Goal: Task Accomplishment & Management: Use online tool/utility

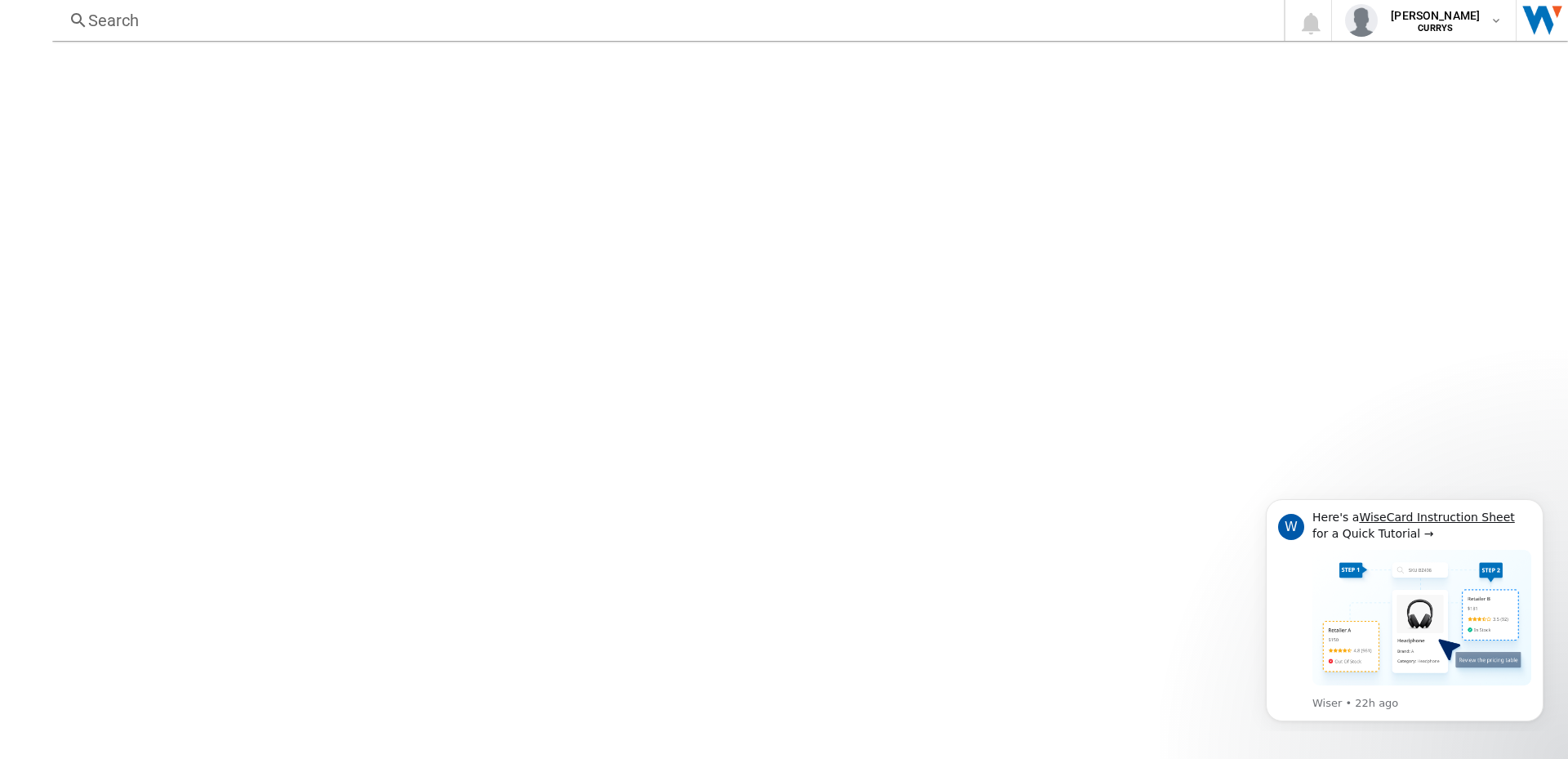
click at [342, 328] on div at bounding box center [810, 399] width 1516 height 718
click at [769, 154] on div at bounding box center [810, 399] width 1516 height 718
click at [1516, 23] on button "[PERSON_NAME] CURRYS" at bounding box center [1424, 20] width 184 height 41
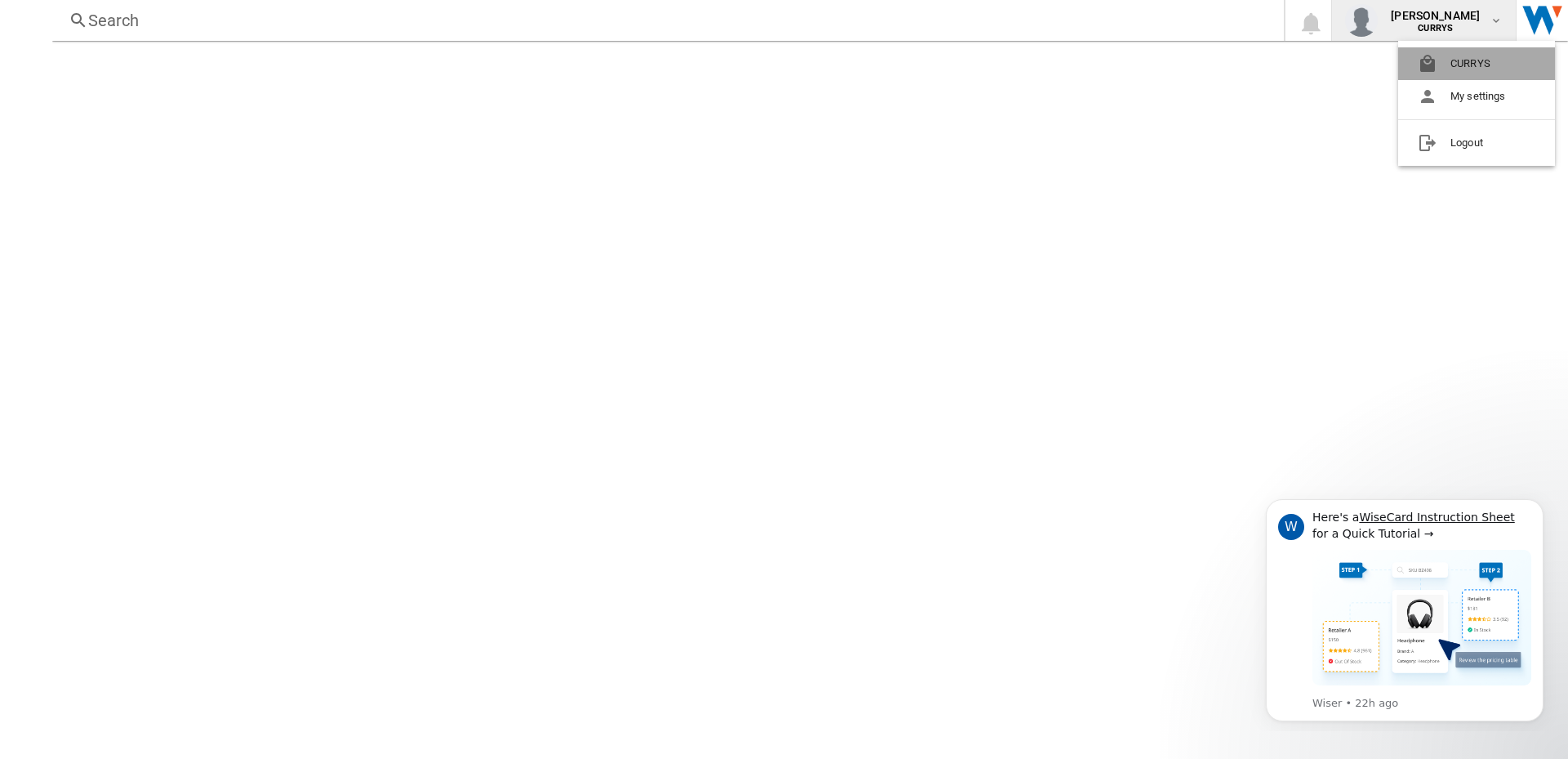
click at [1507, 62] on button "CURRYS" at bounding box center [1476, 63] width 157 height 33
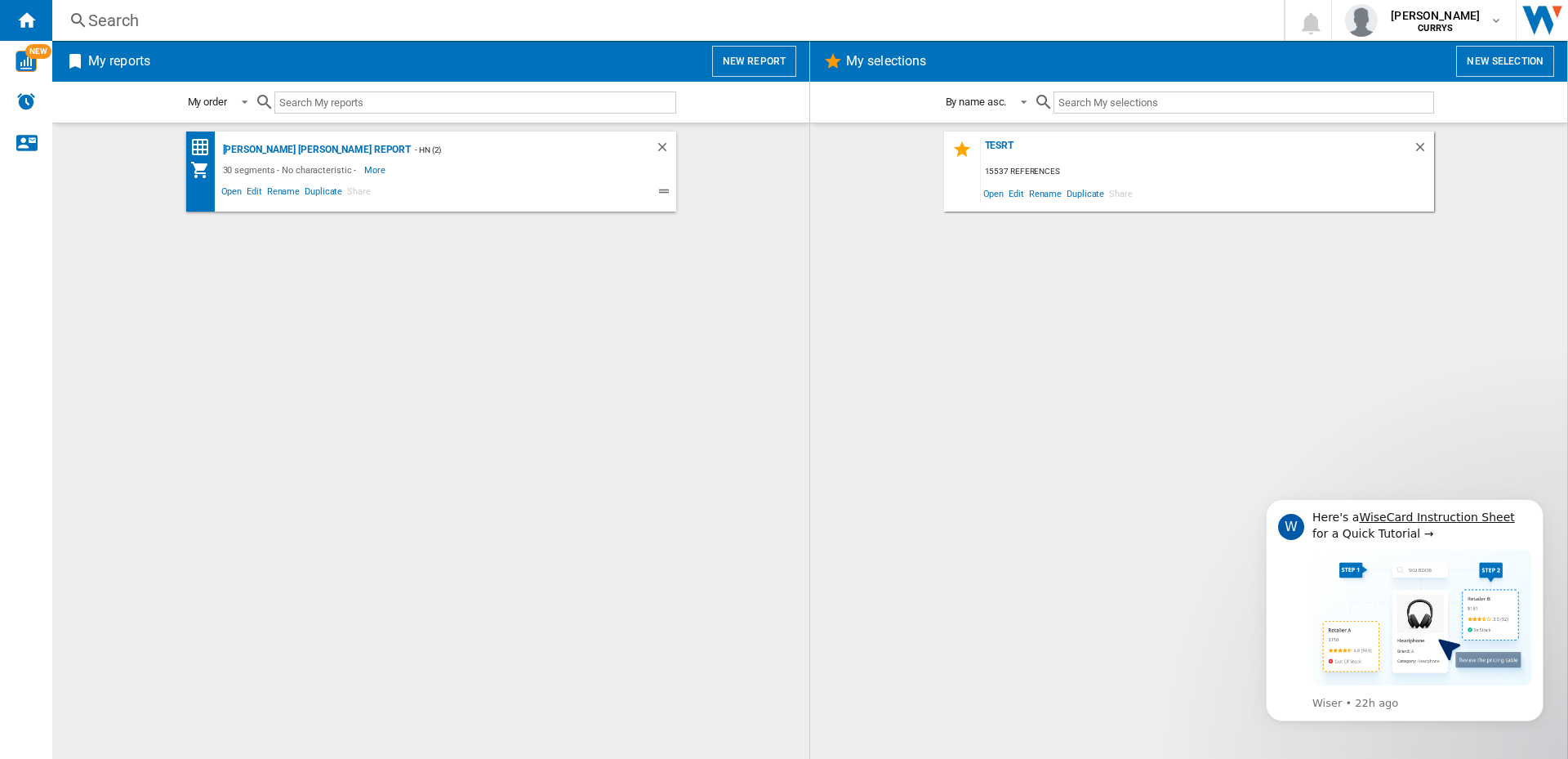
click at [756, 58] on button "New report" at bounding box center [754, 61] width 84 height 31
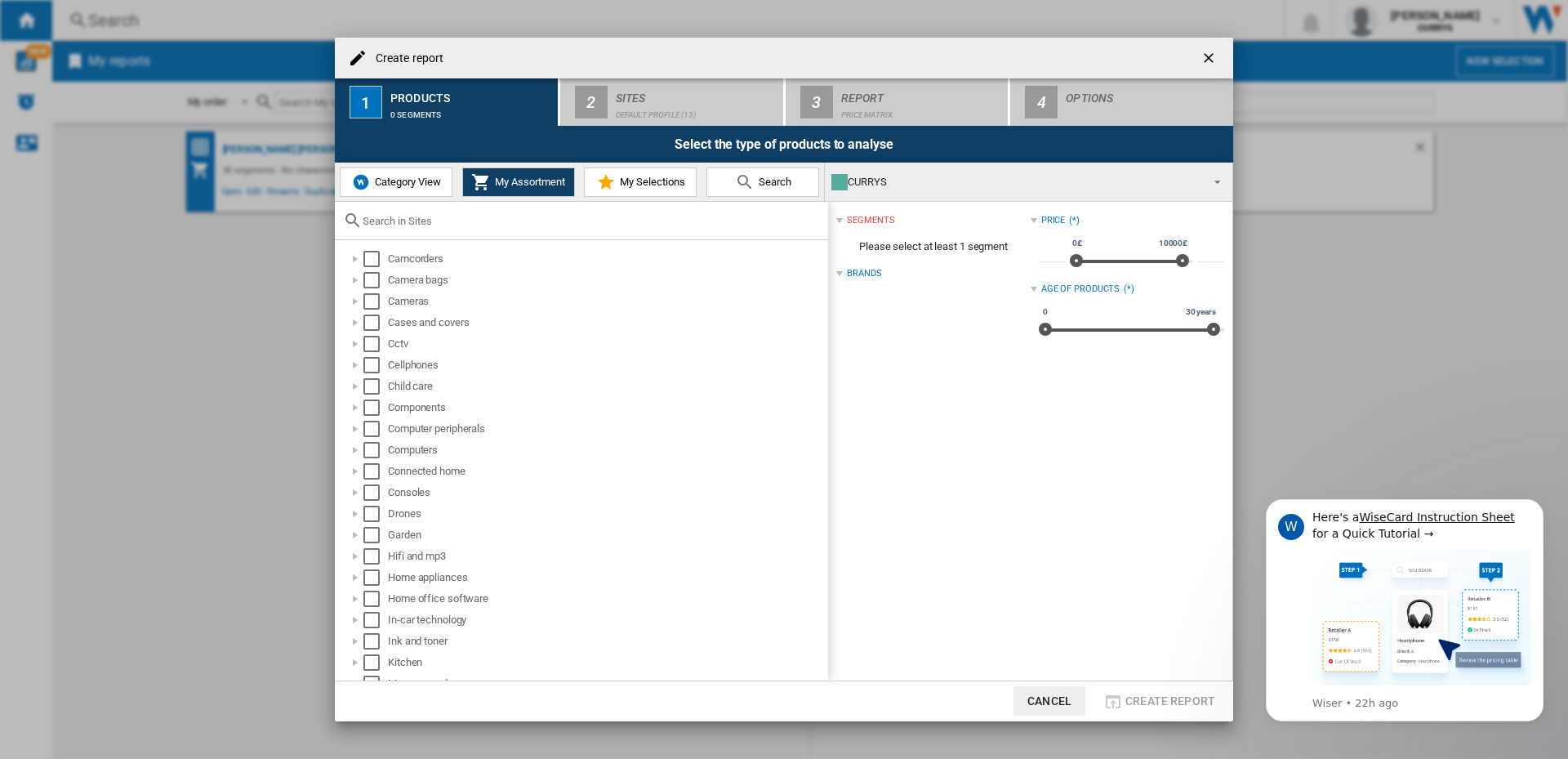
click at [649, 181] on span "My Selections" at bounding box center [650, 182] width 69 height 13
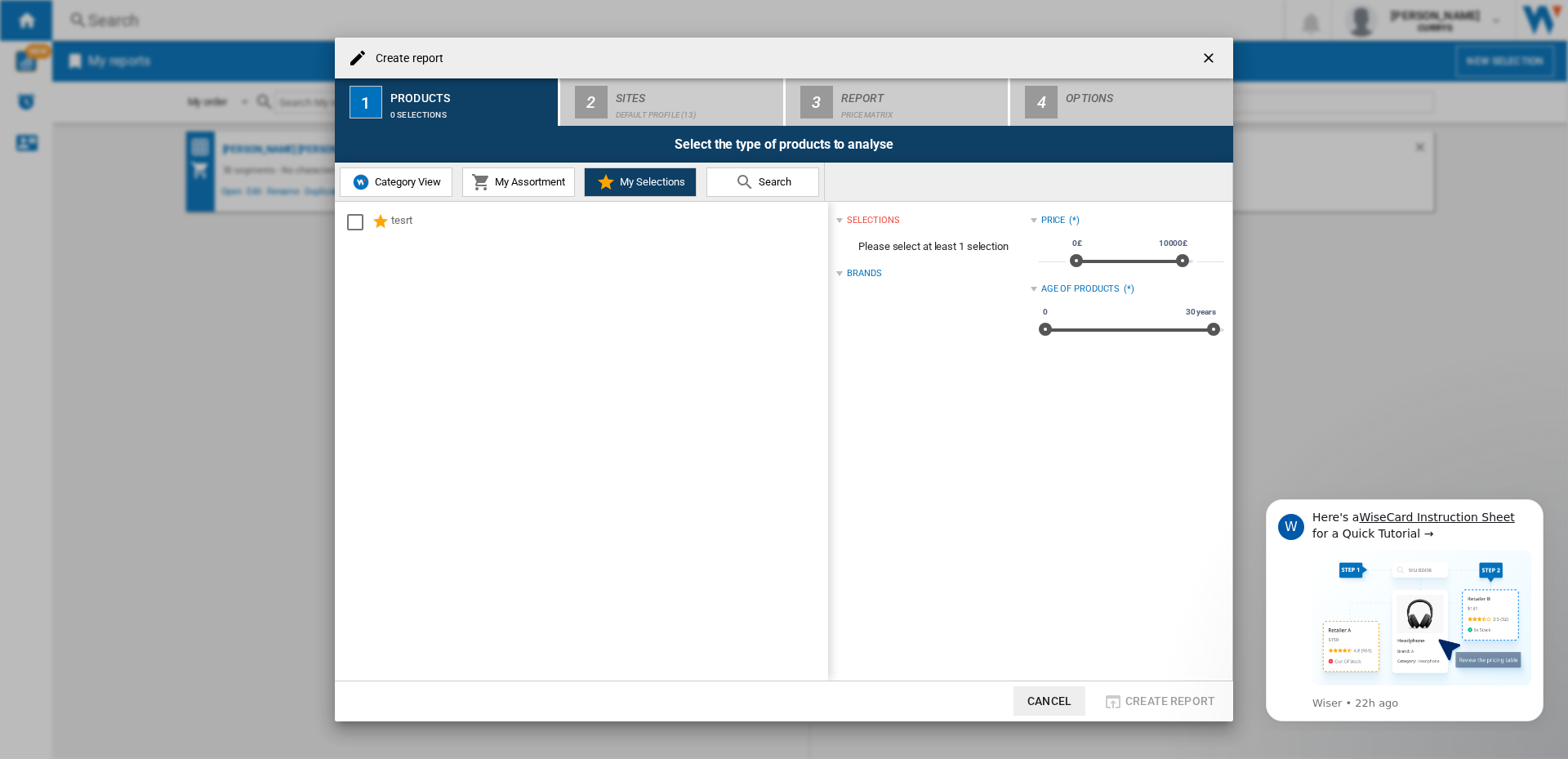
click at [529, 170] on button "My Assortment" at bounding box center [519, 182] width 113 height 30
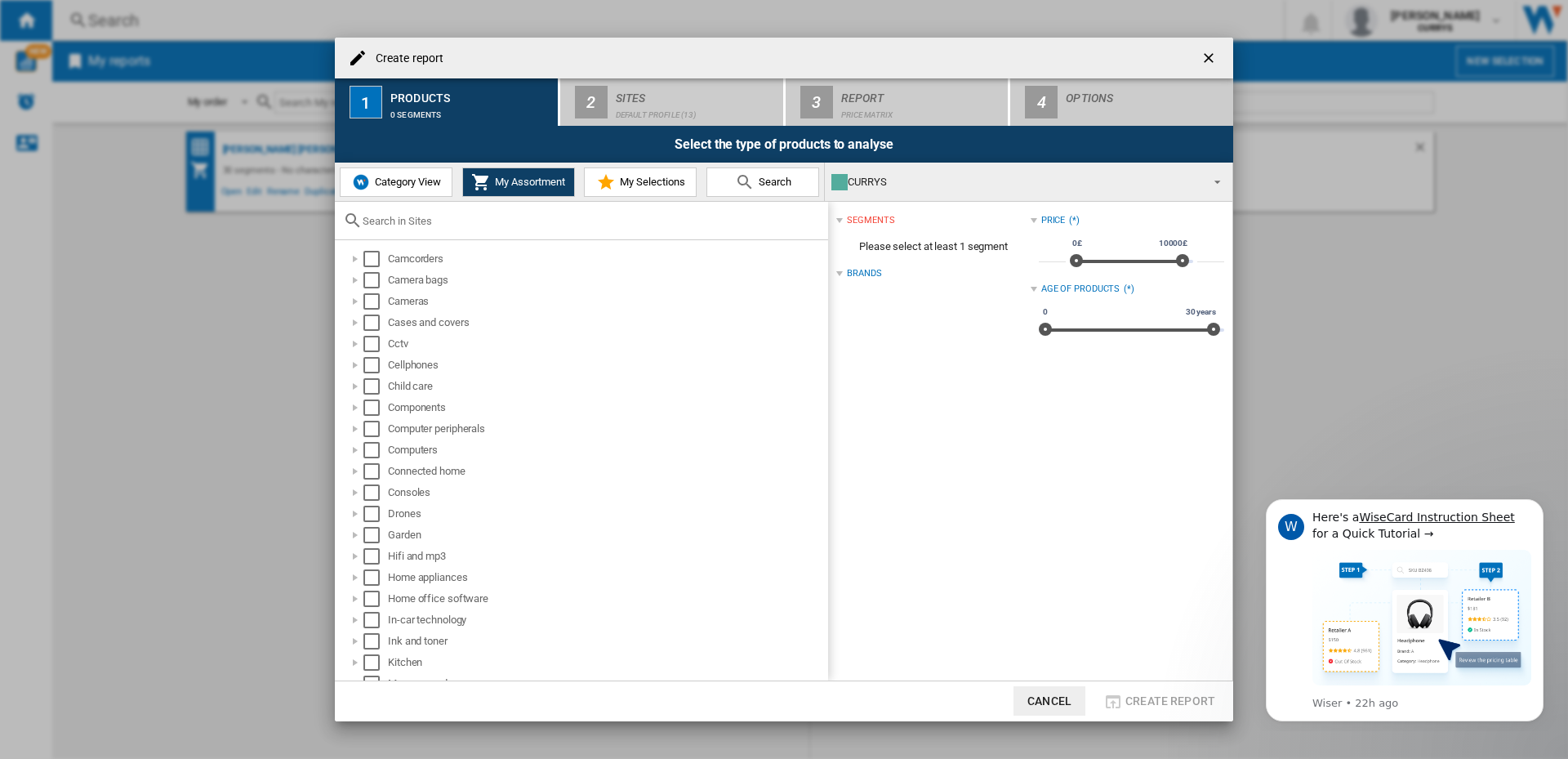
click at [389, 182] on span "Category View" at bounding box center [405, 182] width 70 height 13
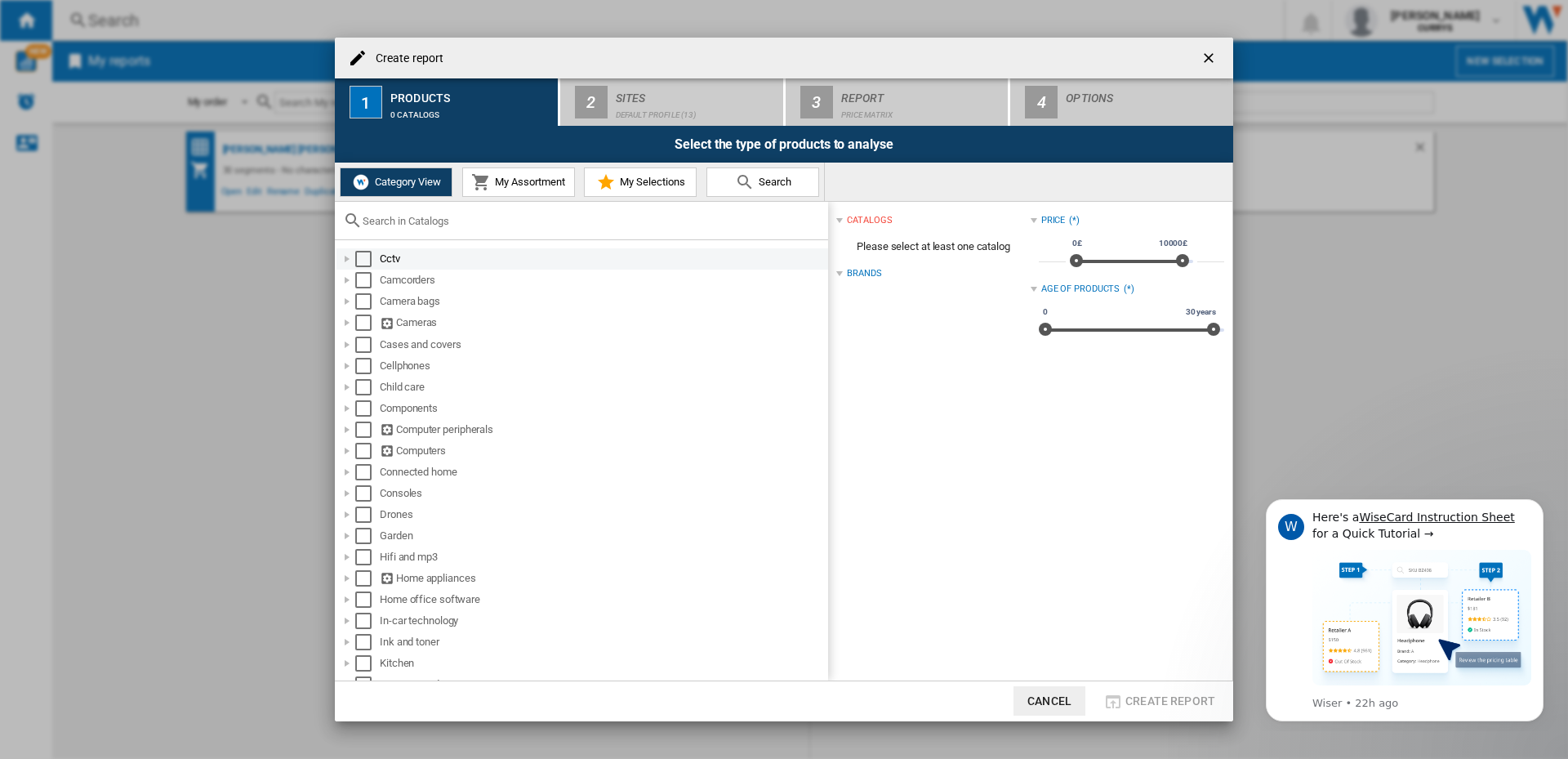
click at [360, 260] on div "Select" at bounding box center [363, 258] width 16 height 16
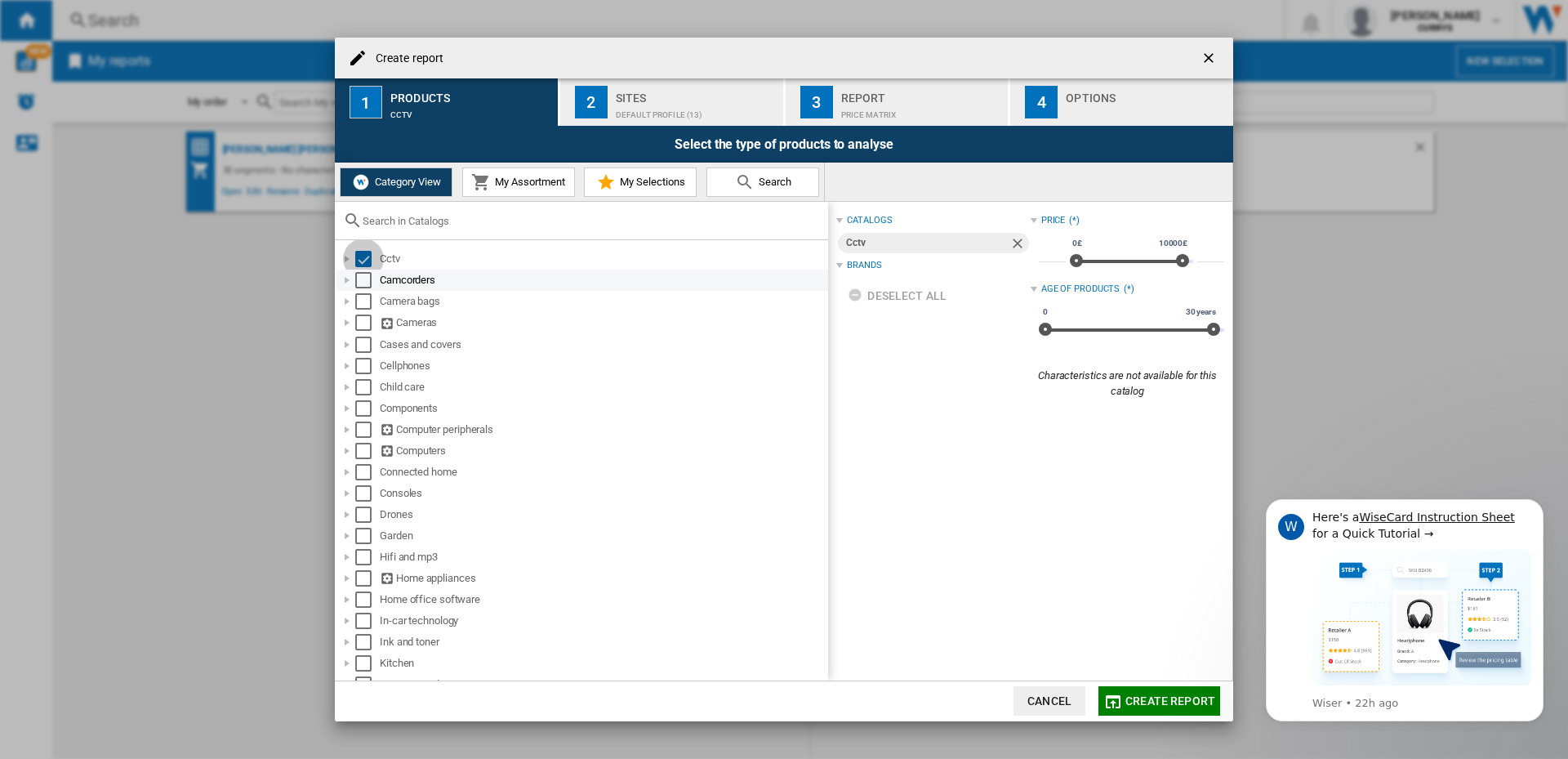
click at [361, 281] on div "Select" at bounding box center [363, 279] width 16 height 16
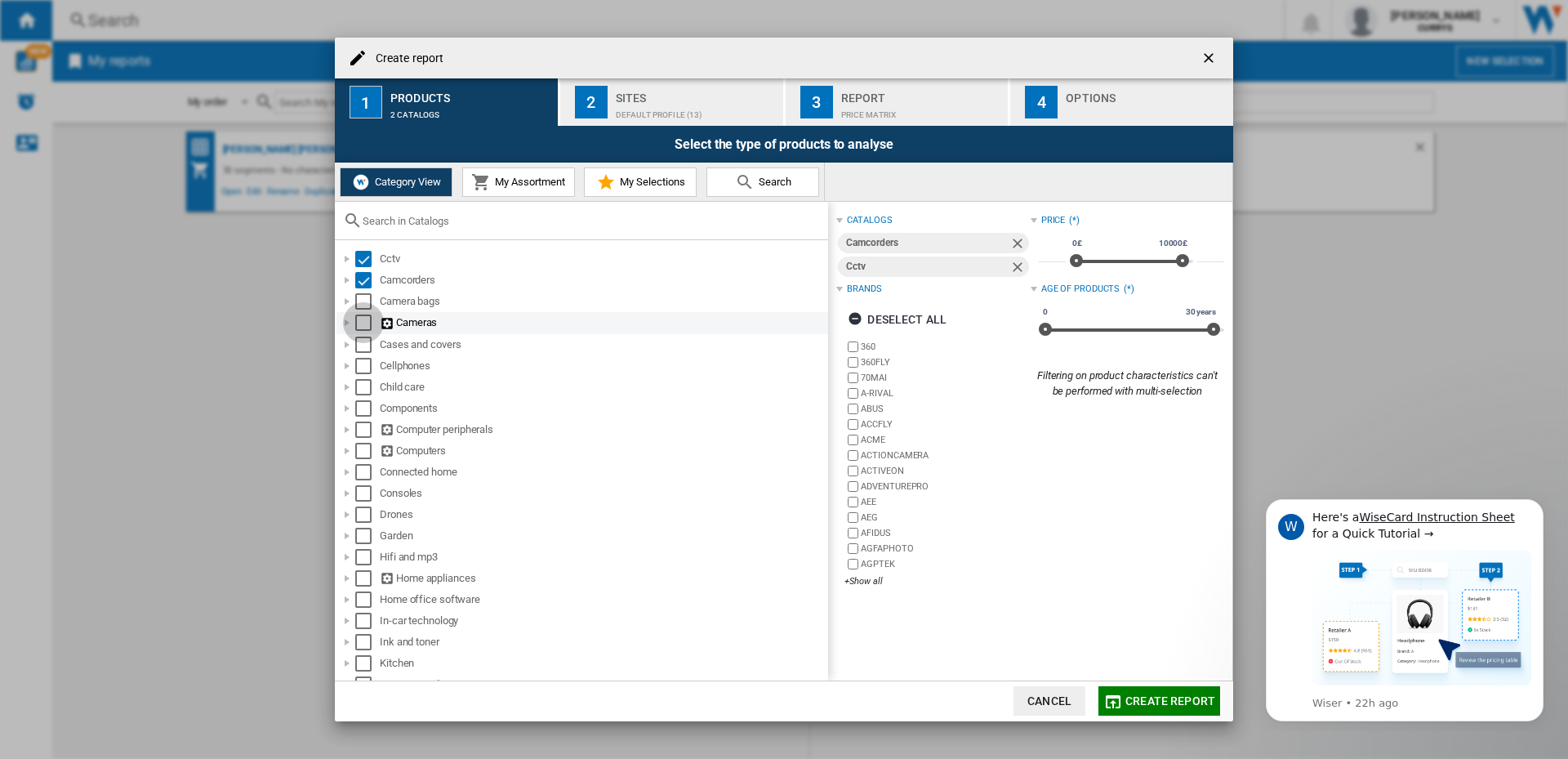
click at [363, 317] on div "Select" at bounding box center [363, 322] width 16 height 16
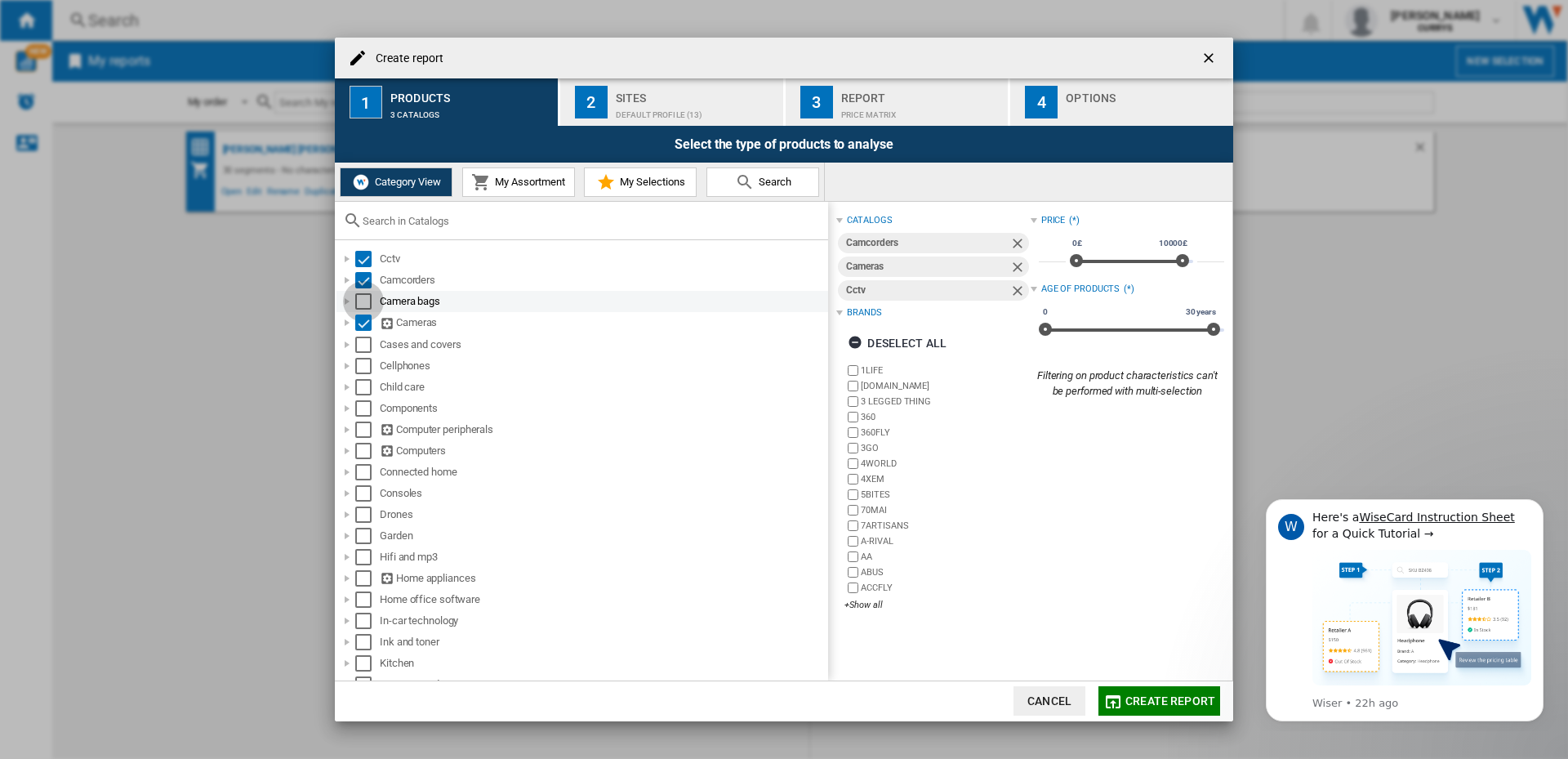
click at [360, 298] on div "Select" at bounding box center [363, 301] width 16 height 16
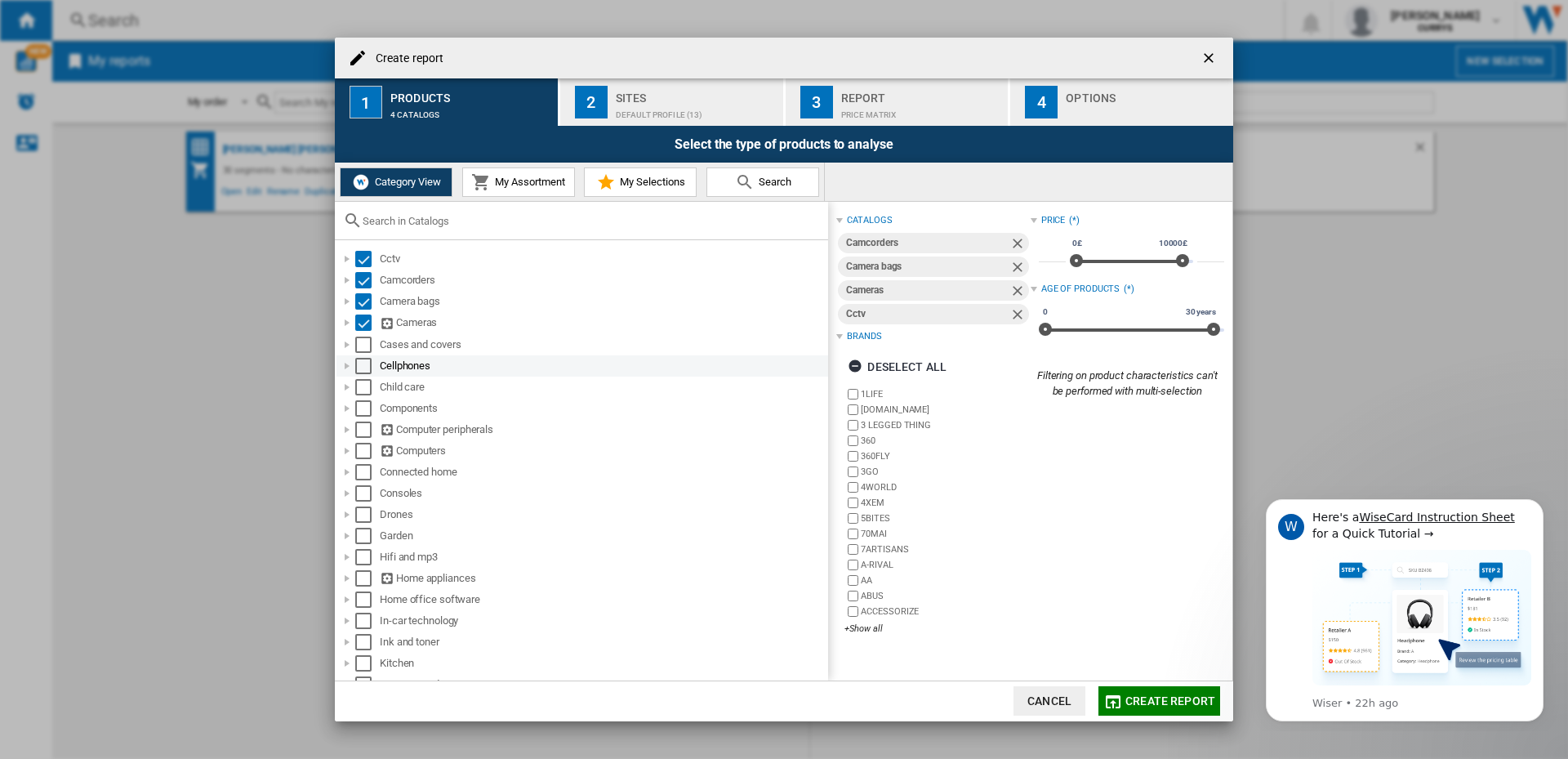
click at [360, 356] on div "Cellphones" at bounding box center [582, 366] width 491 height 21
click at [360, 367] on div "Select" at bounding box center [363, 366] width 16 height 16
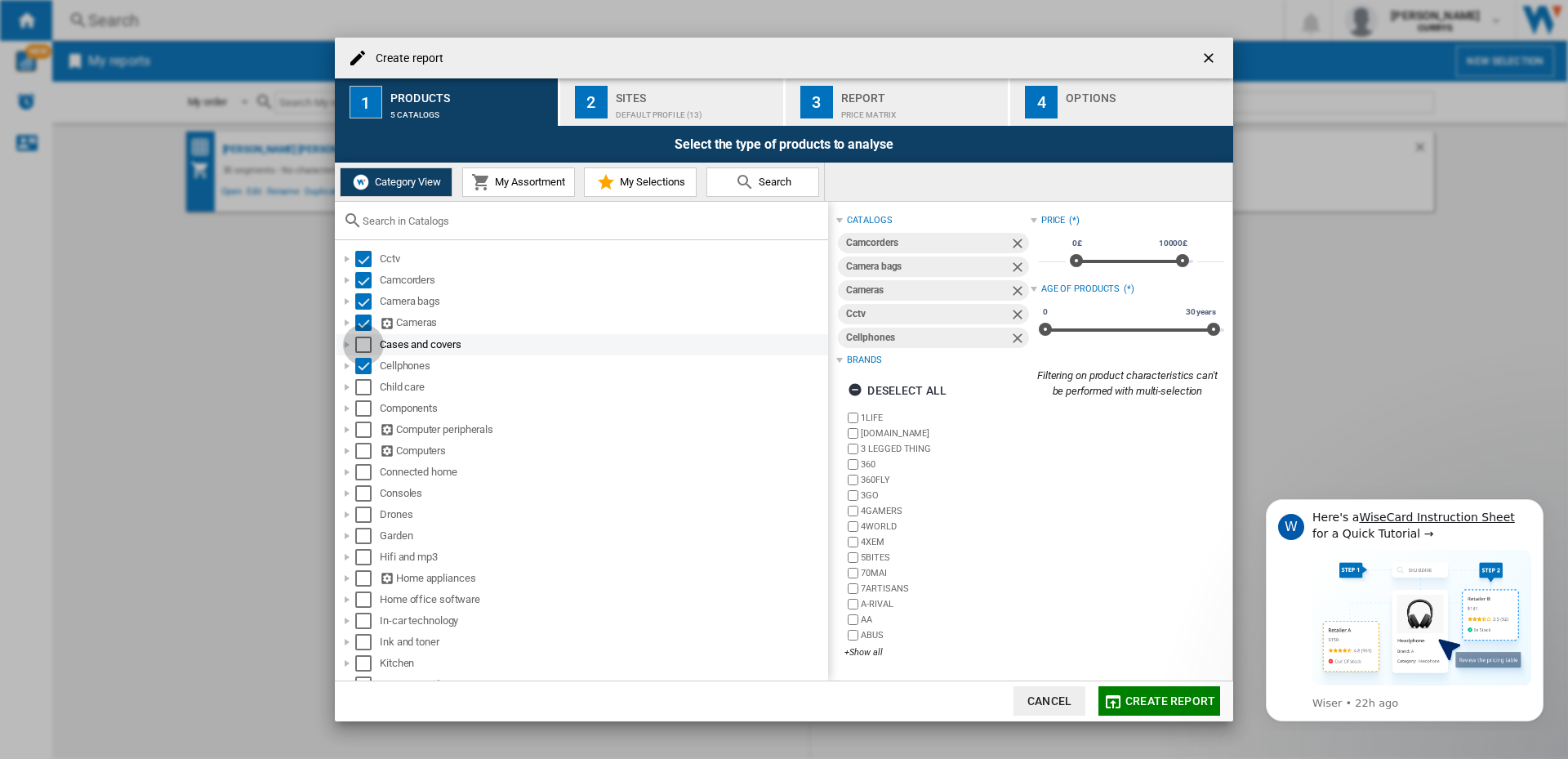
click at [360, 344] on div "Select" at bounding box center [363, 344] width 16 height 16
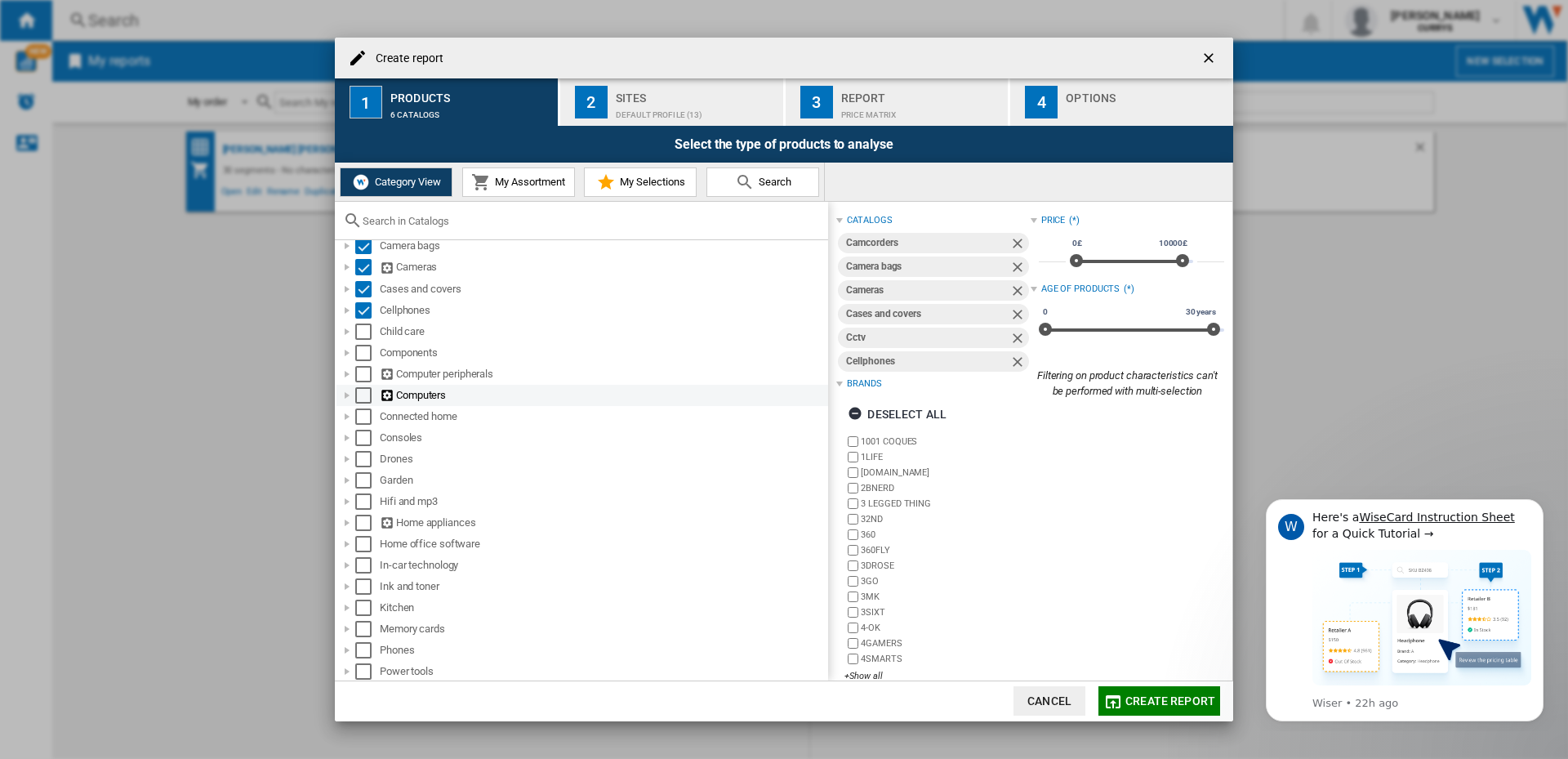
scroll to position [82, 0]
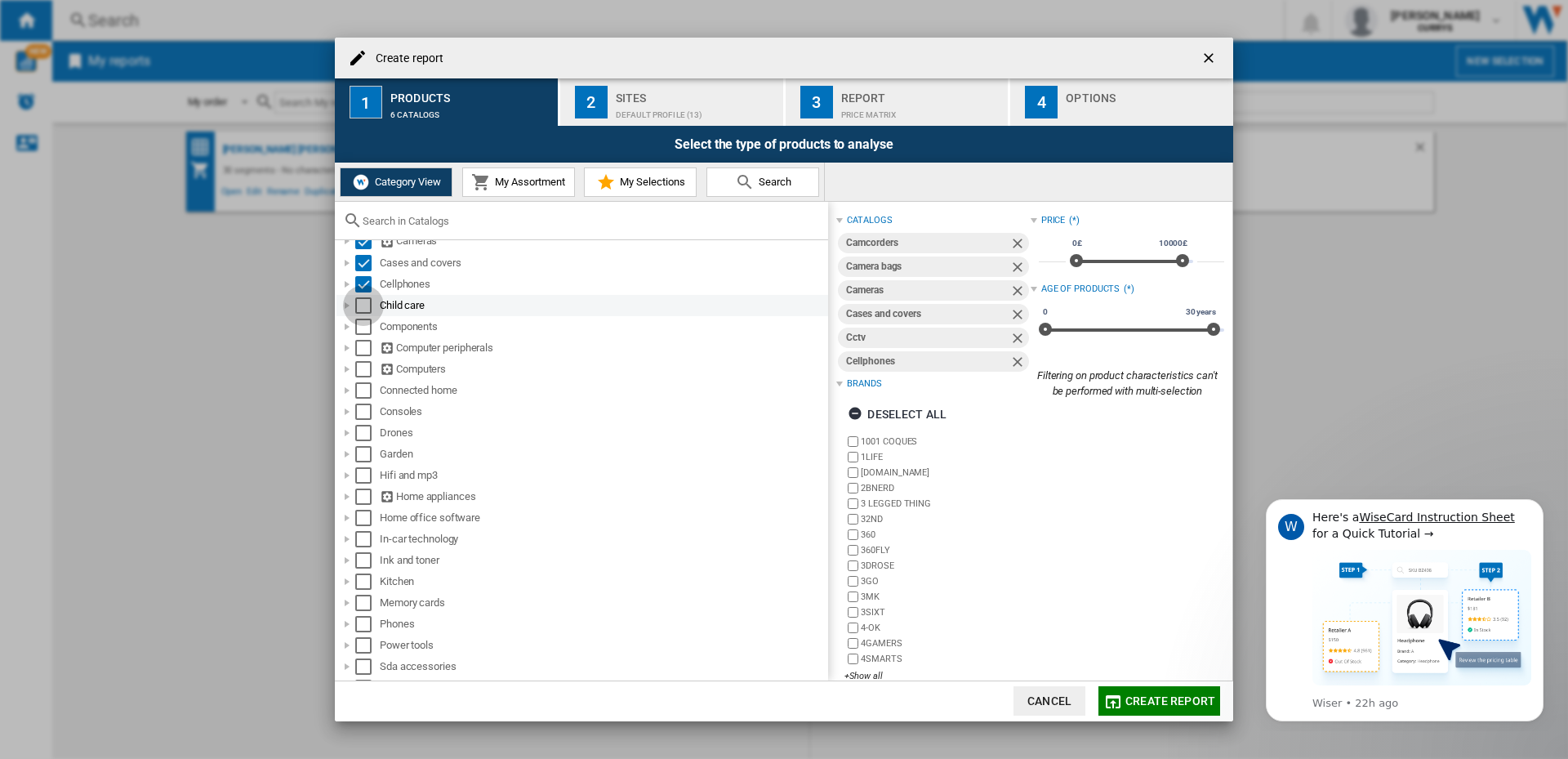
click at [364, 301] on div "Select" at bounding box center [363, 305] width 16 height 16
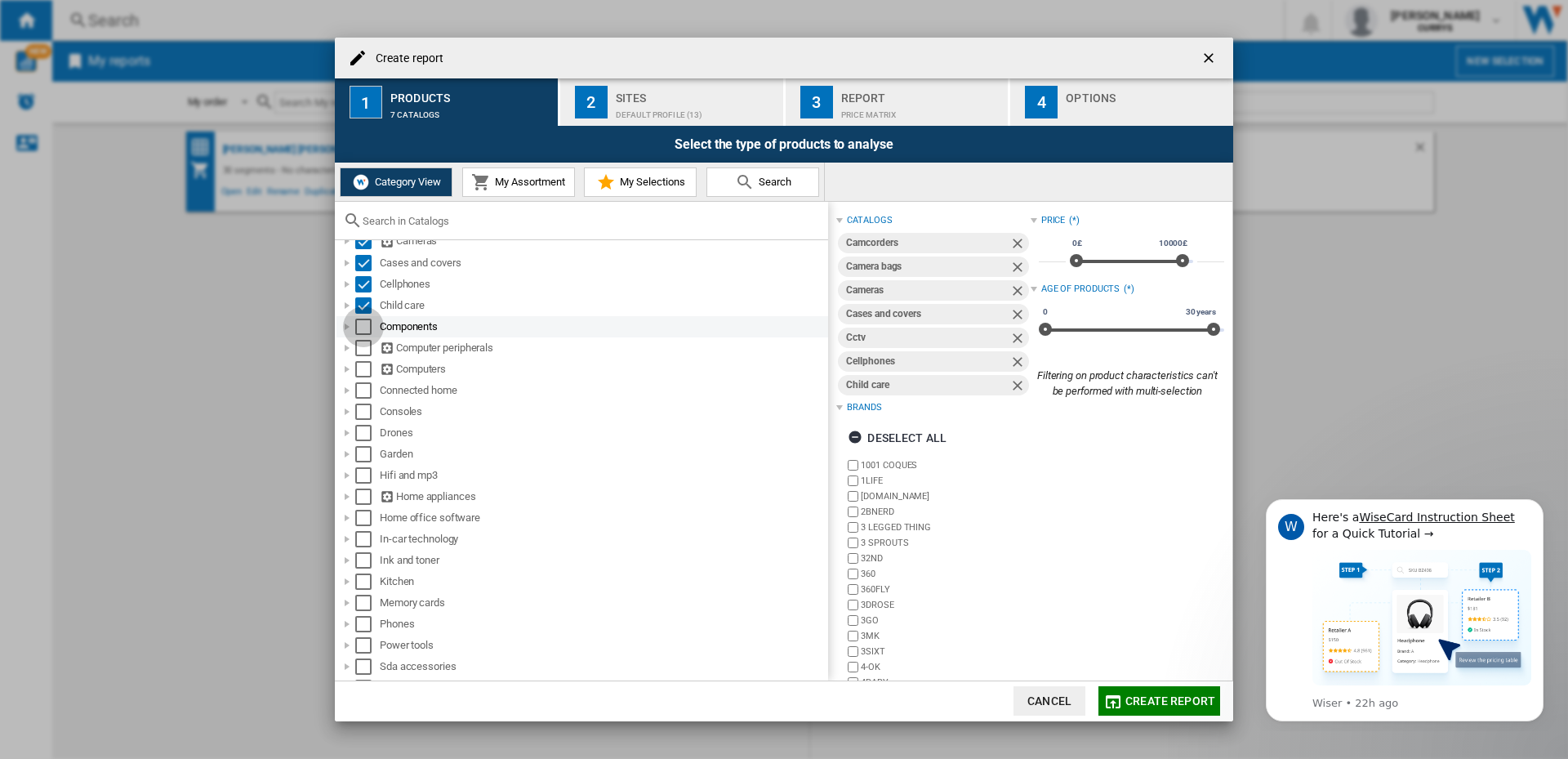
click at [364, 328] on div "Select" at bounding box center [363, 326] width 16 height 16
click at [365, 344] on div "Select" at bounding box center [363, 347] width 16 height 16
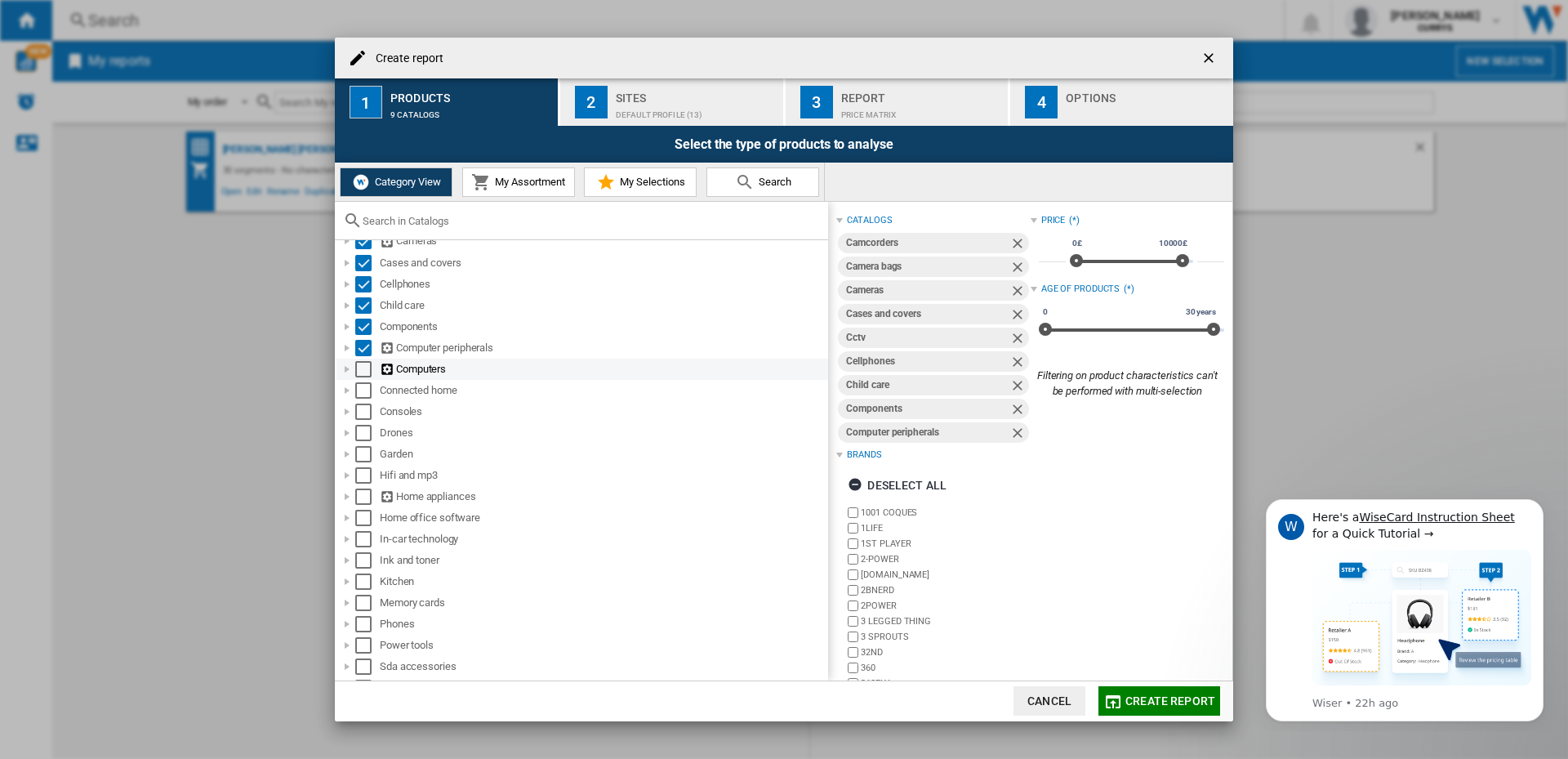
click at [365, 361] on div "Computers" at bounding box center [582, 369] width 491 height 21
click at [363, 366] on div "Select" at bounding box center [363, 369] width 16 height 16
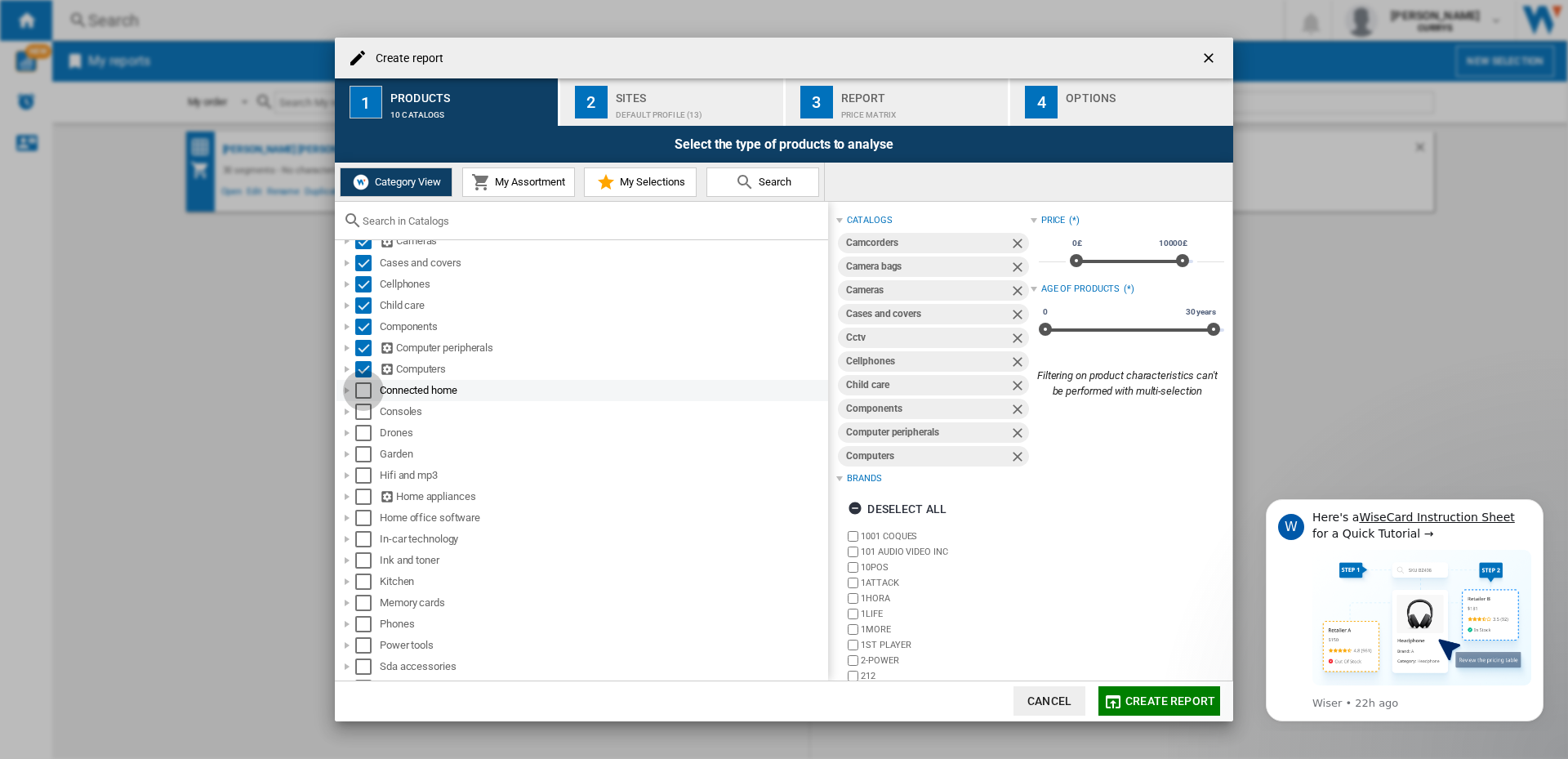
click at [362, 390] on div "Select" at bounding box center [363, 390] width 16 height 16
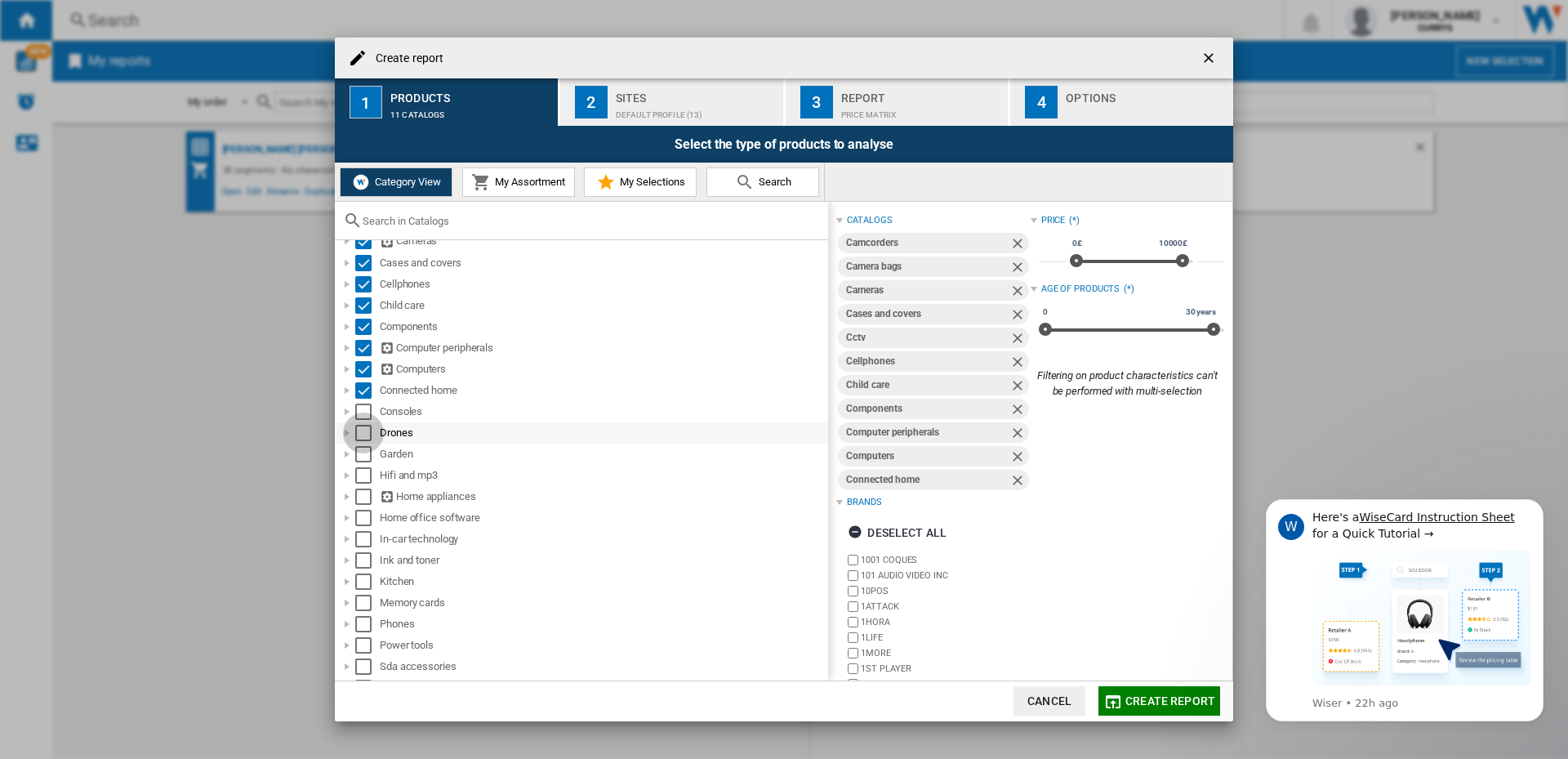
click at [364, 428] on div "Select" at bounding box center [363, 432] width 16 height 16
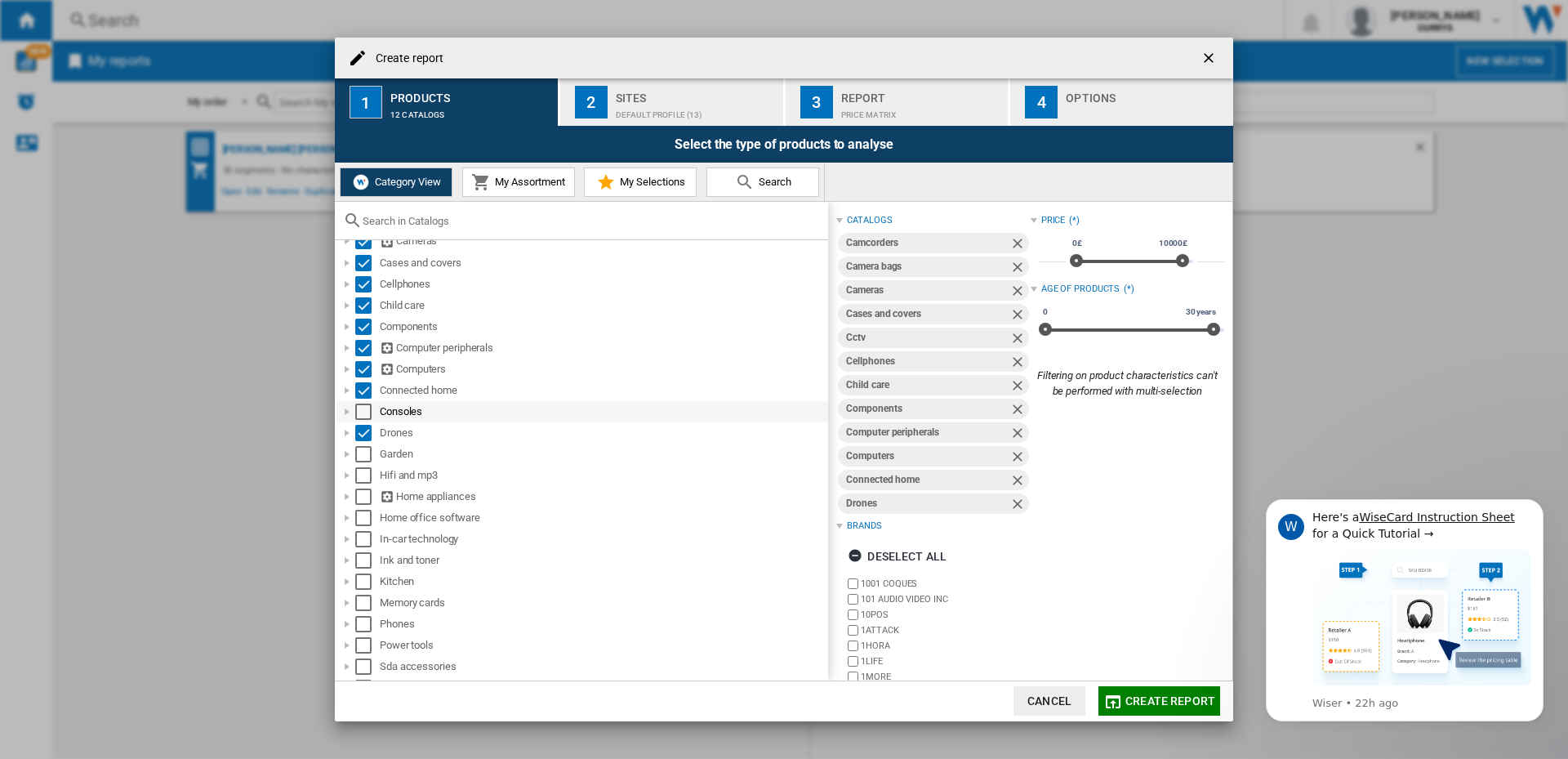
click at [363, 415] on div "Select" at bounding box center [363, 411] width 16 height 16
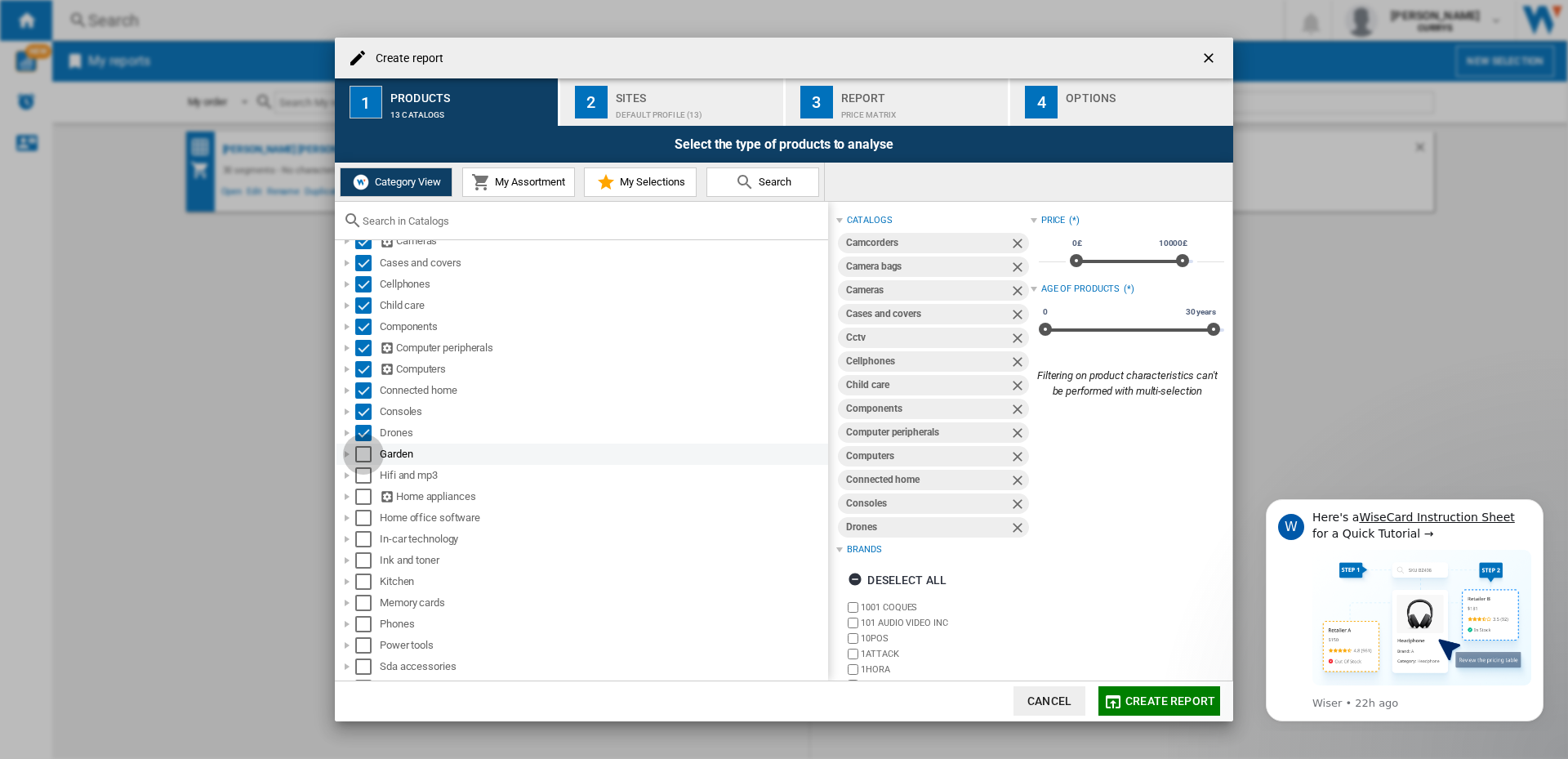
click at [365, 453] on div "Select" at bounding box center [363, 453] width 16 height 16
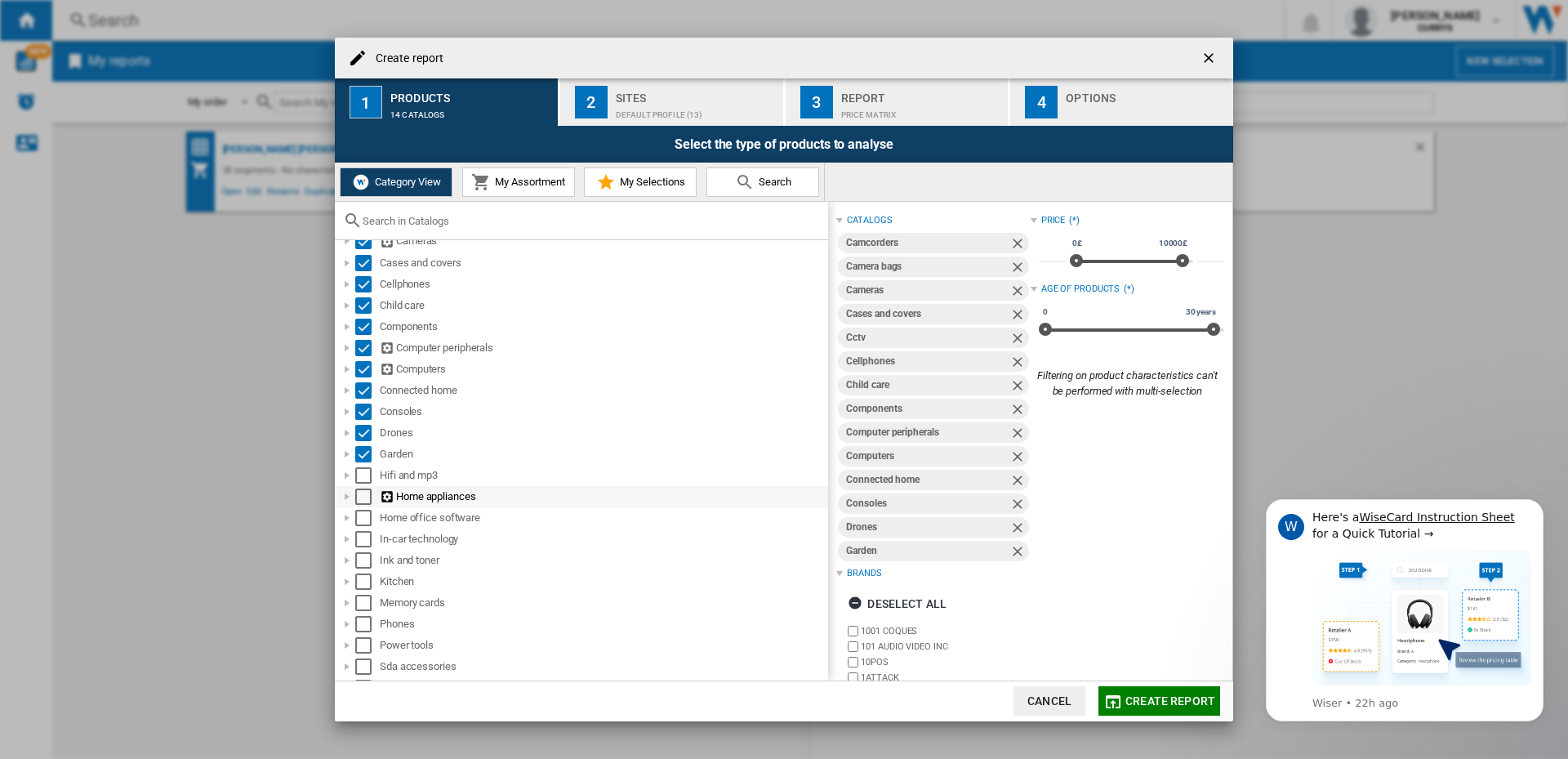
drag, startPoint x: 364, startPoint y: 477, endPoint x: 363, endPoint y: 490, distance: 13.0
click at [364, 478] on div "Select" at bounding box center [363, 474] width 16 height 16
click at [363, 491] on div "Select" at bounding box center [363, 496] width 16 height 16
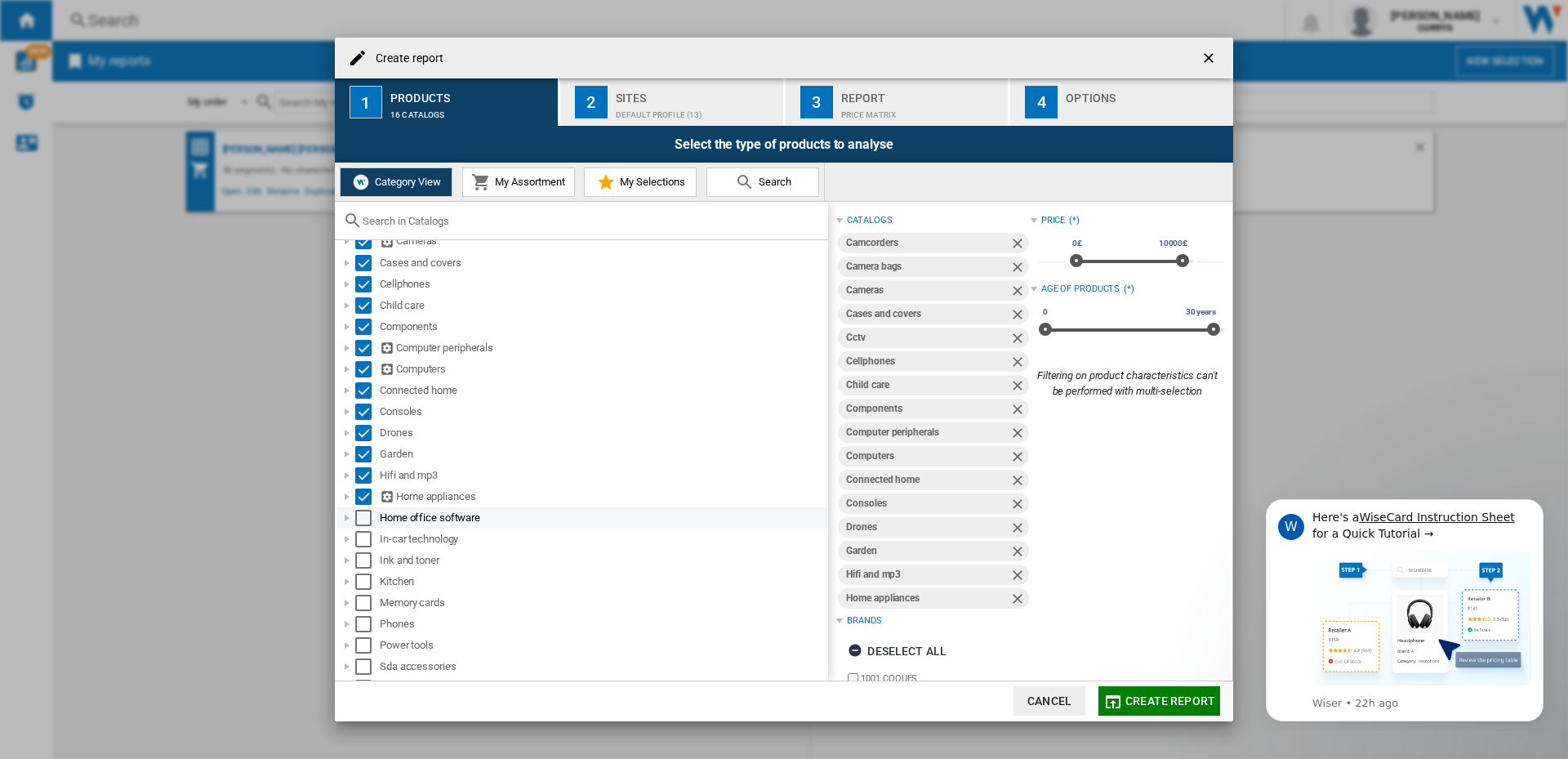
click at [363, 518] on div "Select" at bounding box center [363, 518] width 16 height 16
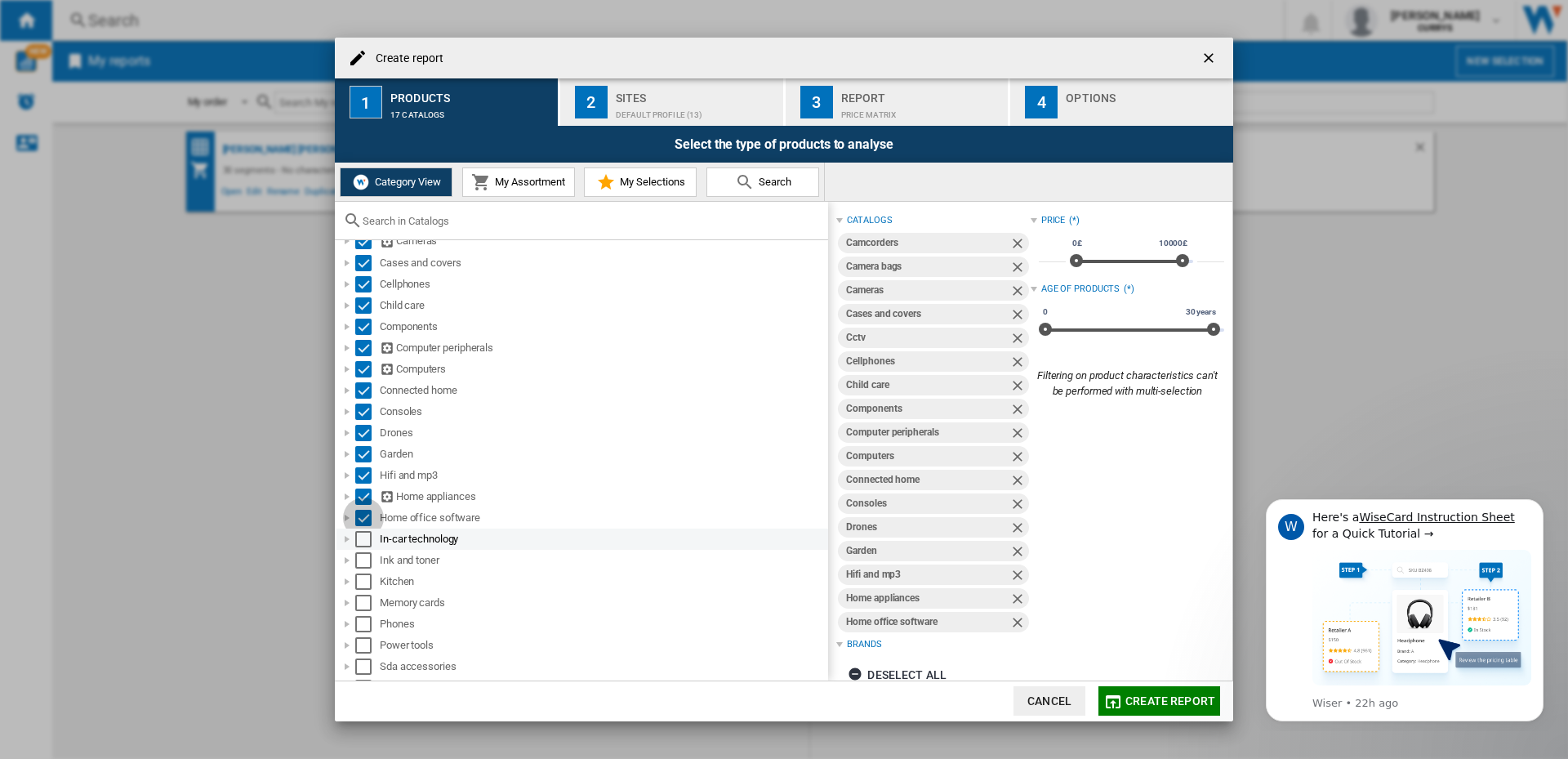
click at [361, 539] on div "Select" at bounding box center [363, 539] width 16 height 16
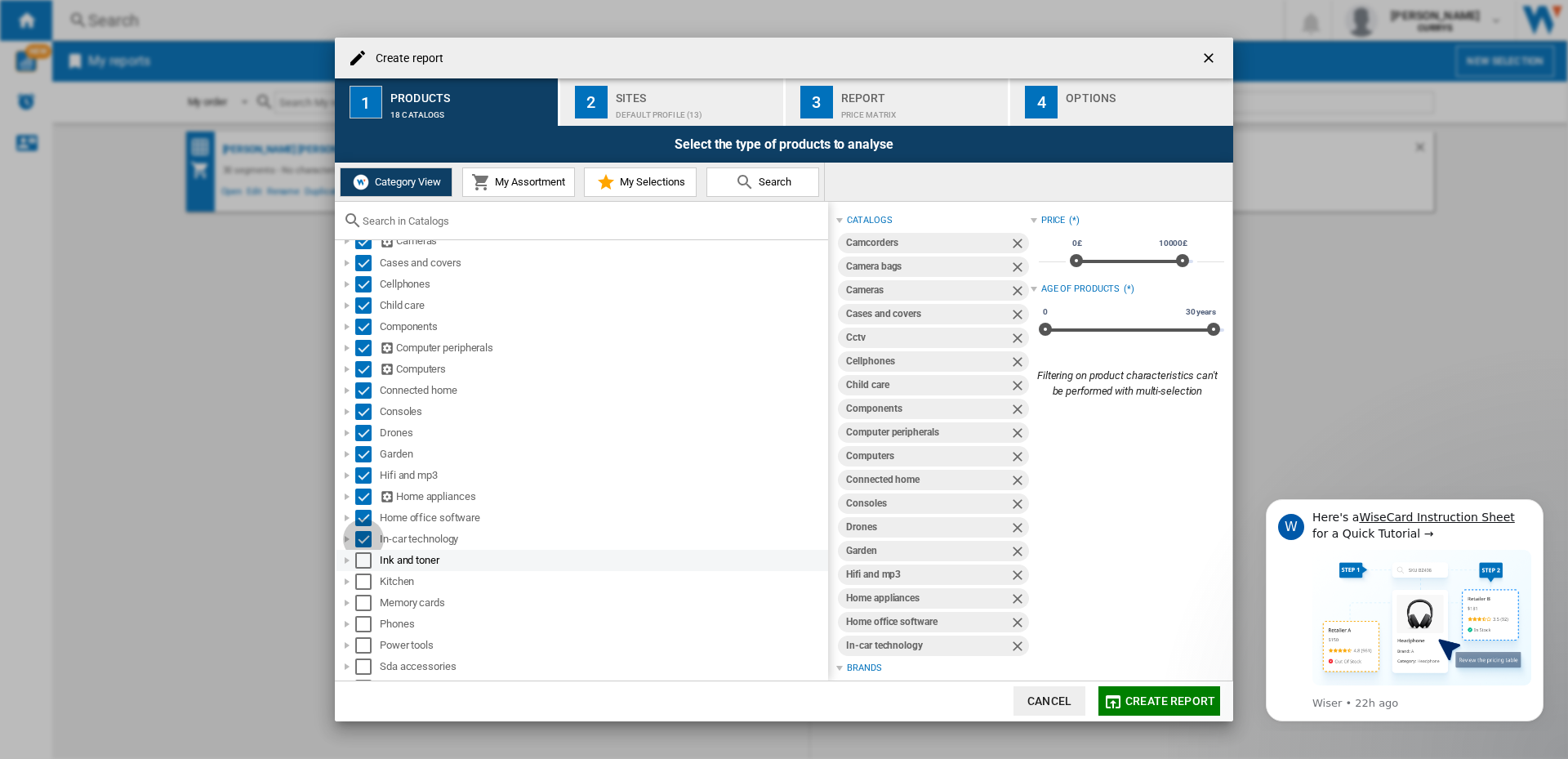
click at [361, 562] on div "Select" at bounding box center [363, 560] width 16 height 16
click at [361, 581] on div "Select" at bounding box center [363, 581] width 16 height 16
click at [360, 604] on div "Select" at bounding box center [363, 602] width 16 height 16
click at [360, 621] on div "Select" at bounding box center [363, 623] width 16 height 16
click at [363, 652] on div "Select" at bounding box center [363, 645] width 16 height 16
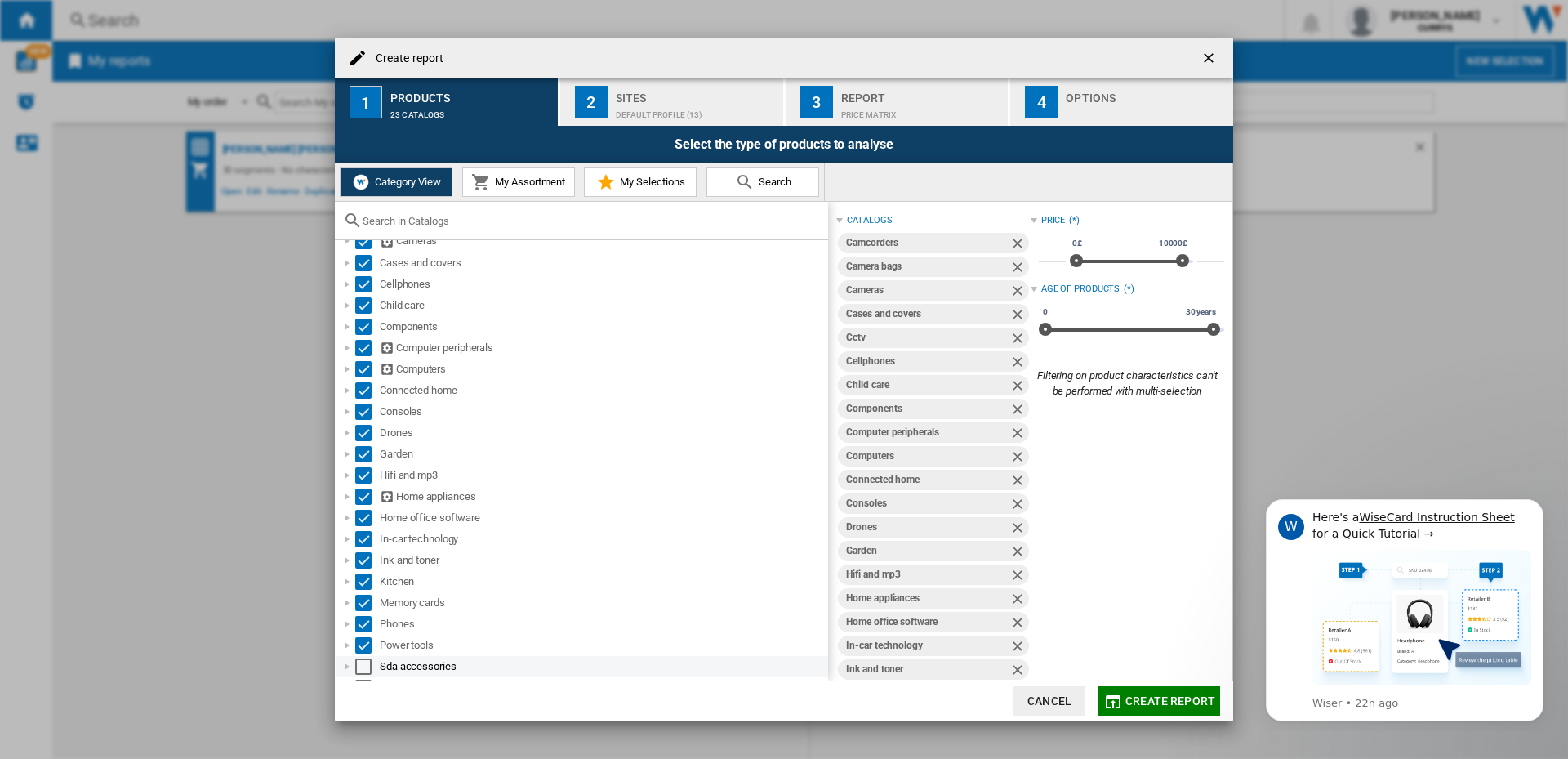
click at [360, 666] on div "Select" at bounding box center [363, 666] width 16 height 16
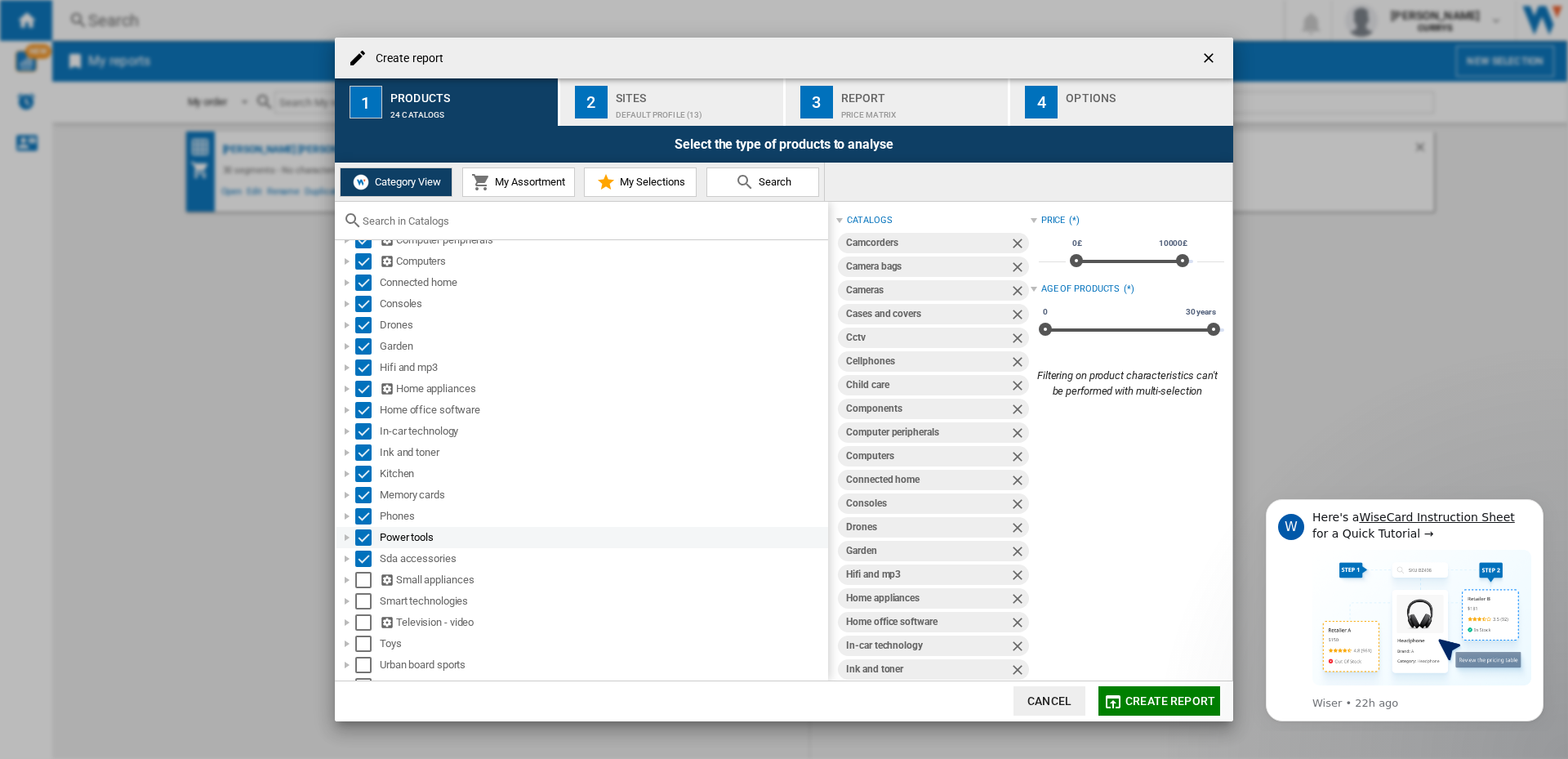
scroll to position [229, 0]
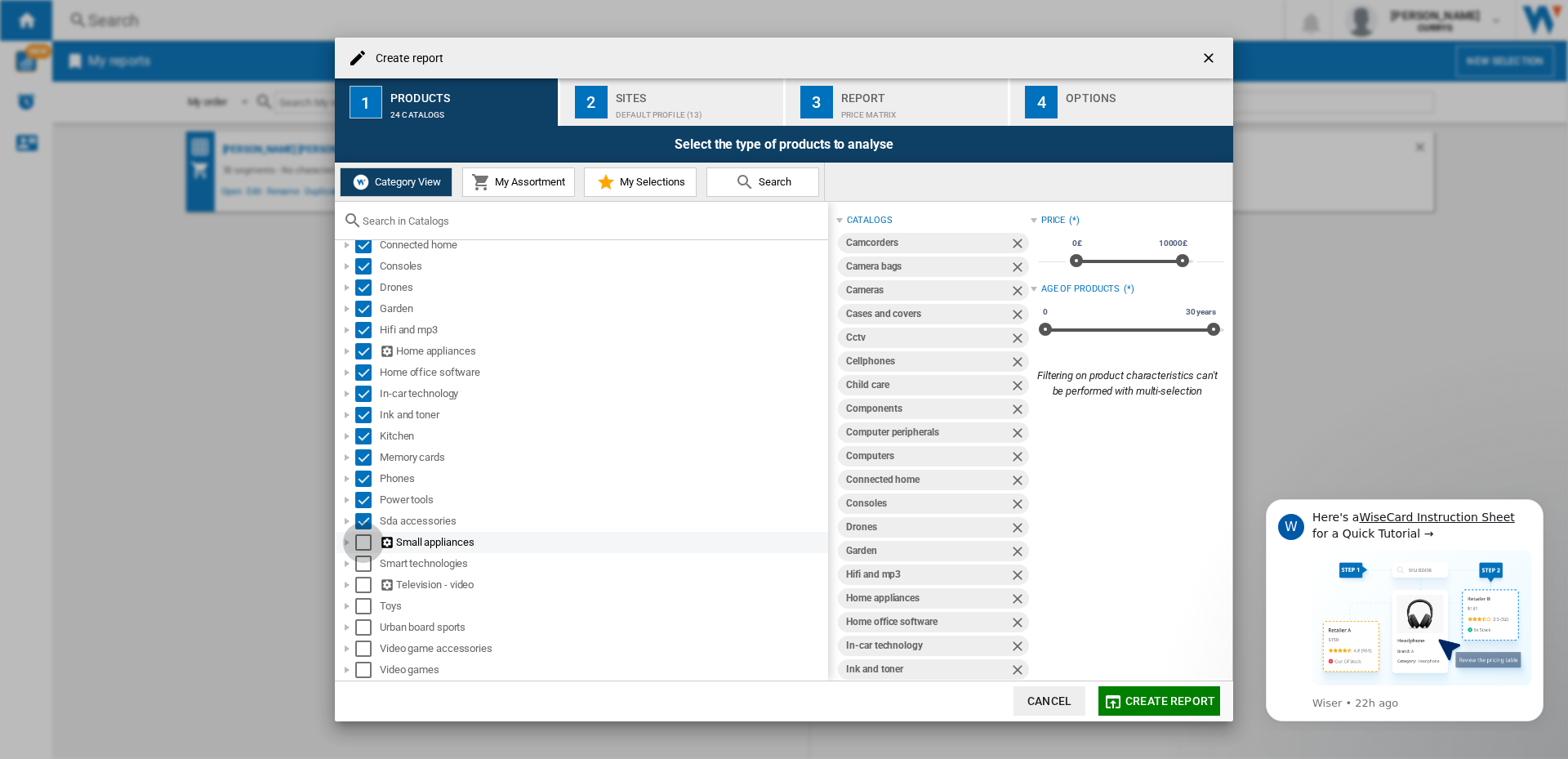
click at [364, 543] on div "Select" at bounding box center [363, 542] width 16 height 16
drag, startPoint x: 360, startPoint y: 555, endPoint x: 363, endPoint y: 566, distance: 11.4
click at [360, 556] on div "Select" at bounding box center [363, 563] width 16 height 16
click at [367, 585] on div "Select" at bounding box center [363, 584] width 16 height 16
click at [367, 609] on div "Select" at bounding box center [363, 605] width 16 height 16
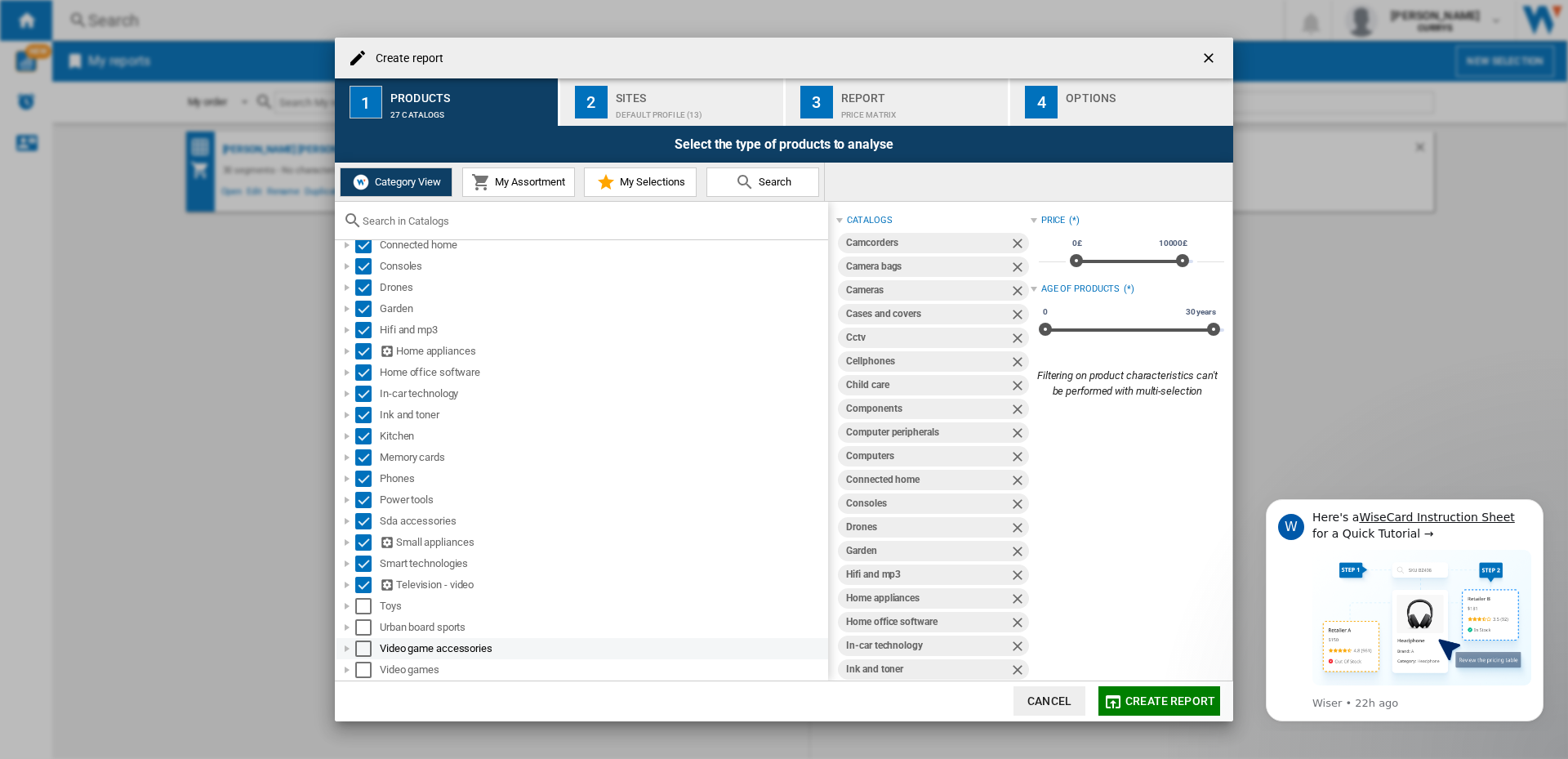
click at [364, 623] on div "Select" at bounding box center [363, 626] width 16 height 16
drag, startPoint x: 363, startPoint y: 645, endPoint x: 363, endPoint y: 664, distance: 19.0
click at [363, 646] on div "Select" at bounding box center [363, 648] width 16 height 16
click at [363, 667] on div "Select" at bounding box center [363, 668] width 16 height 16
click at [688, 96] on div "Sites" at bounding box center [695, 94] width 161 height 17
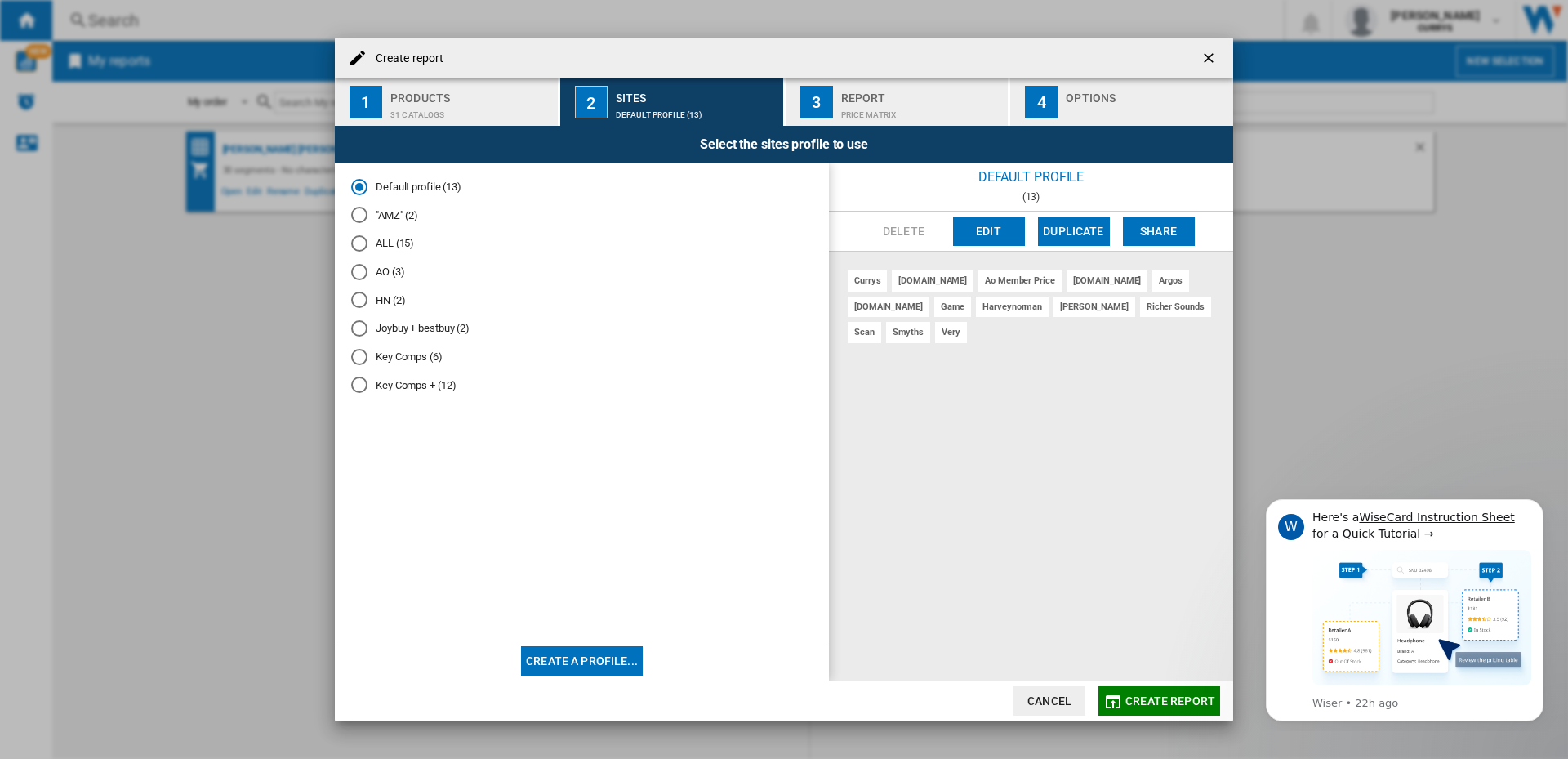
click at [582, 655] on button "Create a profile..." at bounding box center [581, 660] width 122 height 30
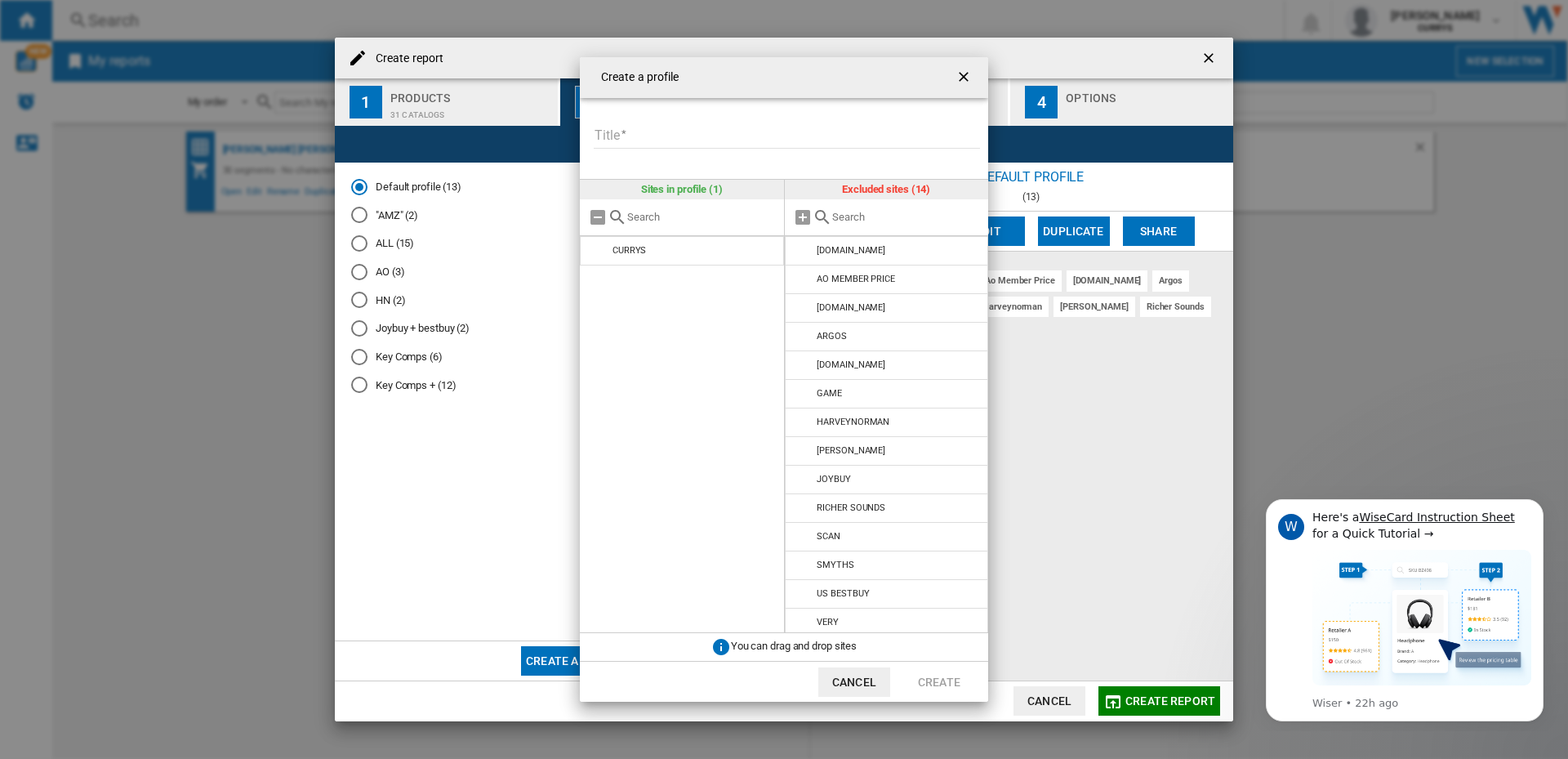
click at [657, 136] on input "Title" at bounding box center [787, 136] width 387 height 24
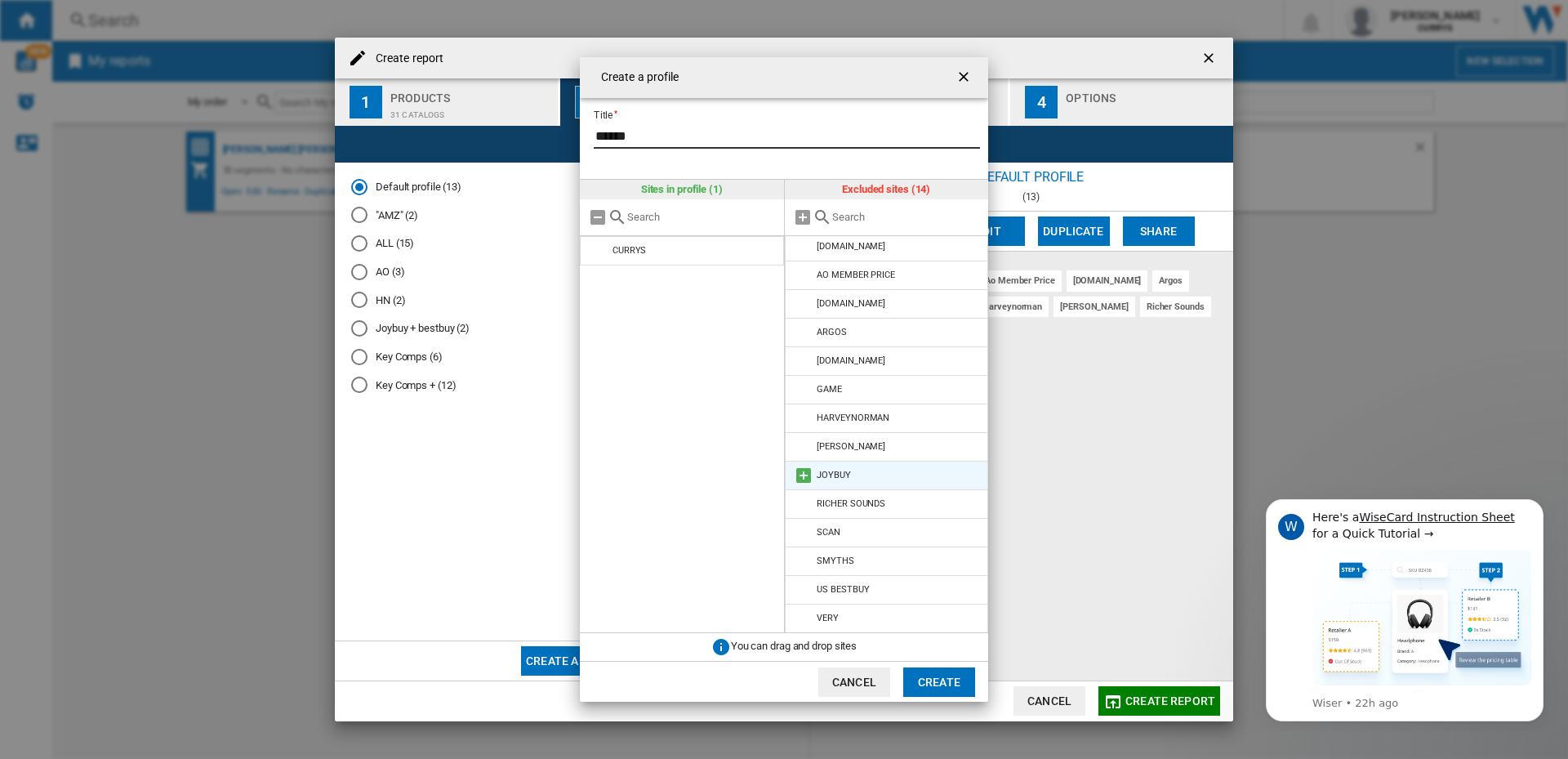
scroll to position [5, 0]
type input "******"
click at [882, 211] on input "text" at bounding box center [906, 217] width 149 height 13
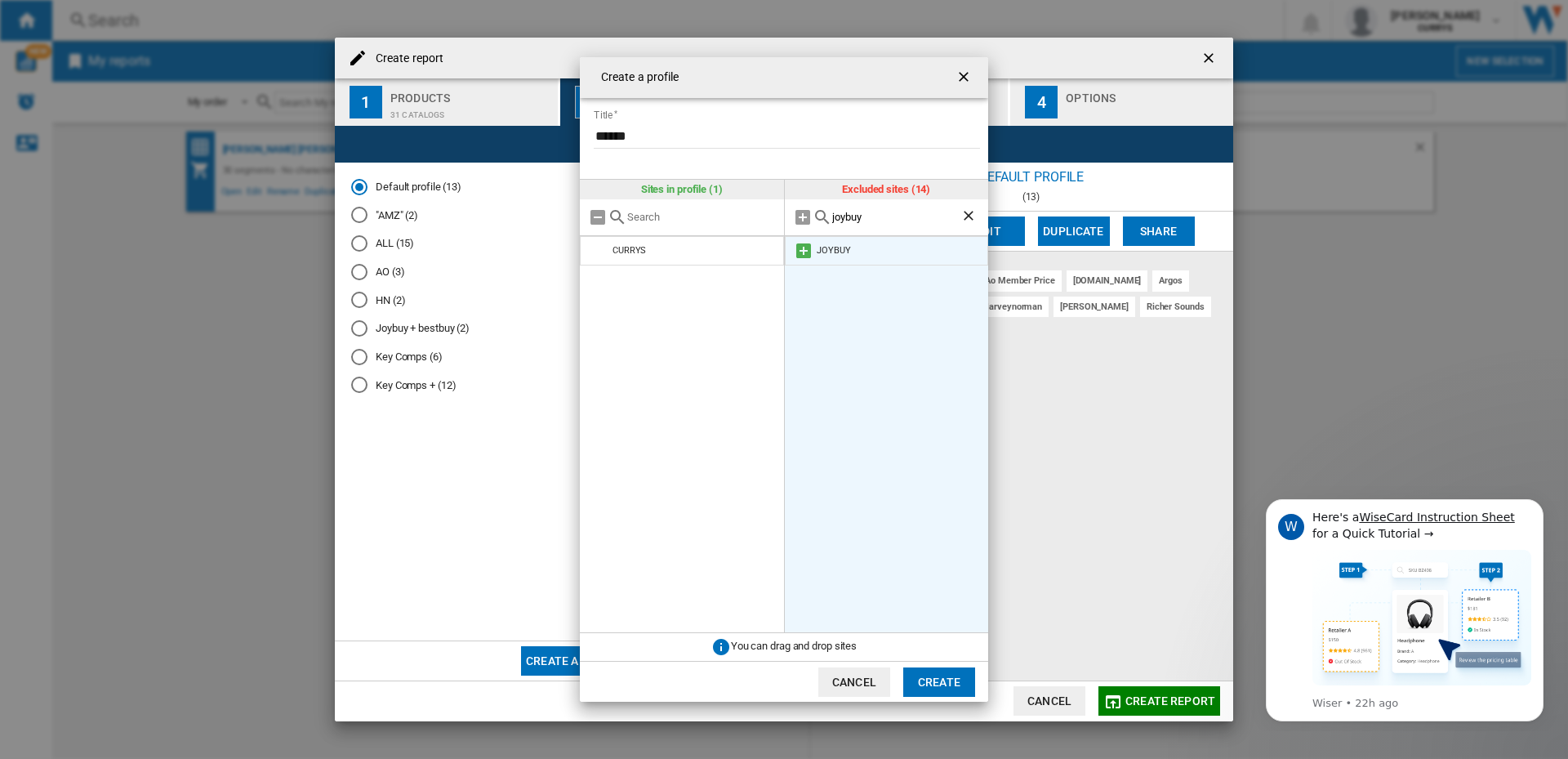
type input "joybuy"
click at [807, 246] on md-icon at bounding box center [803, 250] width 19 height 19
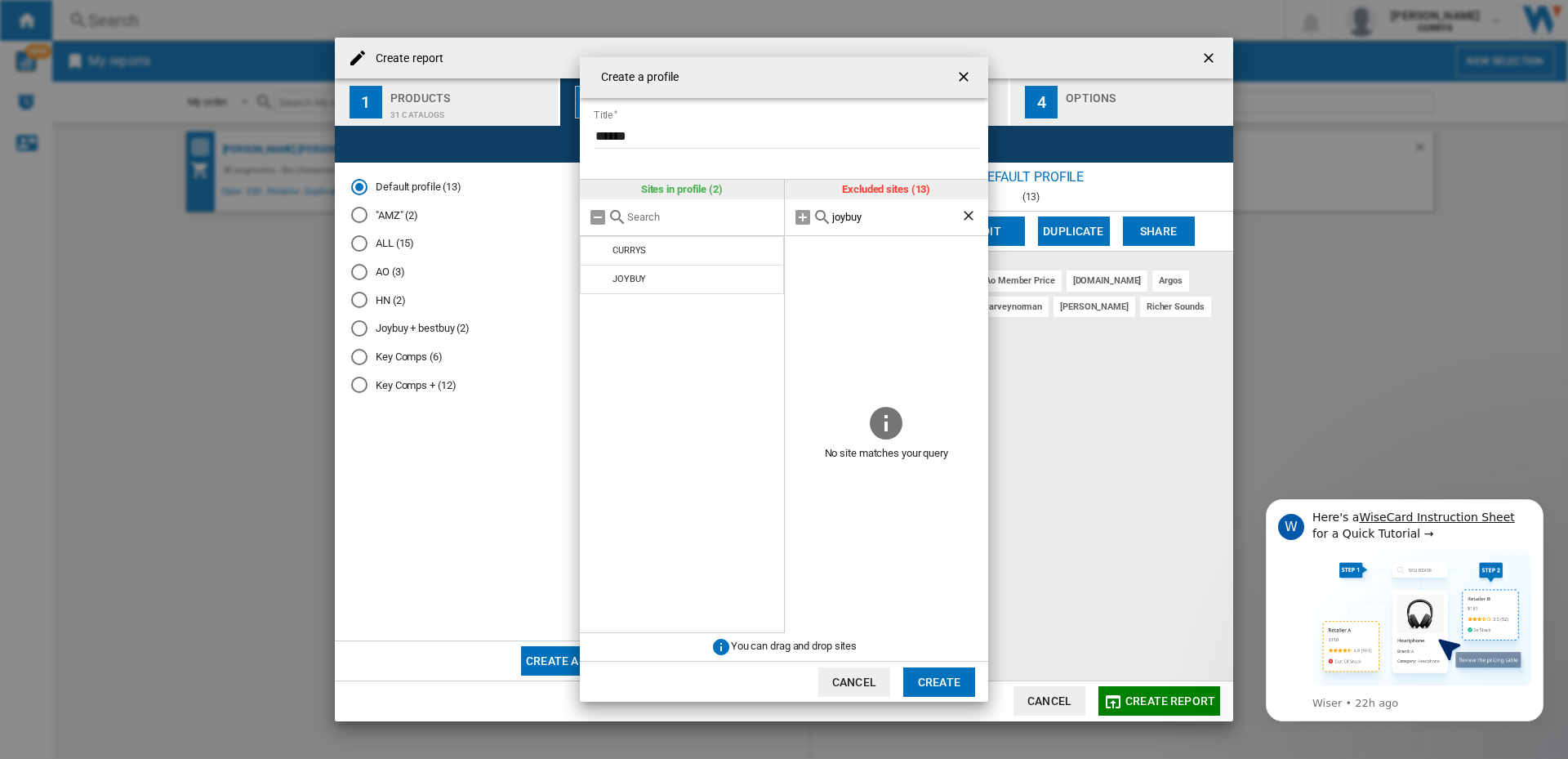
click at [937, 680] on button "Create" at bounding box center [938, 681] width 72 height 30
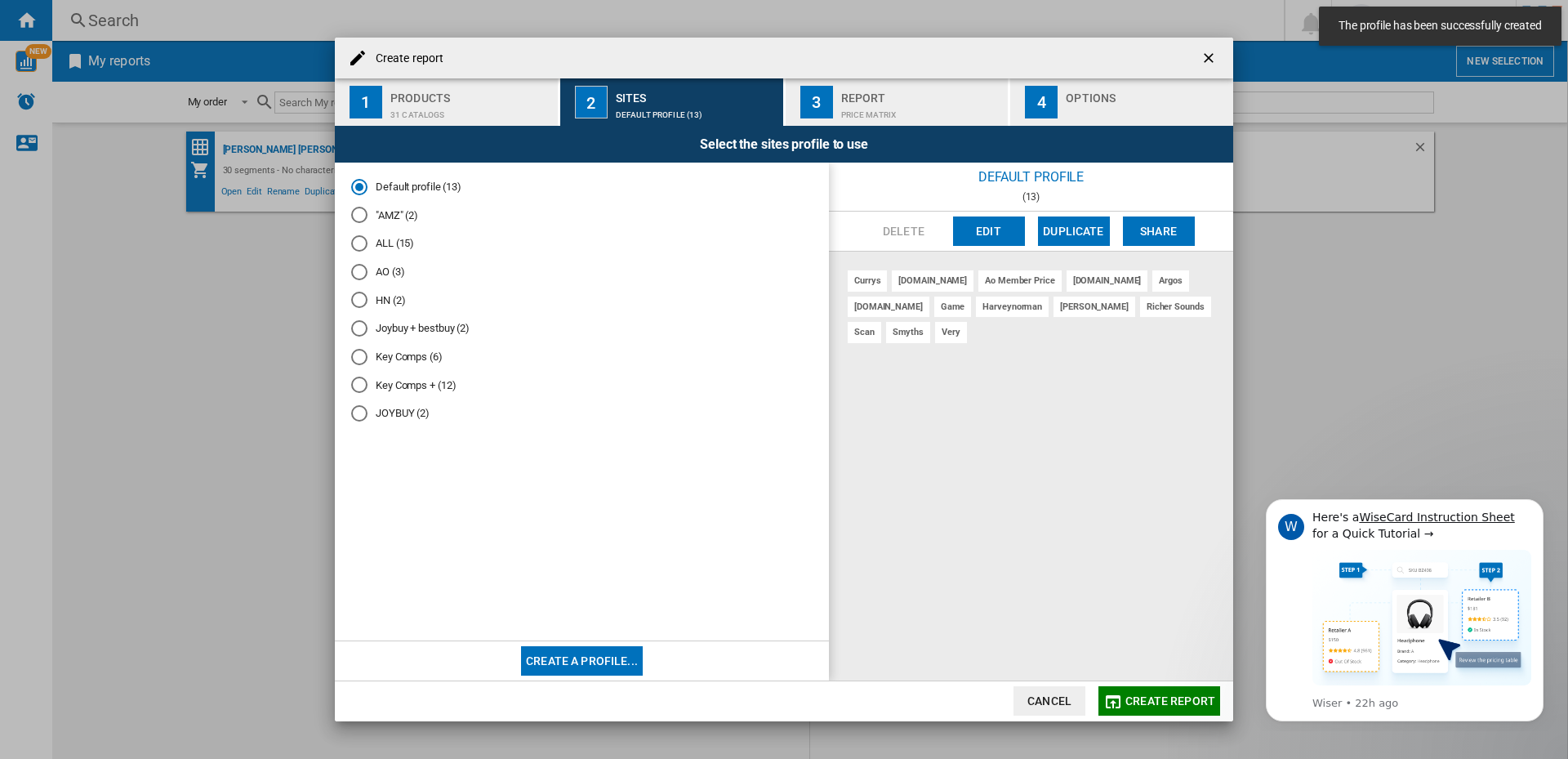
click at [364, 424] on md-radio-group "Default profile (13) "AMZ" (2) ALL (15) AO (3) HN (2) Joybuy + bestbuy (2) Key …" at bounding box center [581, 306] width 462 height 255
click at [364, 415] on div "JOYBUY (2)" at bounding box center [359, 413] width 16 height 16
click at [922, 107] on div "Price Matrix" at bounding box center [922, 111] width 161 height 17
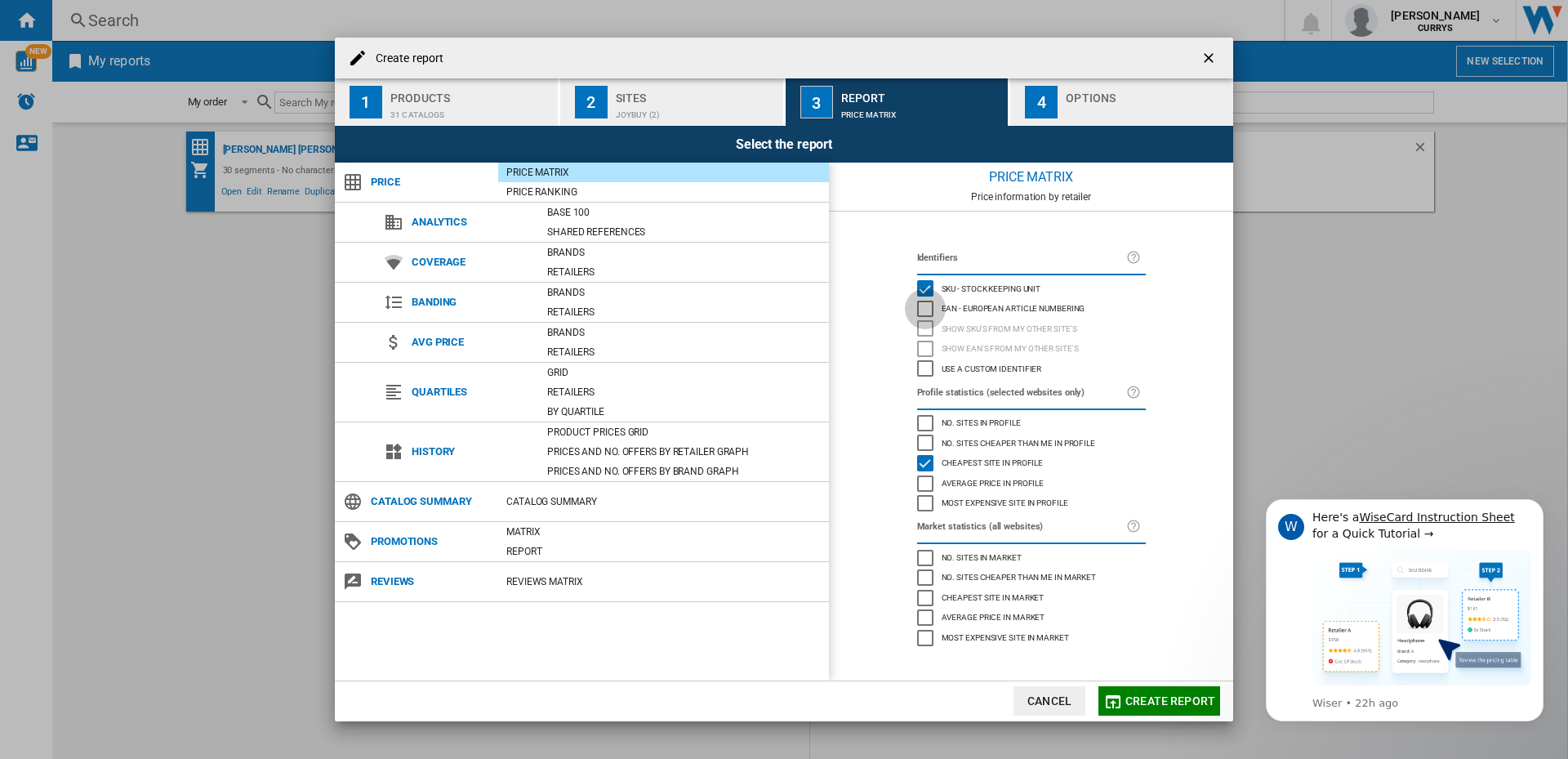
click at [928, 308] on div "EAN - European Article Numbering" at bounding box center [924, 308] width 16 height 16
click at [923, 369] on div "Use a custom identifier" at bounding box center [924, 368] width 16 height 16
click at [1093, 101] on div "Options" at bounding box center [1146, 94] width 161 height 17
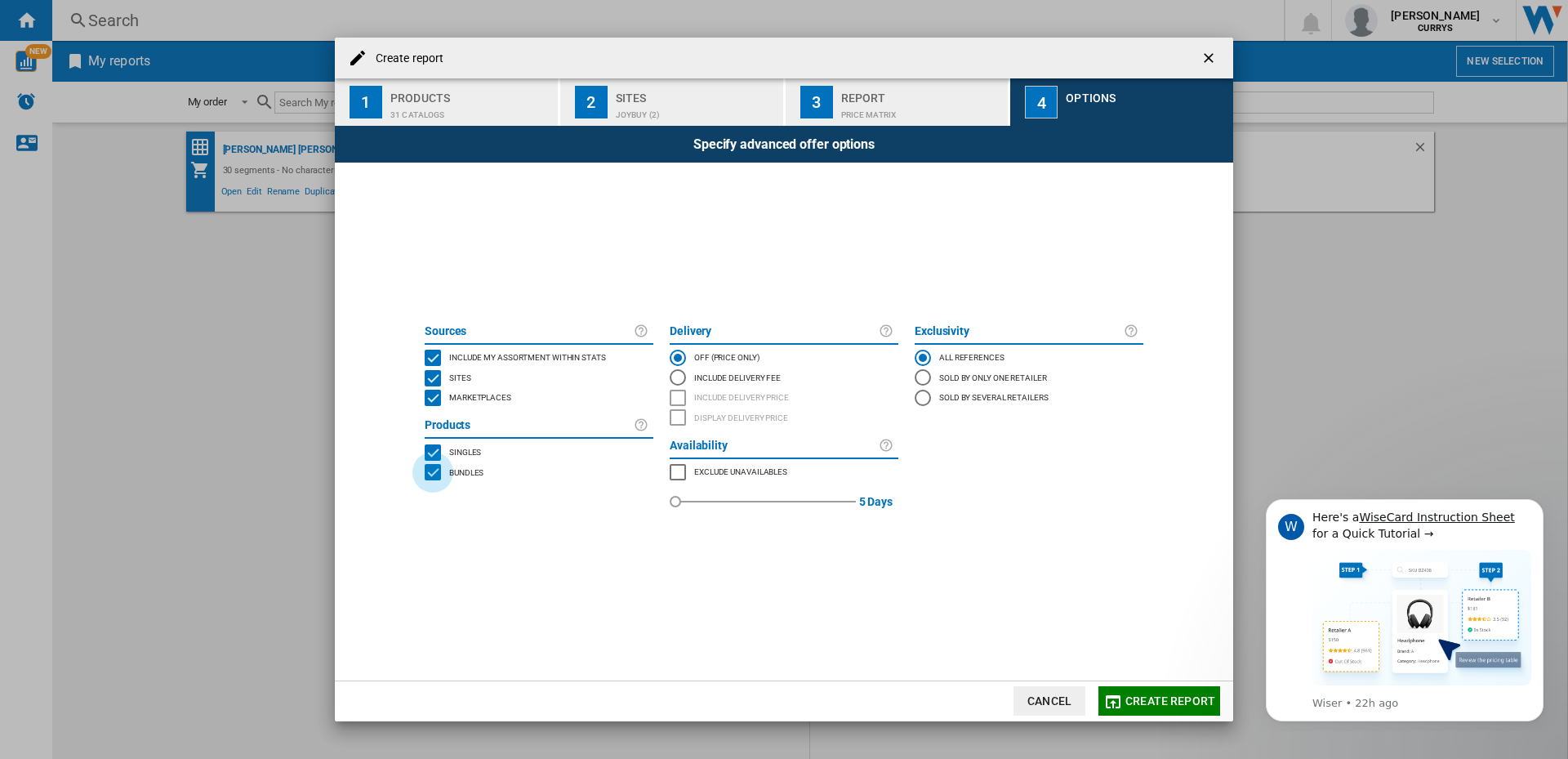
click at [431, 472] on div "BUNDLES" at bounding box center [432, 472] width 16 height 16
click at [1160, 697] on span "Create report" at bounding box center [1170, 700] width 89 height 13
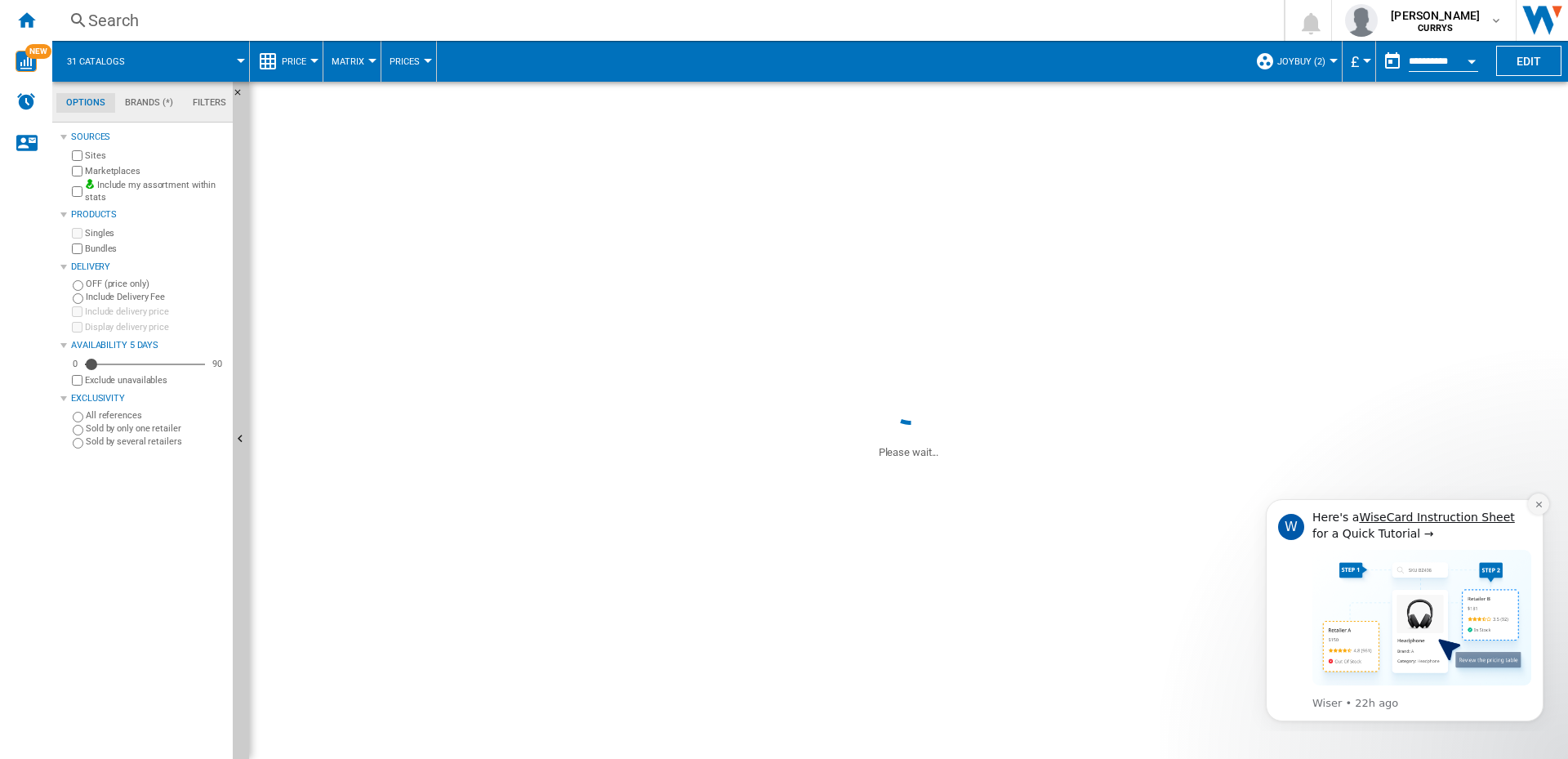
click at [1536, 507] on icon "Dismiss notification" at bounding box center [1538, 504] width 6 height 6
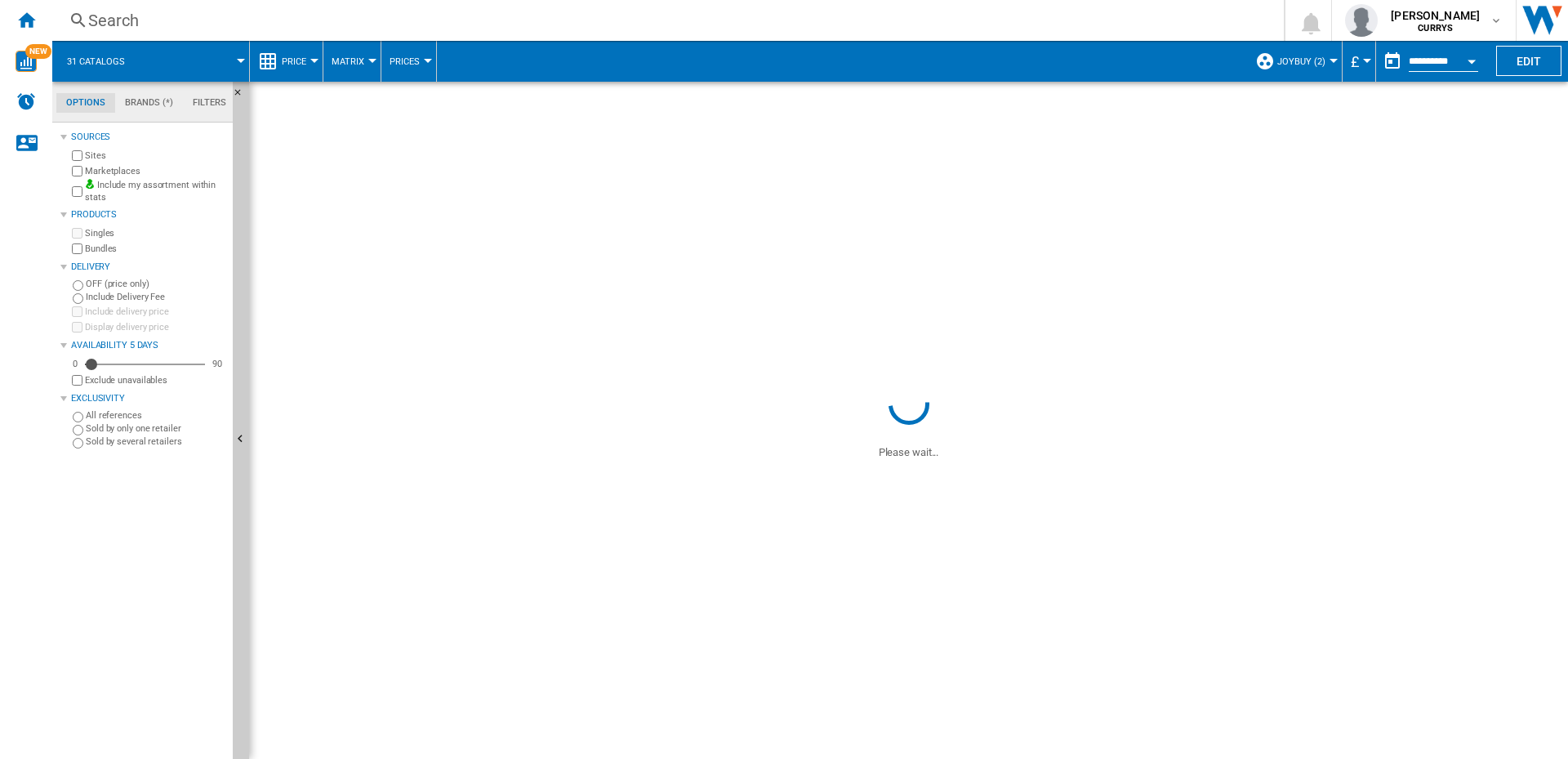
click at [715, 54] on span at bounding box center [842, 61] width 810 height 41
click at [749, 409] on span at bounding box center [538, 420] width 578 height 80
click at [929, 408] on icon at bounding box center [909, 404] width 41 height 41
click at [1417, 386] on span at bounding box center [1279, 420] width 578 height 80
click at [1501, 297] on span at bounding box center [908, 230] width 1318 height 298
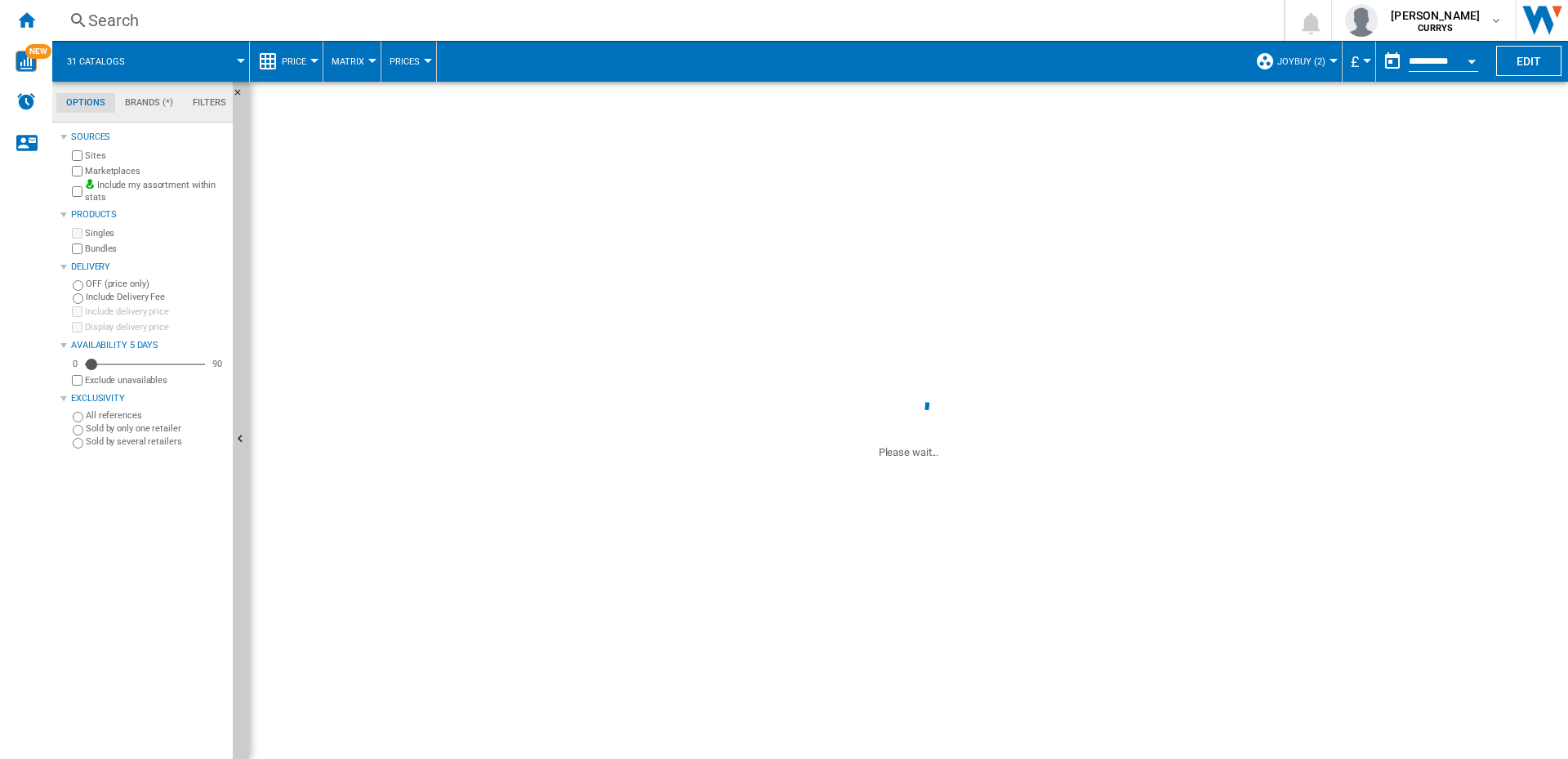
click at [1513, 420] on span at bounding box center [1279, 420] width 578 height 80
click at [706, 212] on span at bounding box center [908, 230] width 1318 height 298
click at [1143, 366] on span at bounding box center [908, 230] width 1318 height 298
click at [672, 474] on span at bounding box center [908, 610] width 1318 height 298
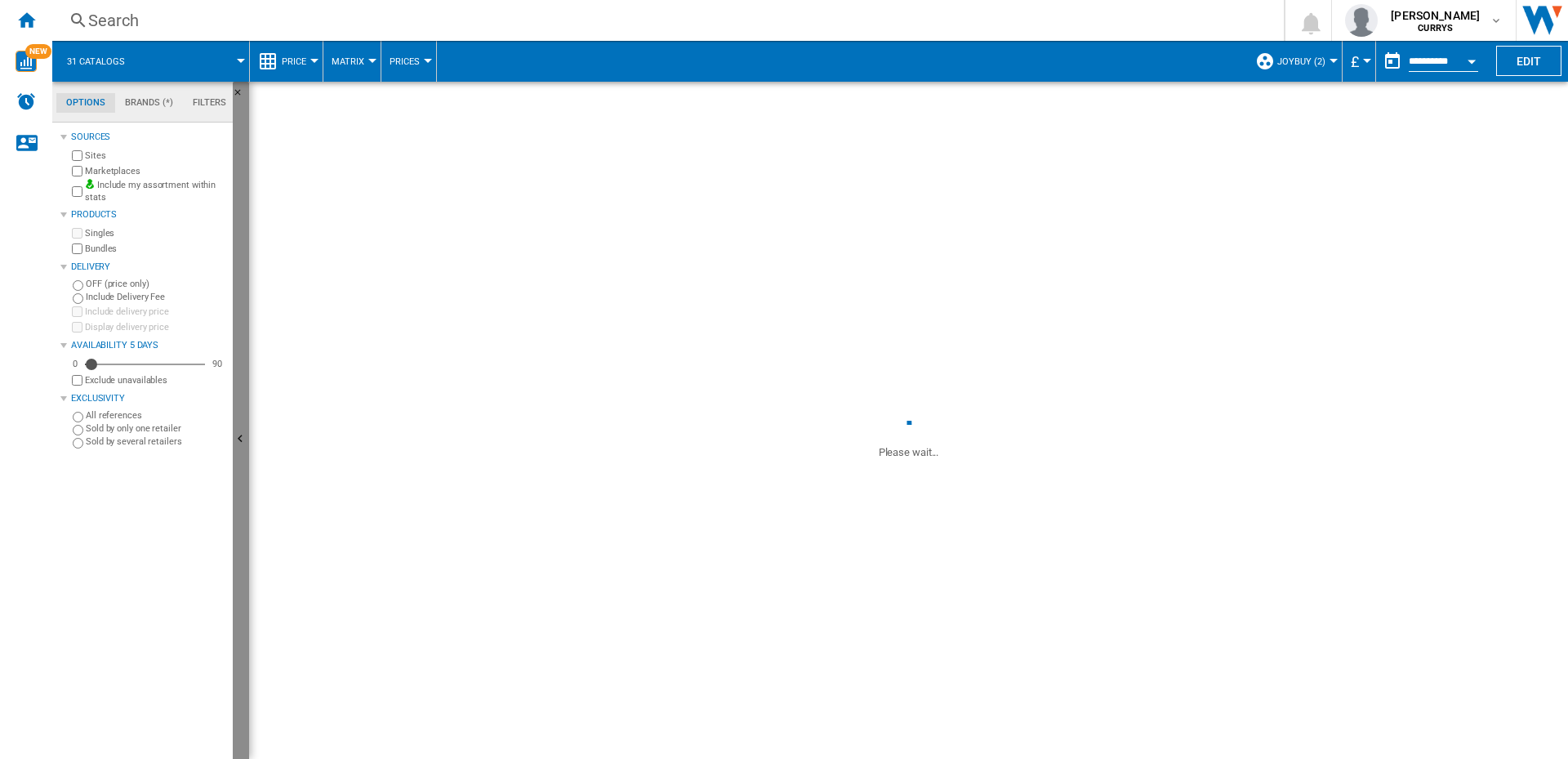
click at [242, 447] on ng-md-icon "Hide" at bounding box center [242, 441] width 19 height 19
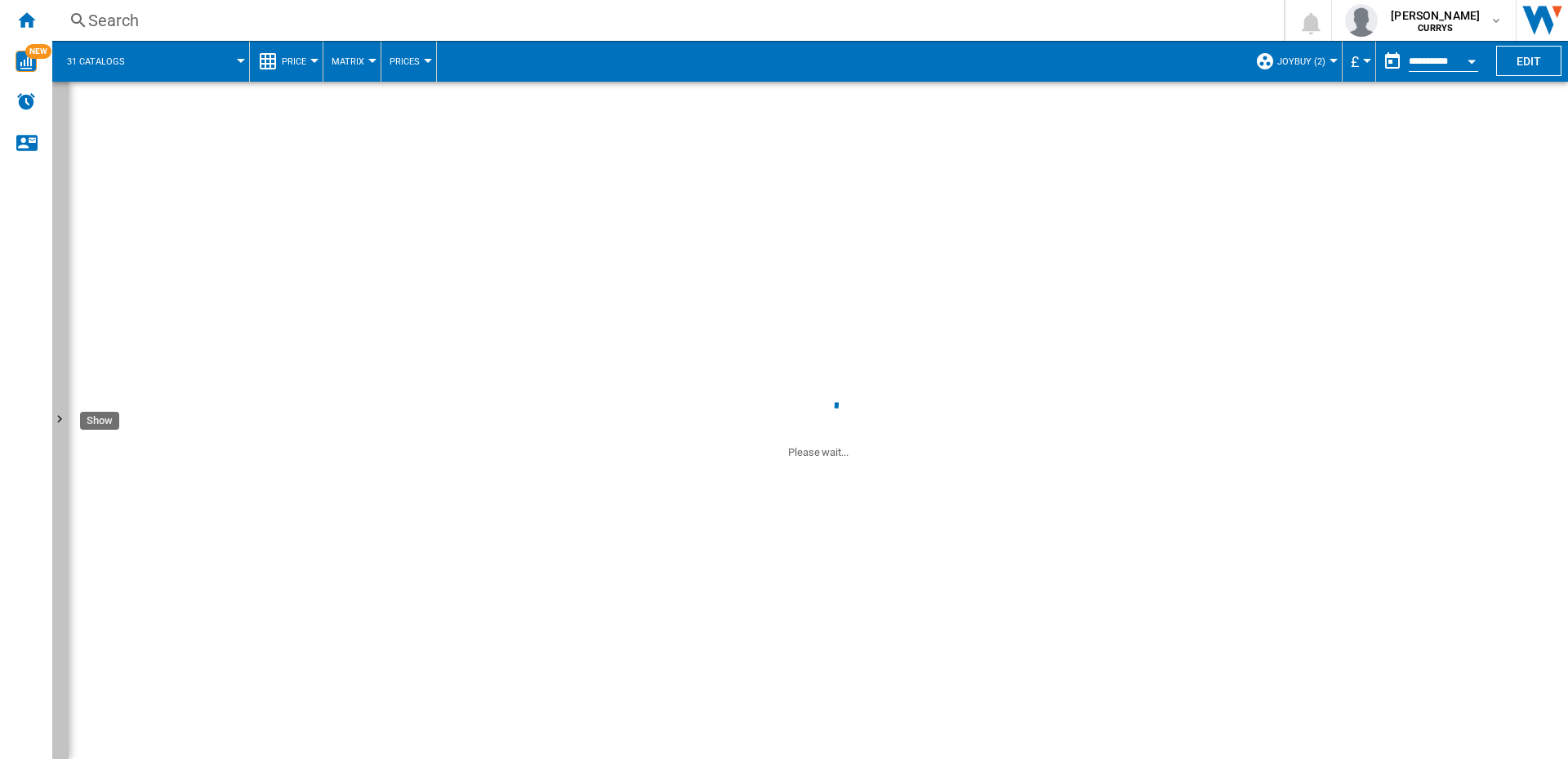
click at [57, 436] on button "Show" at bounding box center [60, 420] width 16 height 677
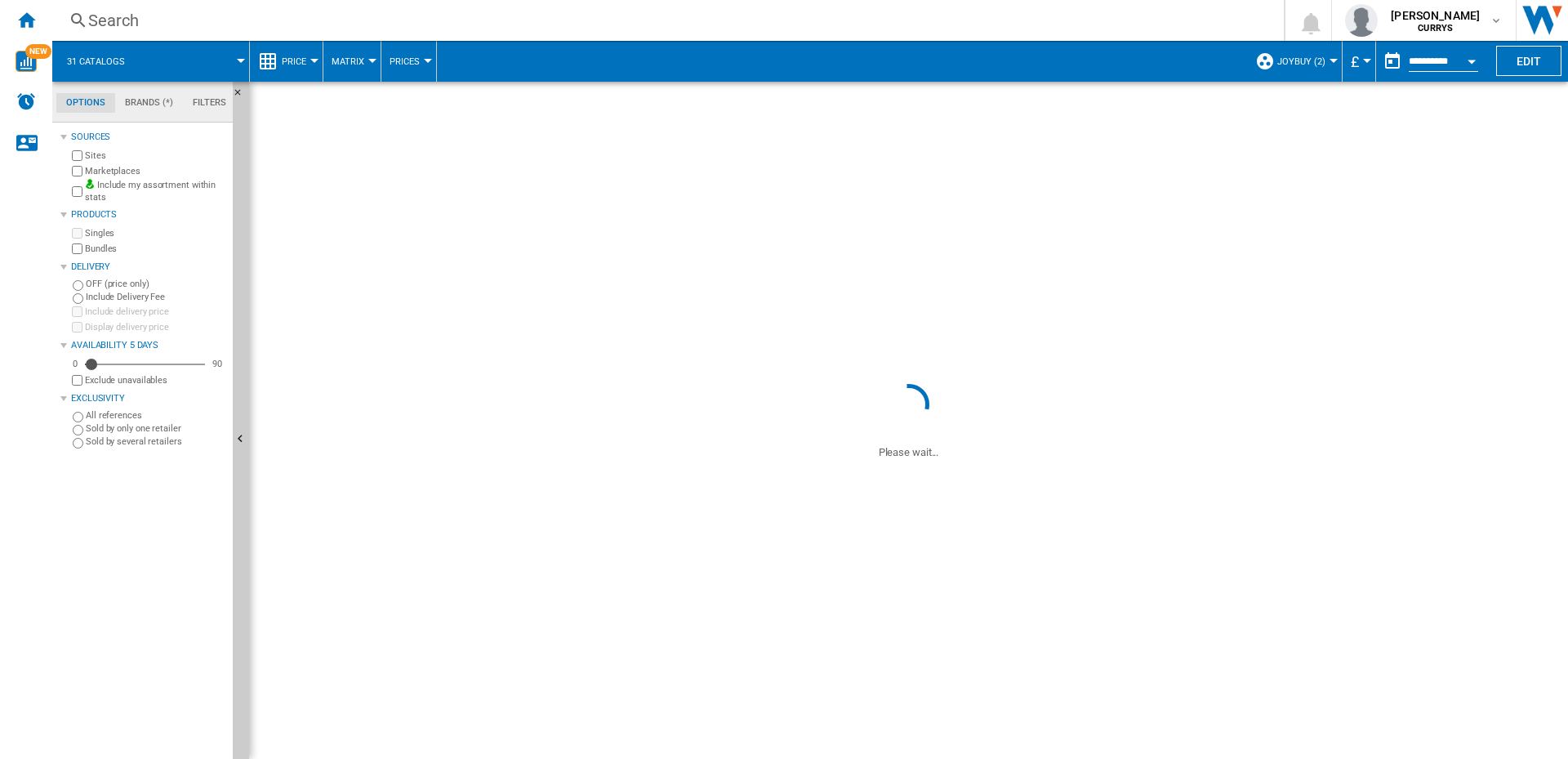
click at [138, 106] on md-tab-item "Brands (*)" at bounding box center [149, 102] width 68 height 19
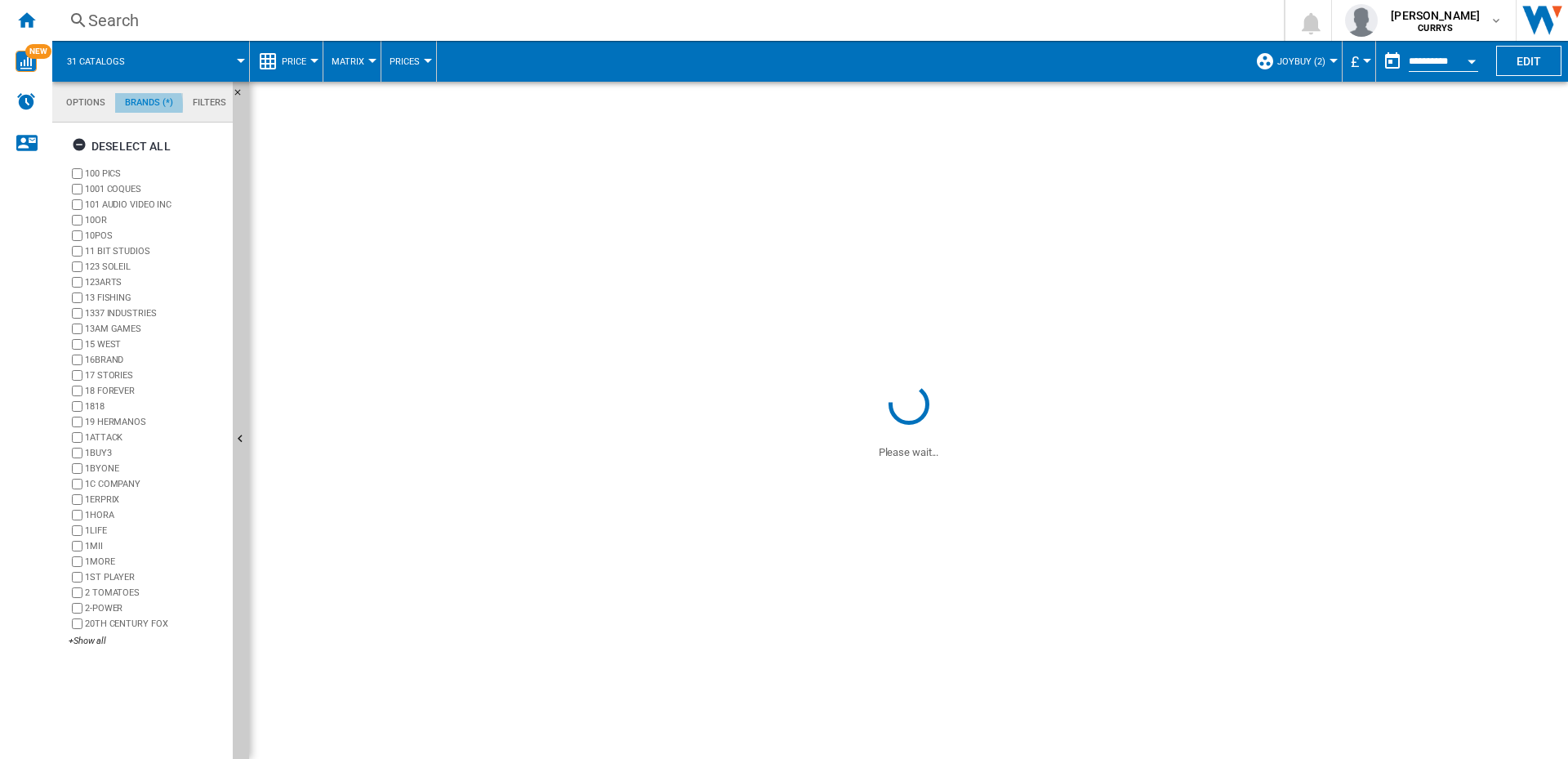
scroll to position [62, 0]
click at [210, 100] on md-tab-item "Filters" at bounding box center [209, 102] width 53 height 19
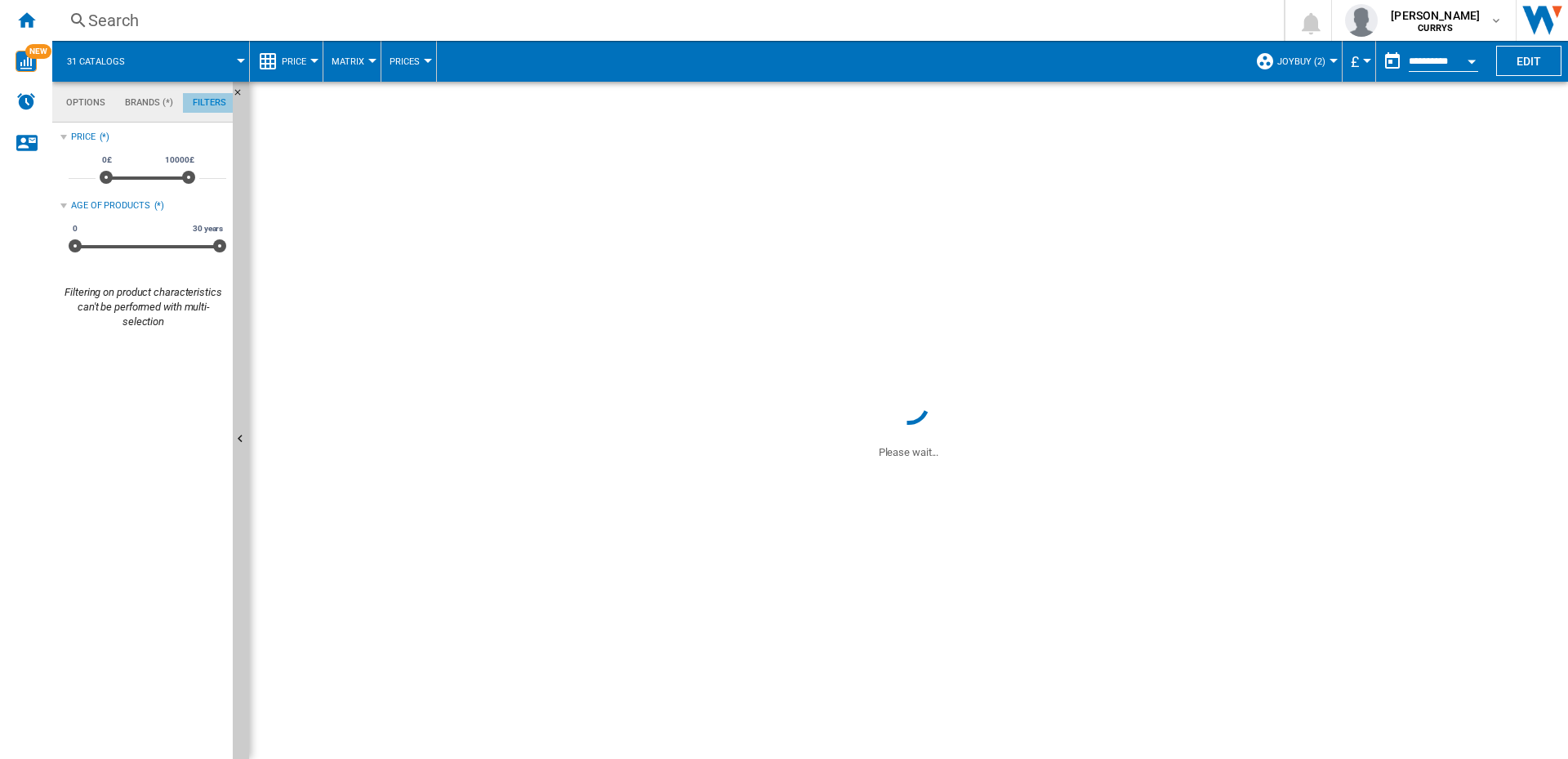
scroll to position [106, 0]
click at [73, 104] on md-tab-item "Options" at bounding box center [86, 102] width 59 height 19
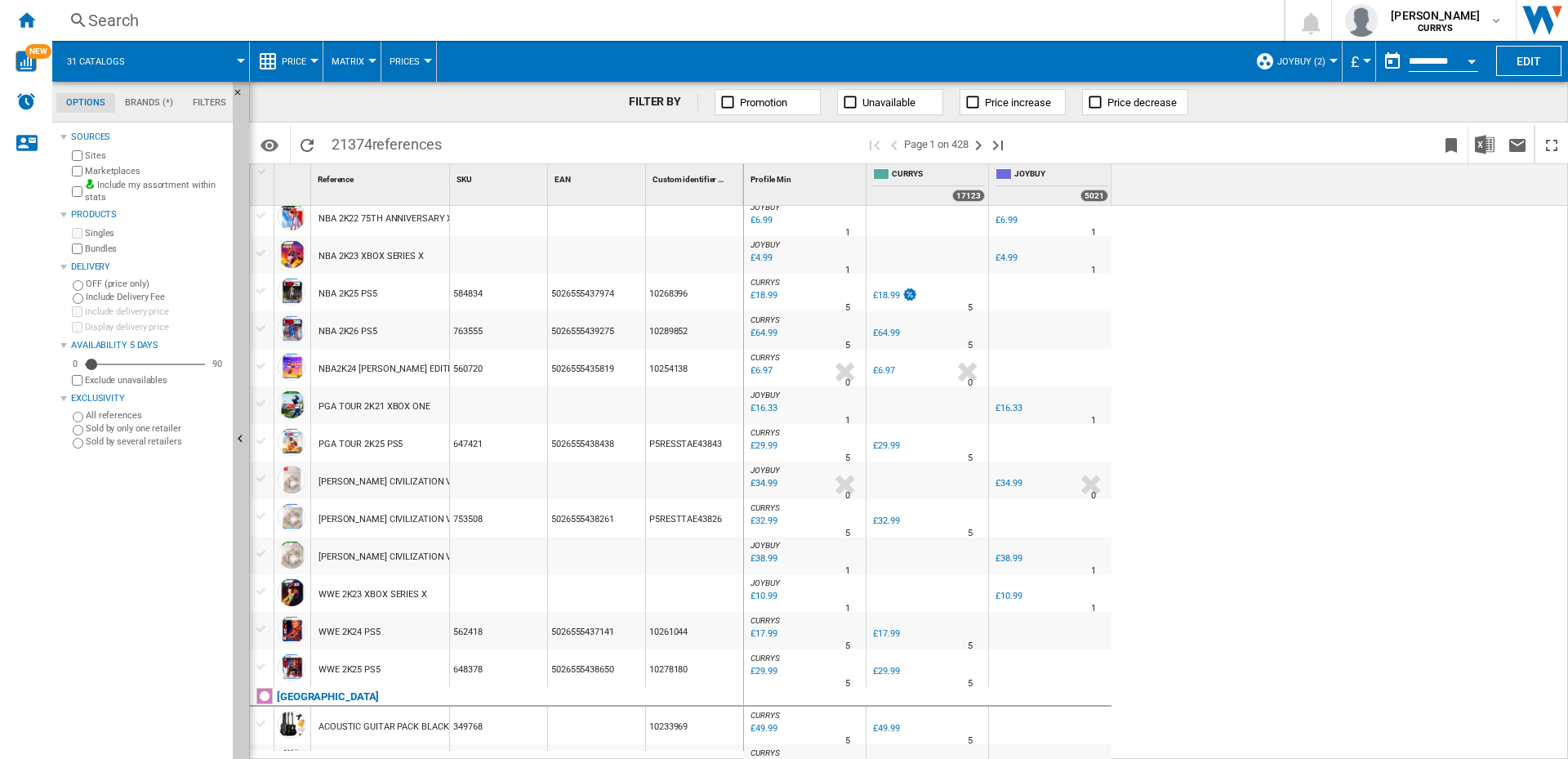
scroll to position [1225, 0]
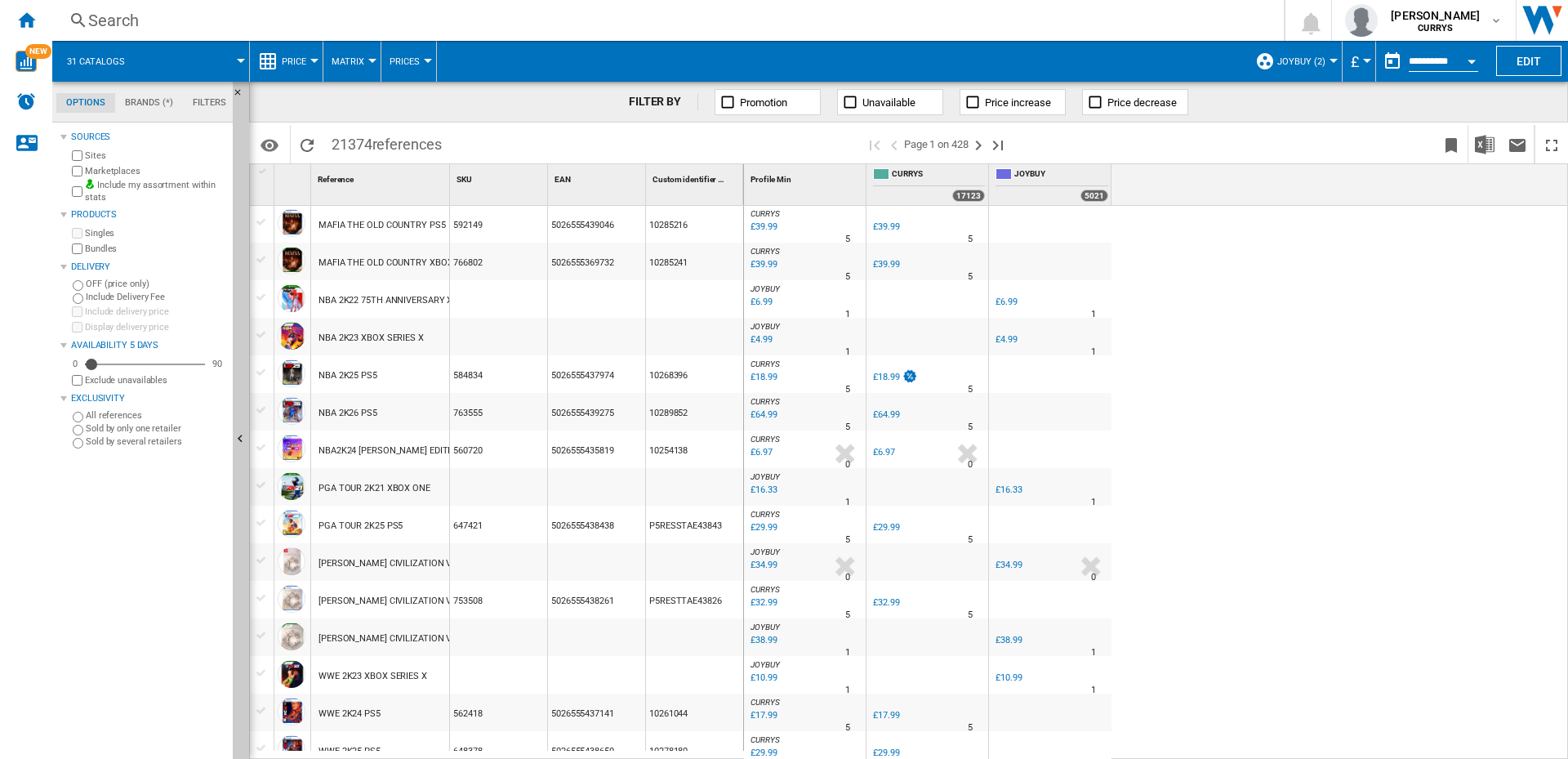
click at [847, 425] on div "5" at bounding box center [847, 426] width 5 height 16
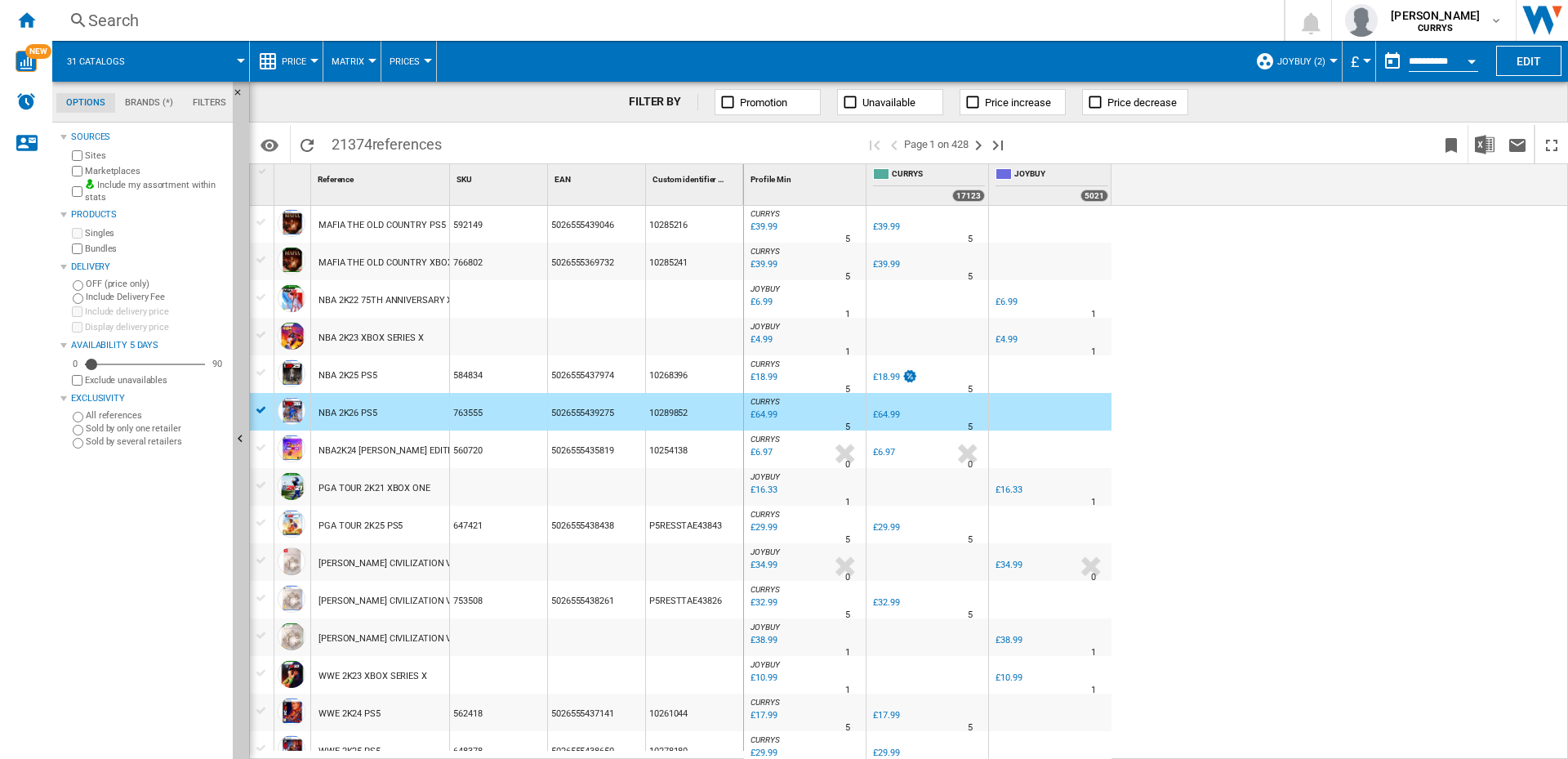
click at [846, 422] on div "5" at bounding box center [847, 426] width 5 height 16
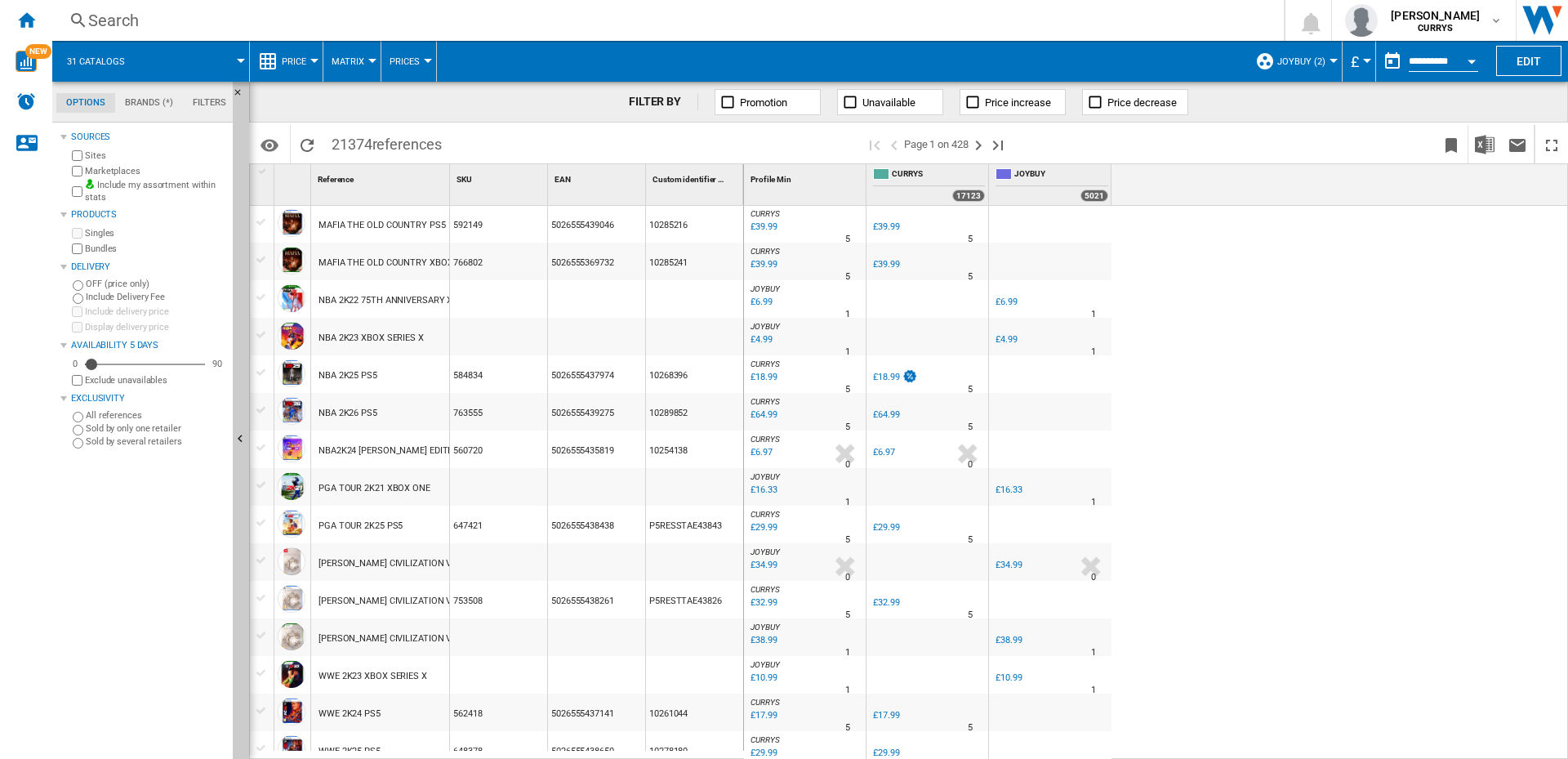
click at [202, 103] on md-tab-item "Filters" at bounding box center [209, 102] width 53 height 19
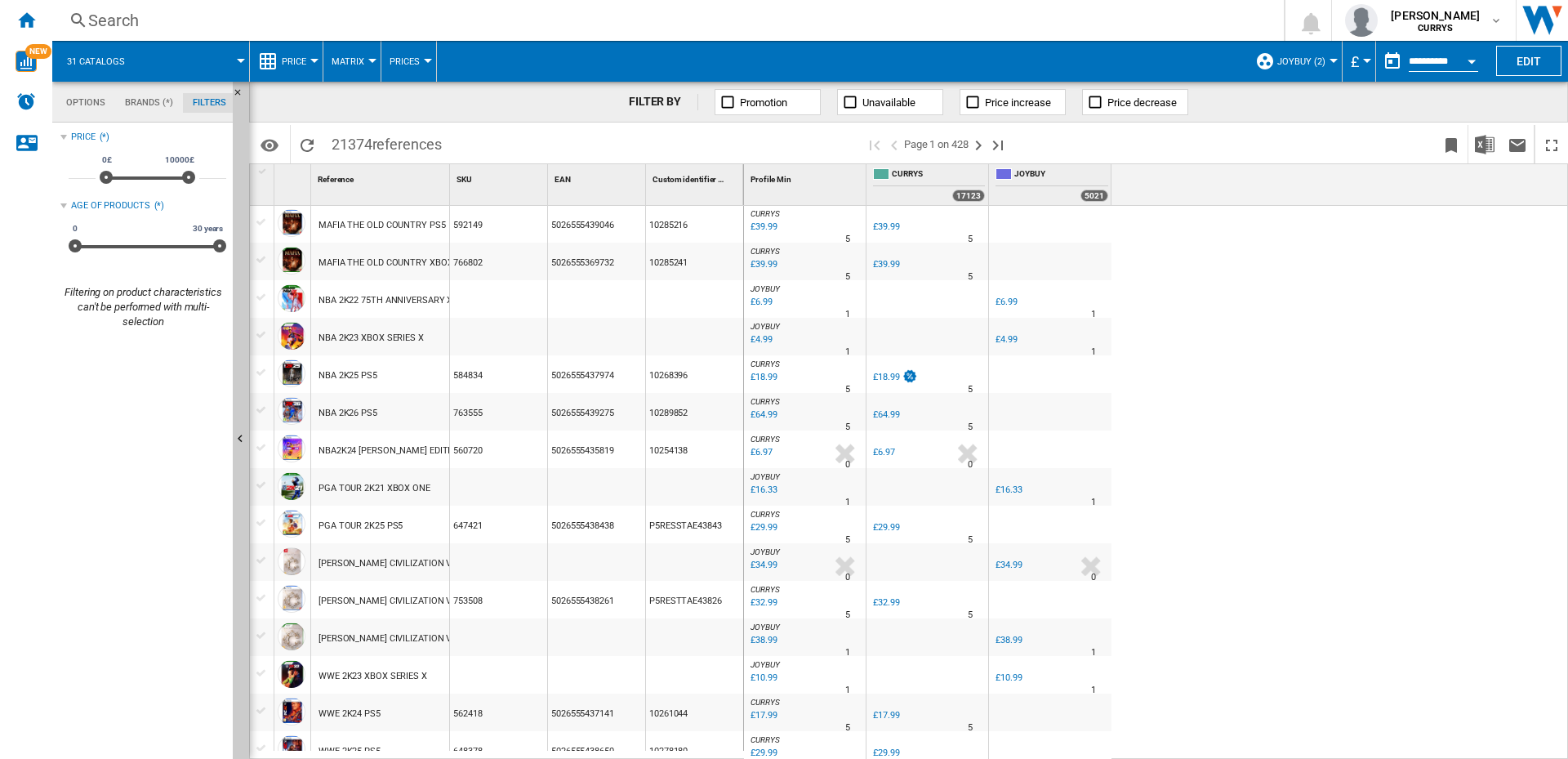
scroll to position [106, 0]
click at [138, 104] on md-tab-item "Brands (*)" at bounding box center [149, 102] width 68 height 19
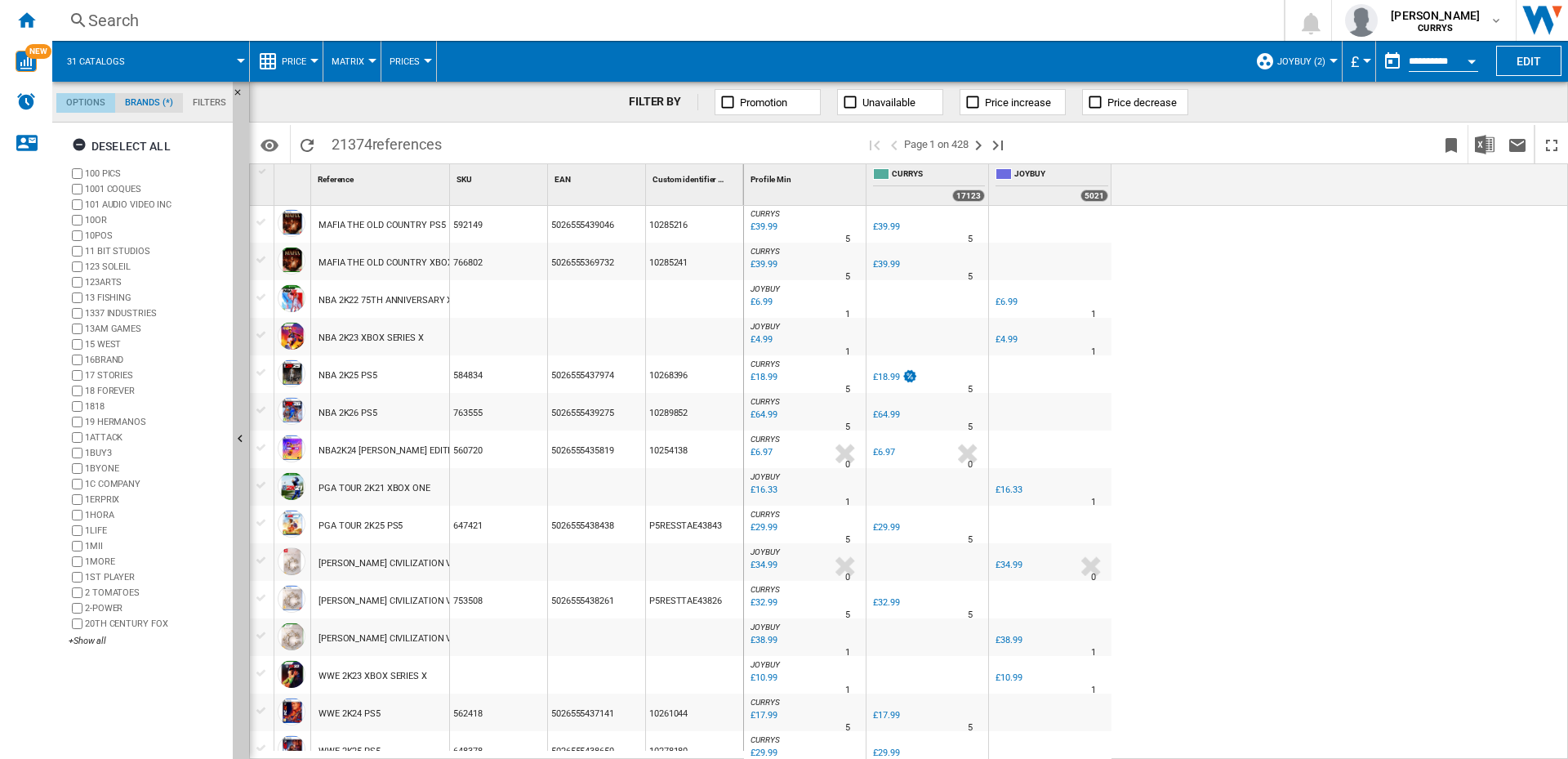
click at [68, 101] on md-tab-item "Options" at bounding box center [86, 102] width 59 height 19
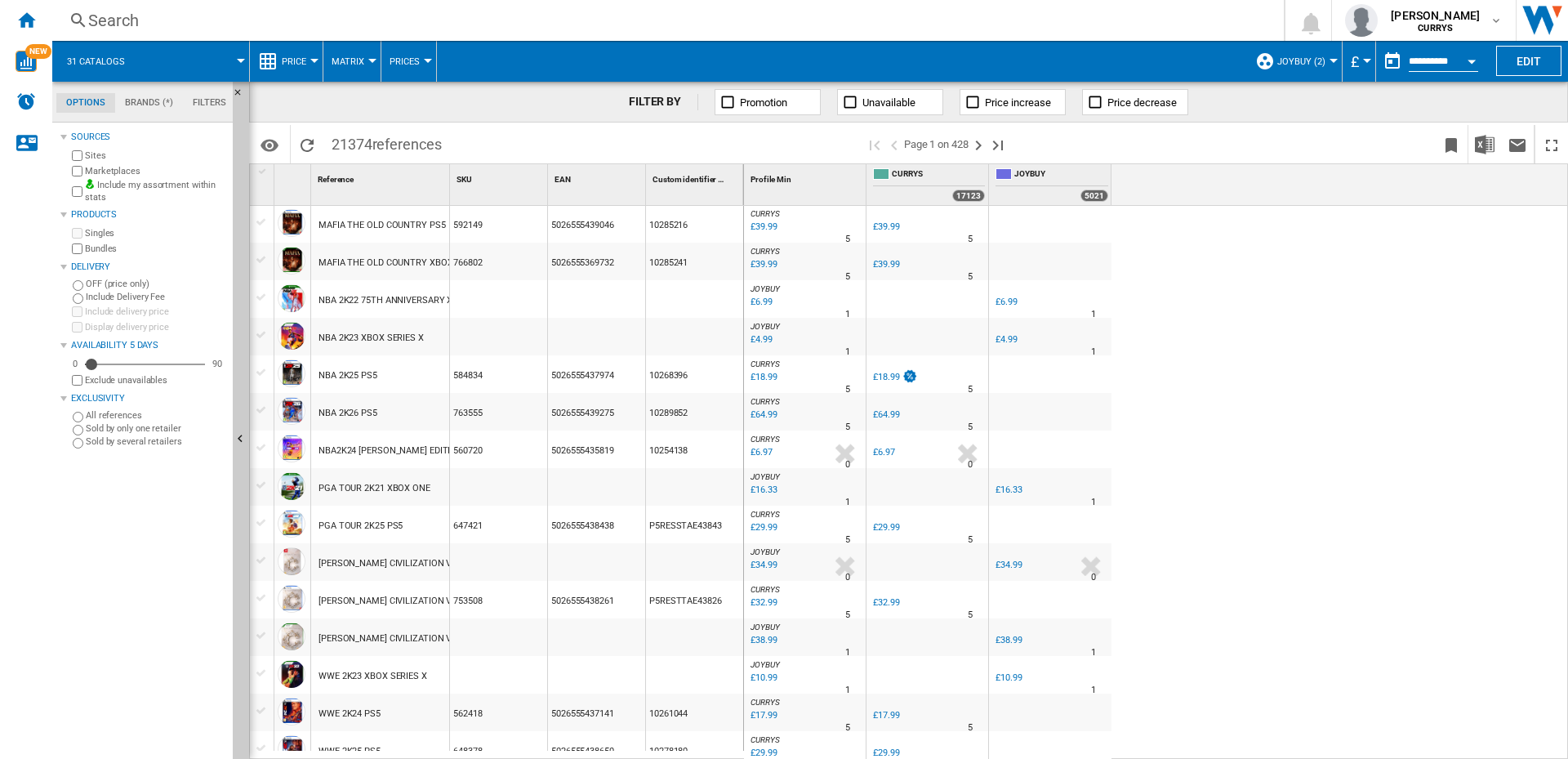
scroll to position [19, 0]
click at [170, 67] on span at bounding box center [194, 61] width 93 height 41
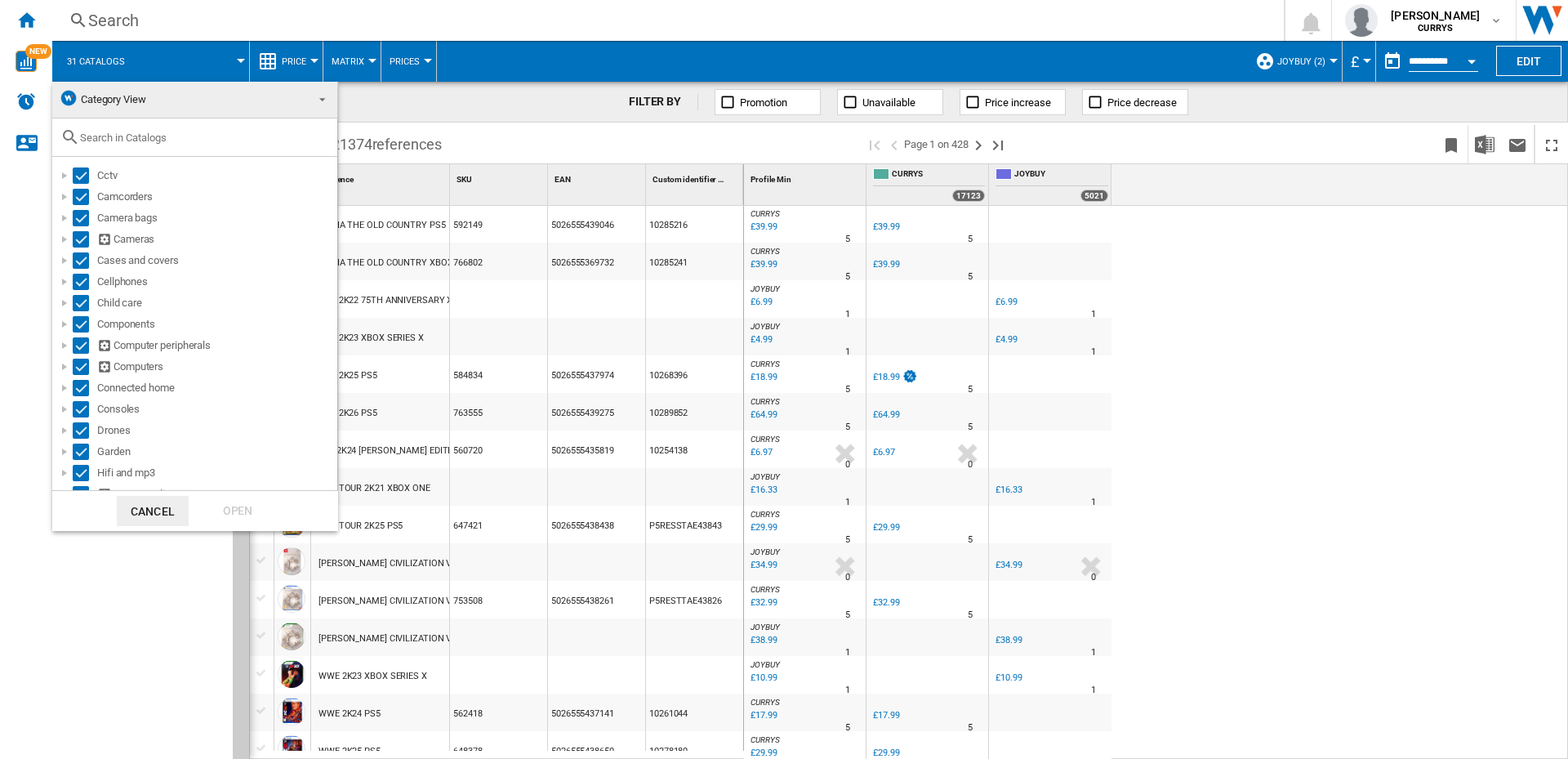
click at [149, 518] on button "Cancel" at bounding box center [152, 511] width 72 height 30
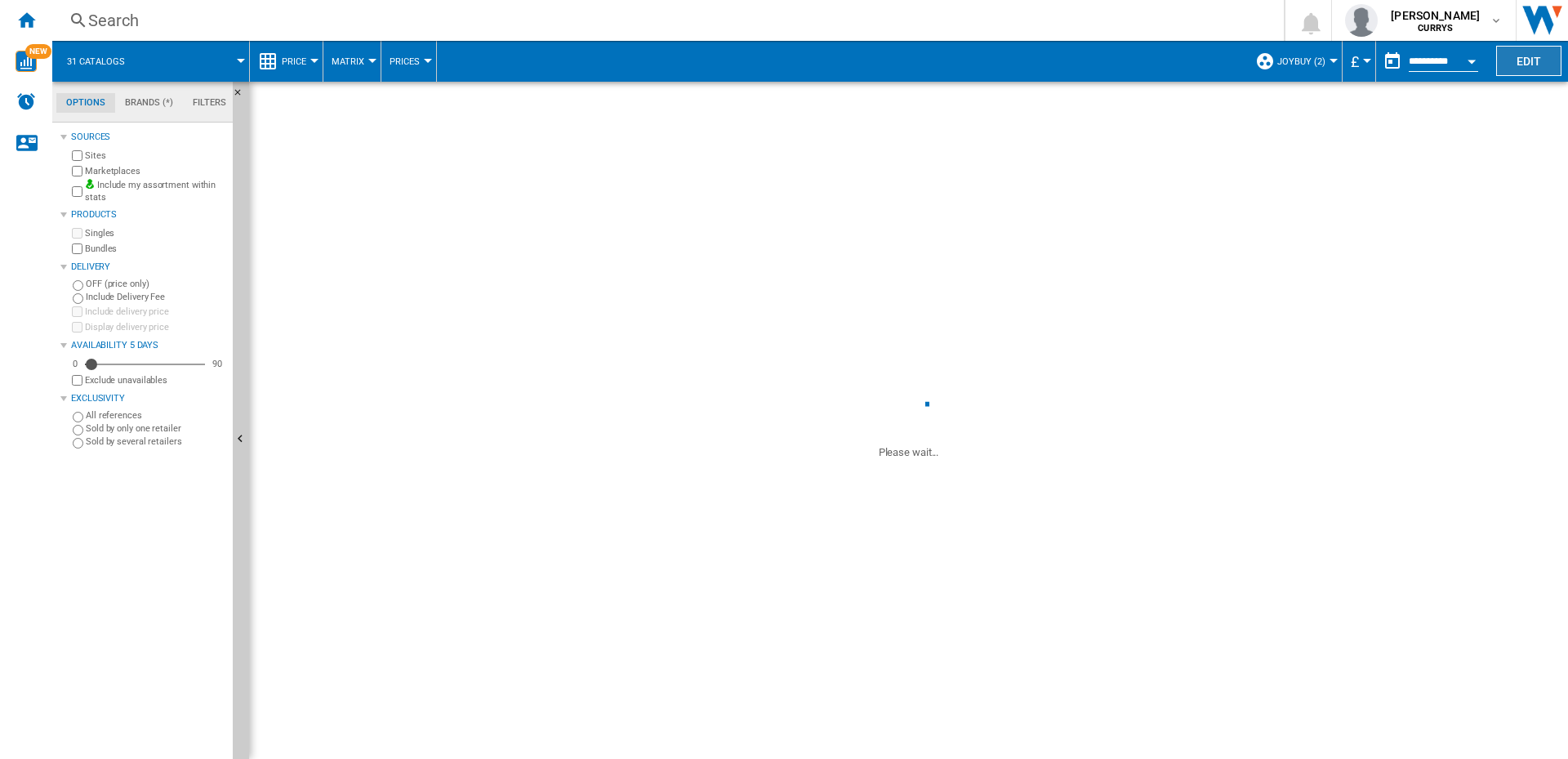
click at [1536, 60] on button "Edit" at bounding box center [1527, 61] width 65 height 30
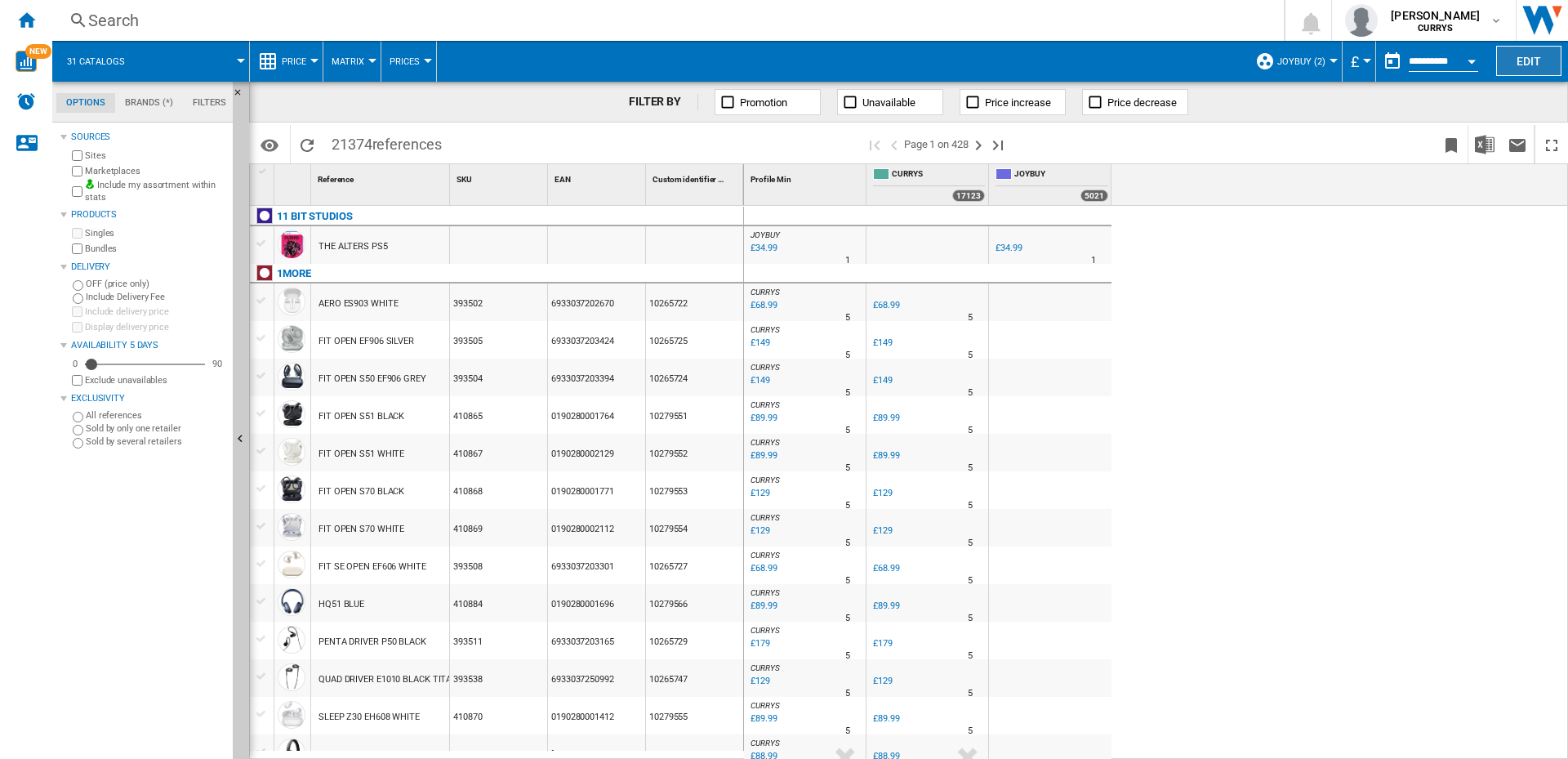
click at [1533, 57] on button "Edit" at bounding box center [1527, 61] width 65 height 30
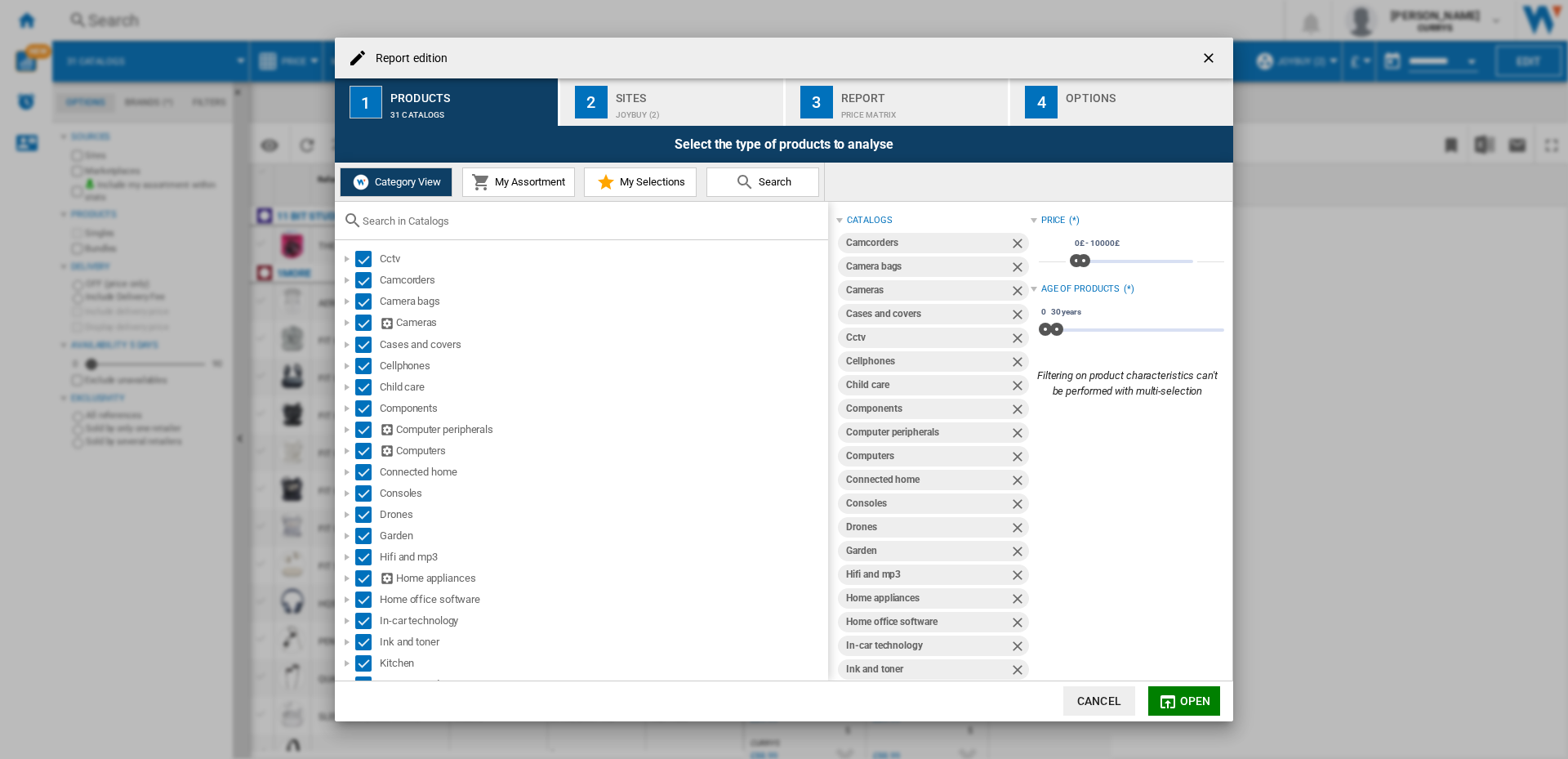
click at [522, 180] on span "My Assortment" at bounding box center [527, 182] width 74 height 13
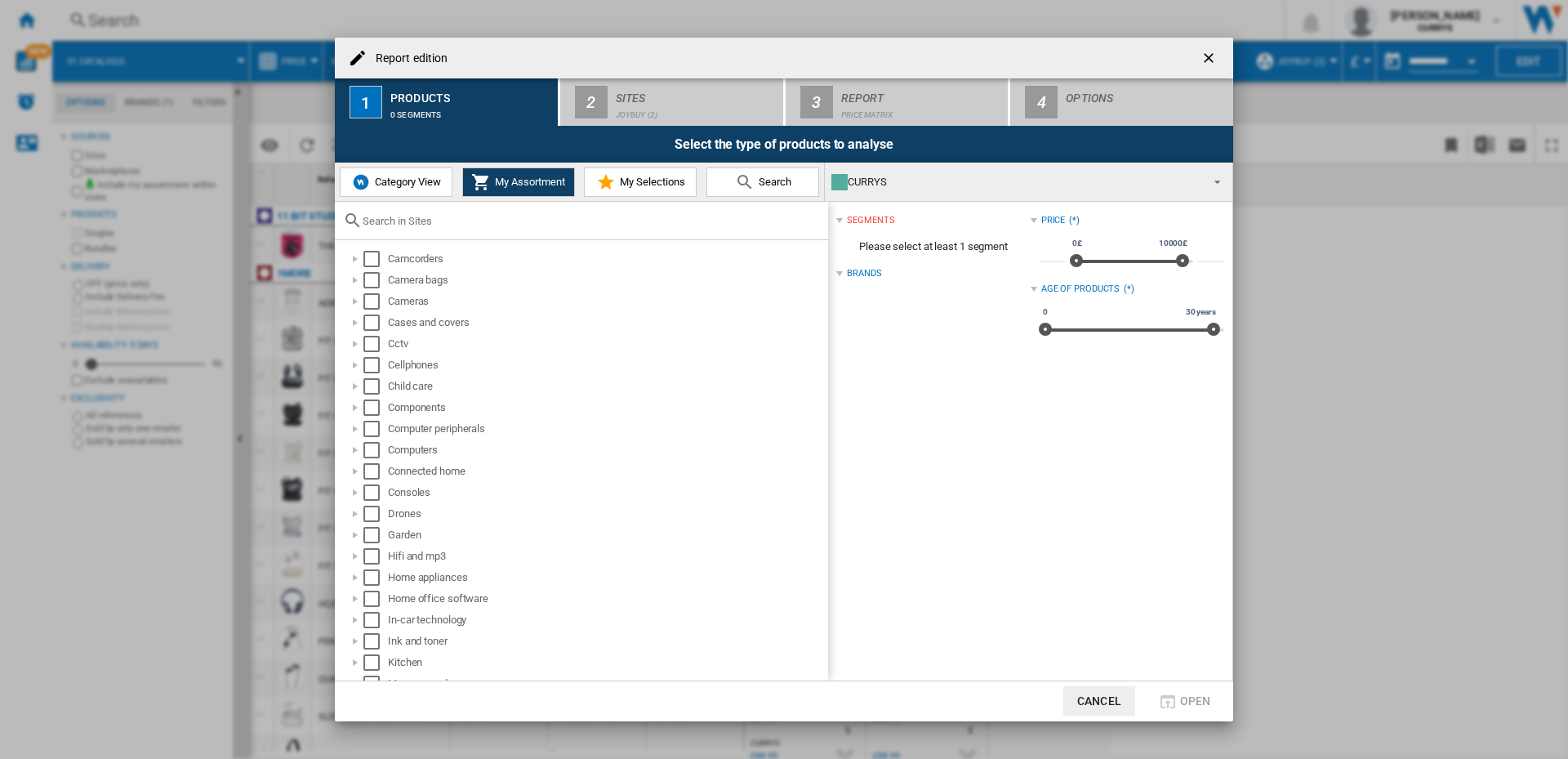
click at [647, 185] on span "My Selections" at bounding box center [650, 182] width 69 height 13
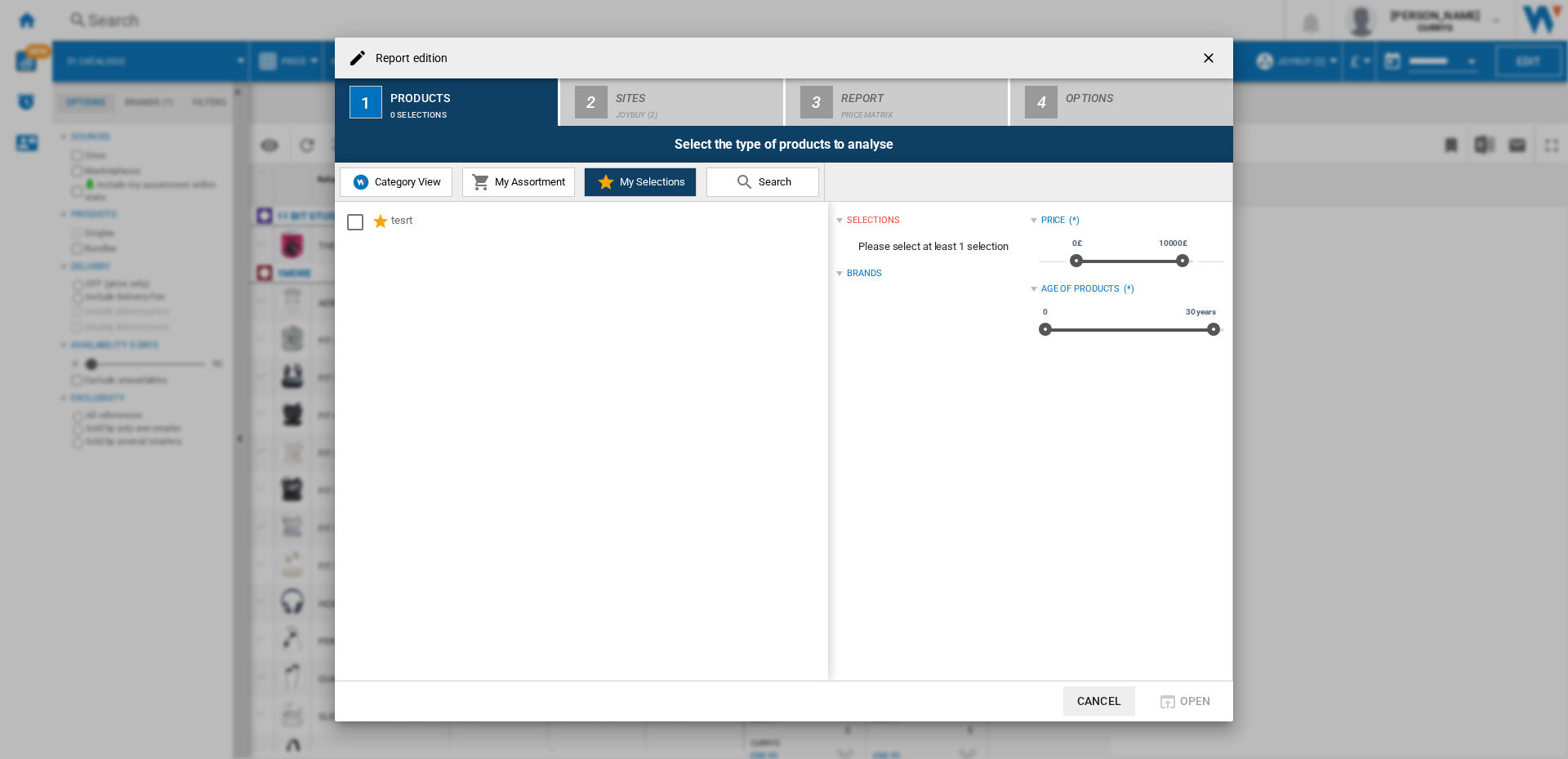
click at [522, 182] on span "My Assortment" at bounding box center [527, 182] width 74 height 13
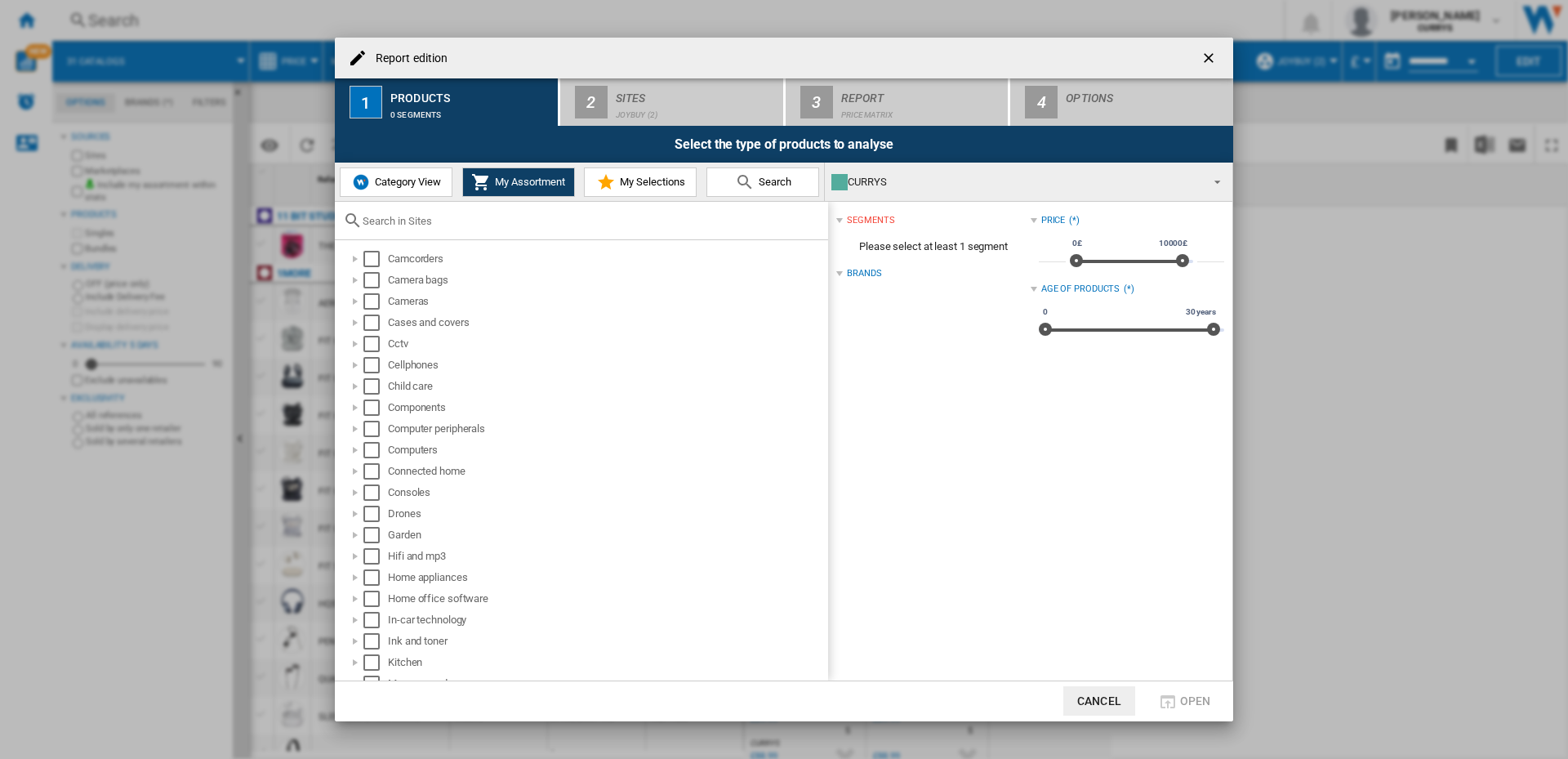
click at [383, 182] on span "Category View" at bounding box center [405, 182] width 70 height 13
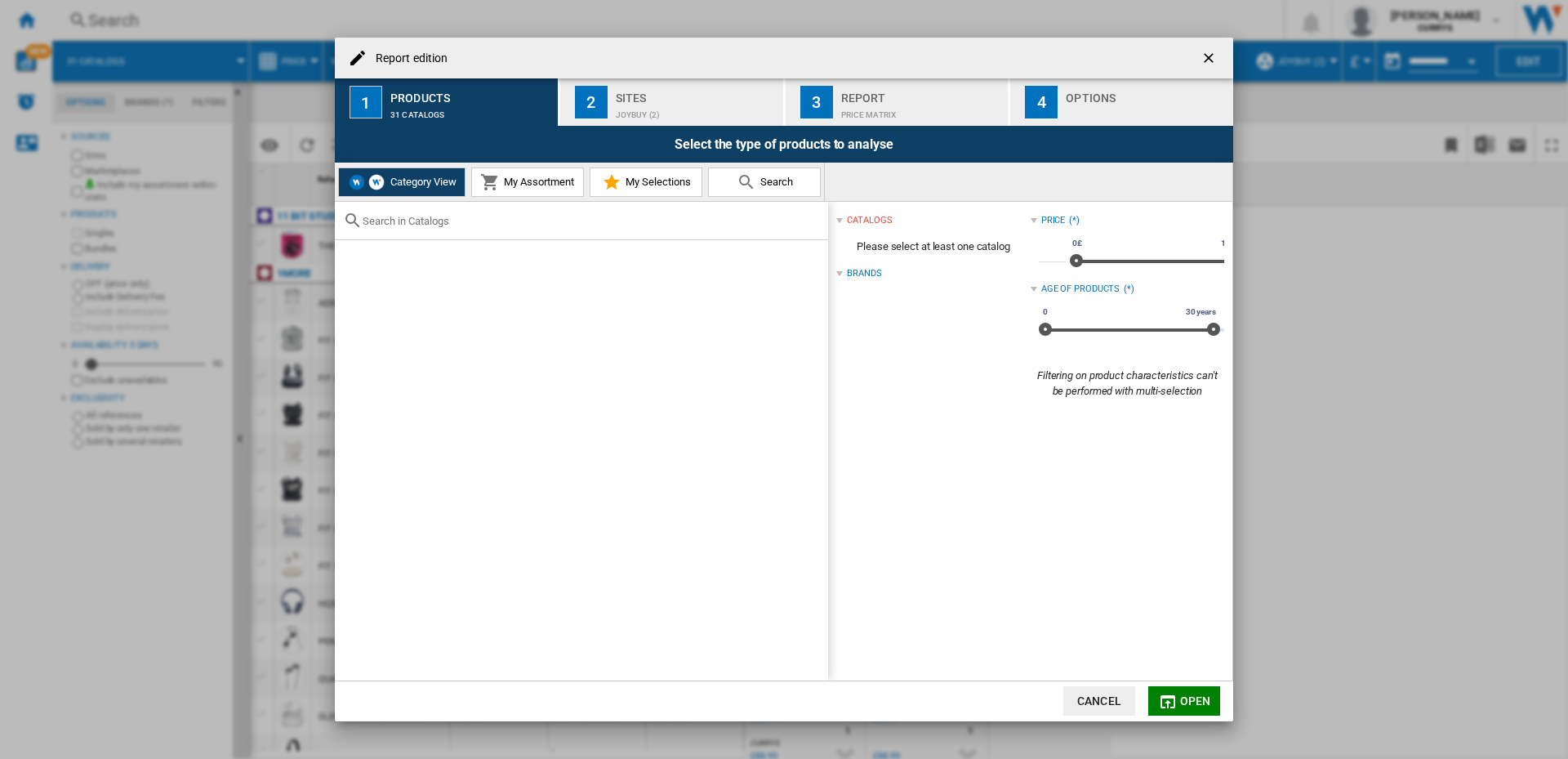
click at [688, 103] on div "JOYBUY (2)" at bounding box center [695, 111] width 161 height 17
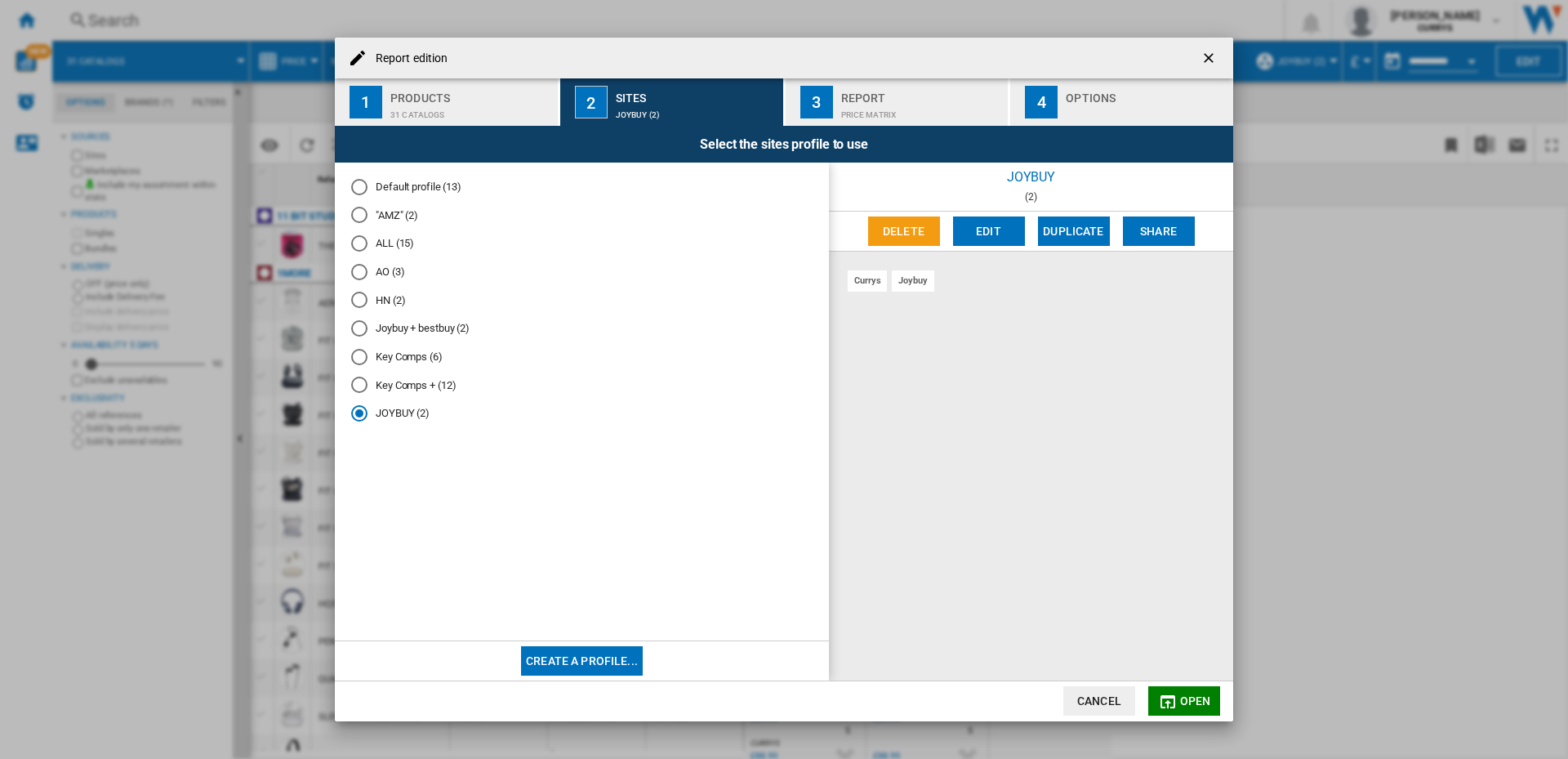
click at [995, 235] on button "Edit" at bounding box center [988, 230] width 72 height 30
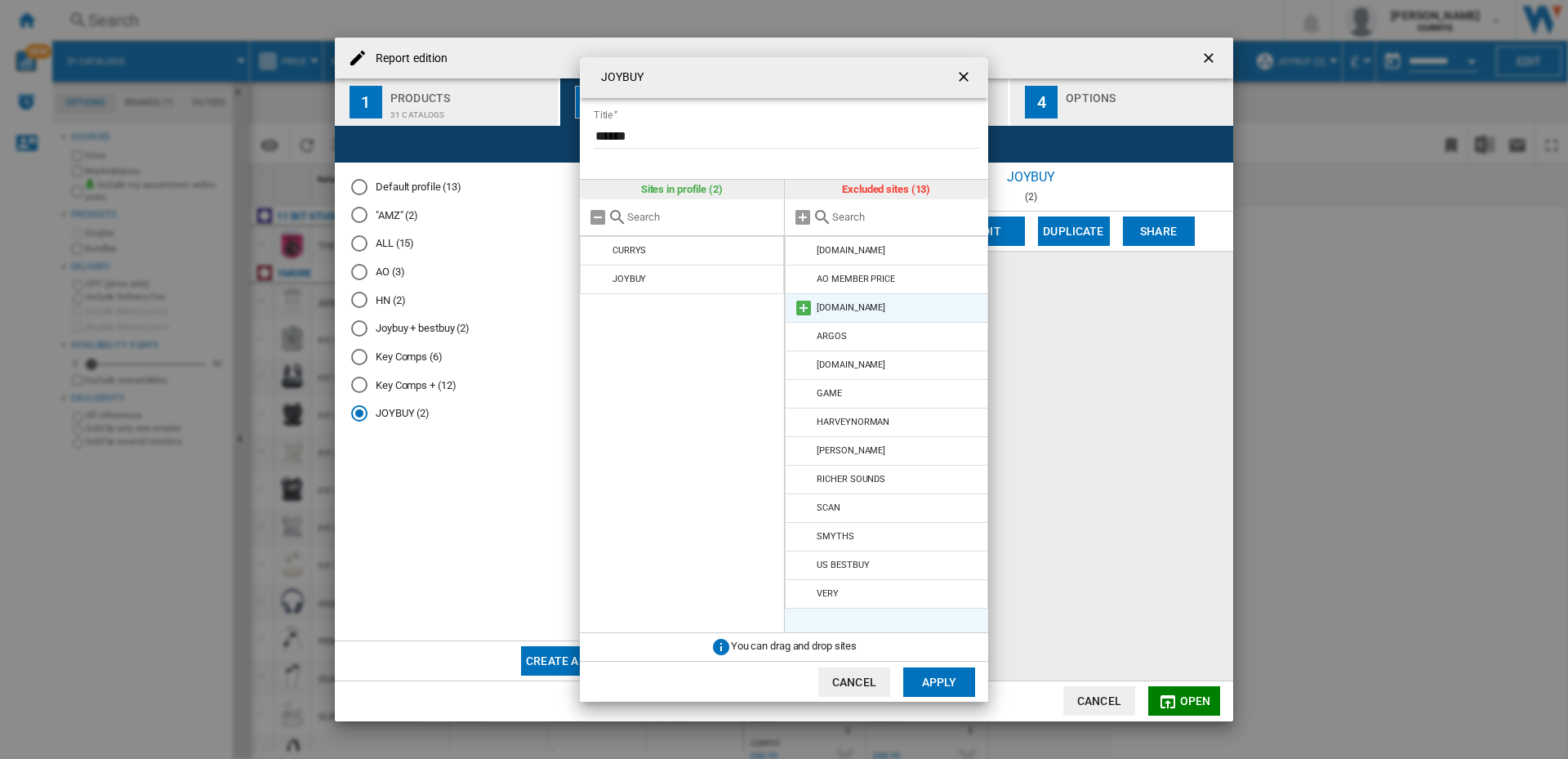
click at [803, 306] on md-icon "JOYBUY Title ..." at bounding box center [803, 307] width 19 height 19
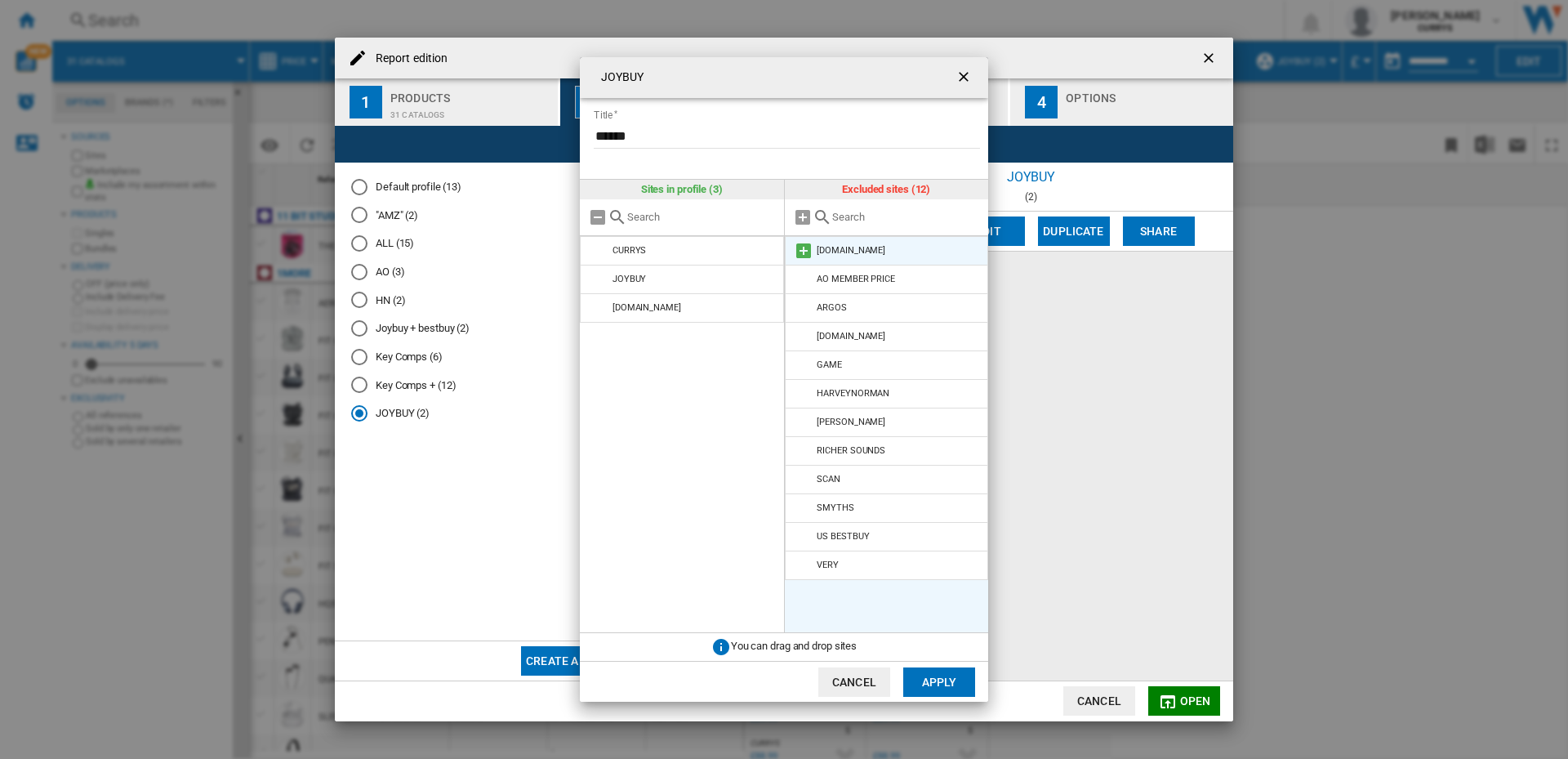
click at [806, 252] on md-icon "JOYBUY Title ..." at bounding box center [803, 250] width 19 height 19
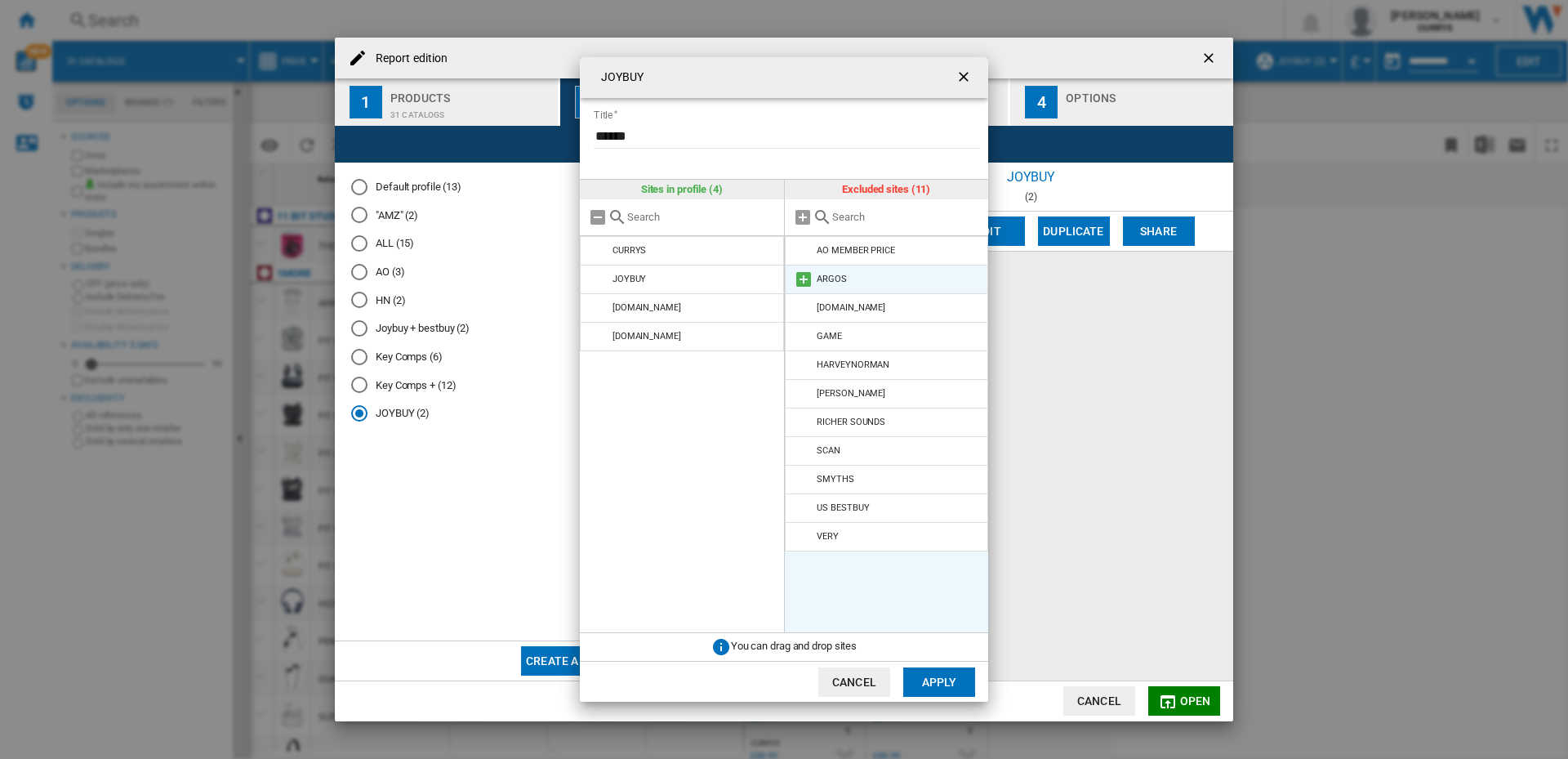
click at [800, 283] on md-icon "JOYBUY Title ..." at bounding box center [803, 279] width 19 height 19
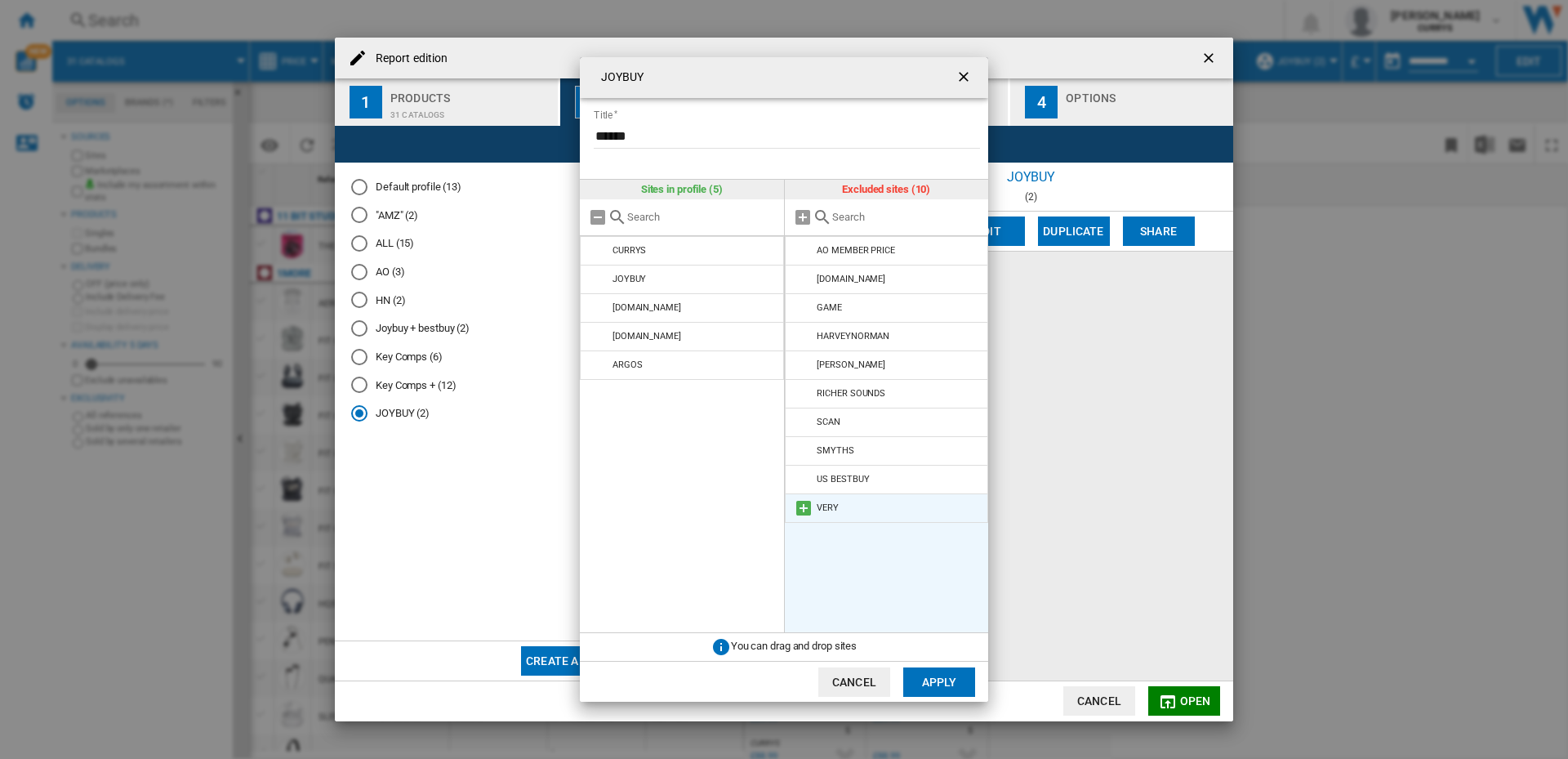
click at [804, 505] on md-icon "JOYBUY Title ..." at bounding box center [803, 507] width 19 height 19
click at [810, 366] on md-icon "JOYBUY Title ..." at bounding box center [803, 365] width 19 height 19
click at [798, 339] on md-icon "JOYBUY Title ..." at bounding box center [803, 336] width 19 height 19
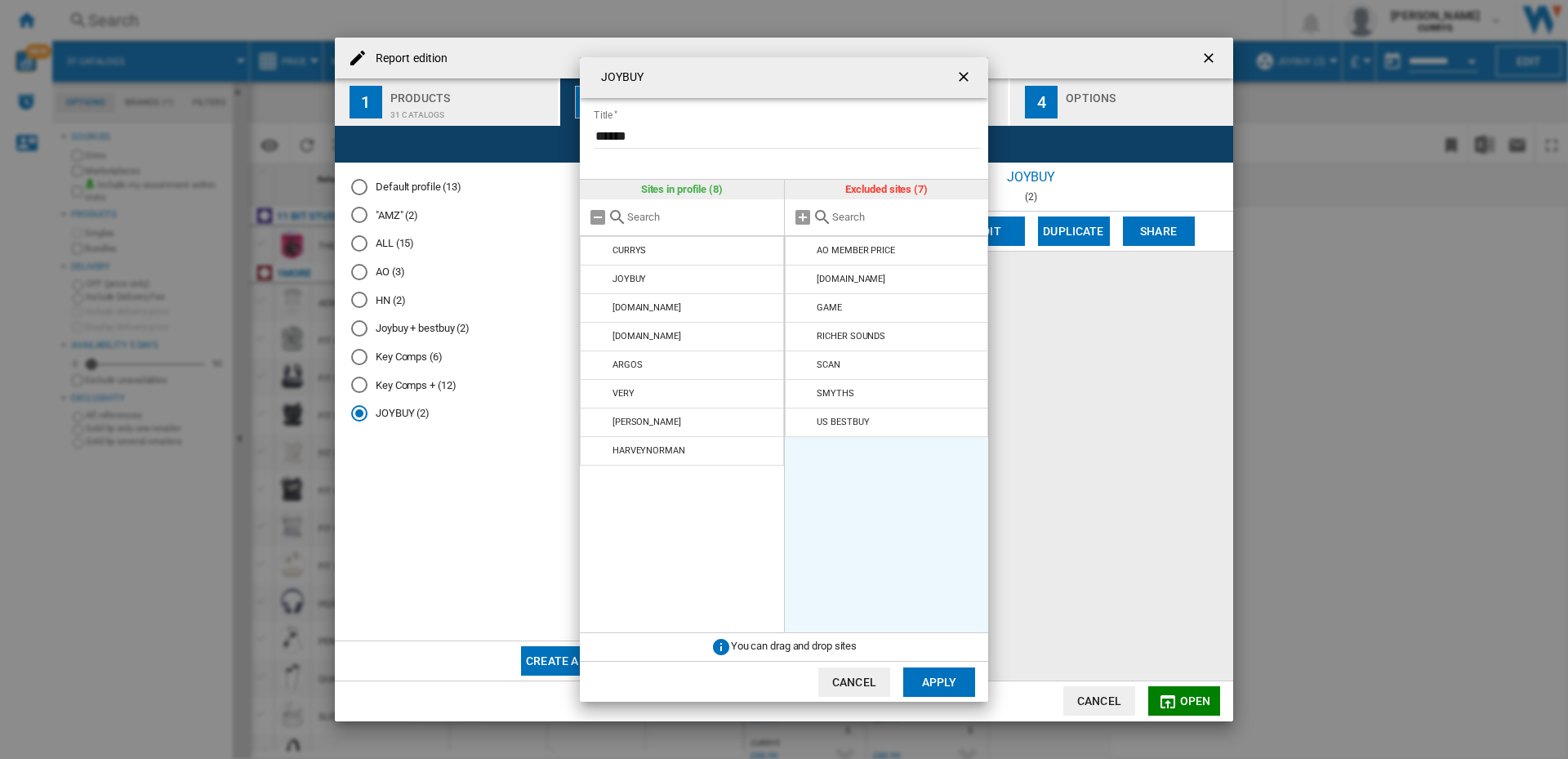
click at [952, 675] on button "Apply" at bounding box center [938, 681] width 72 height 30
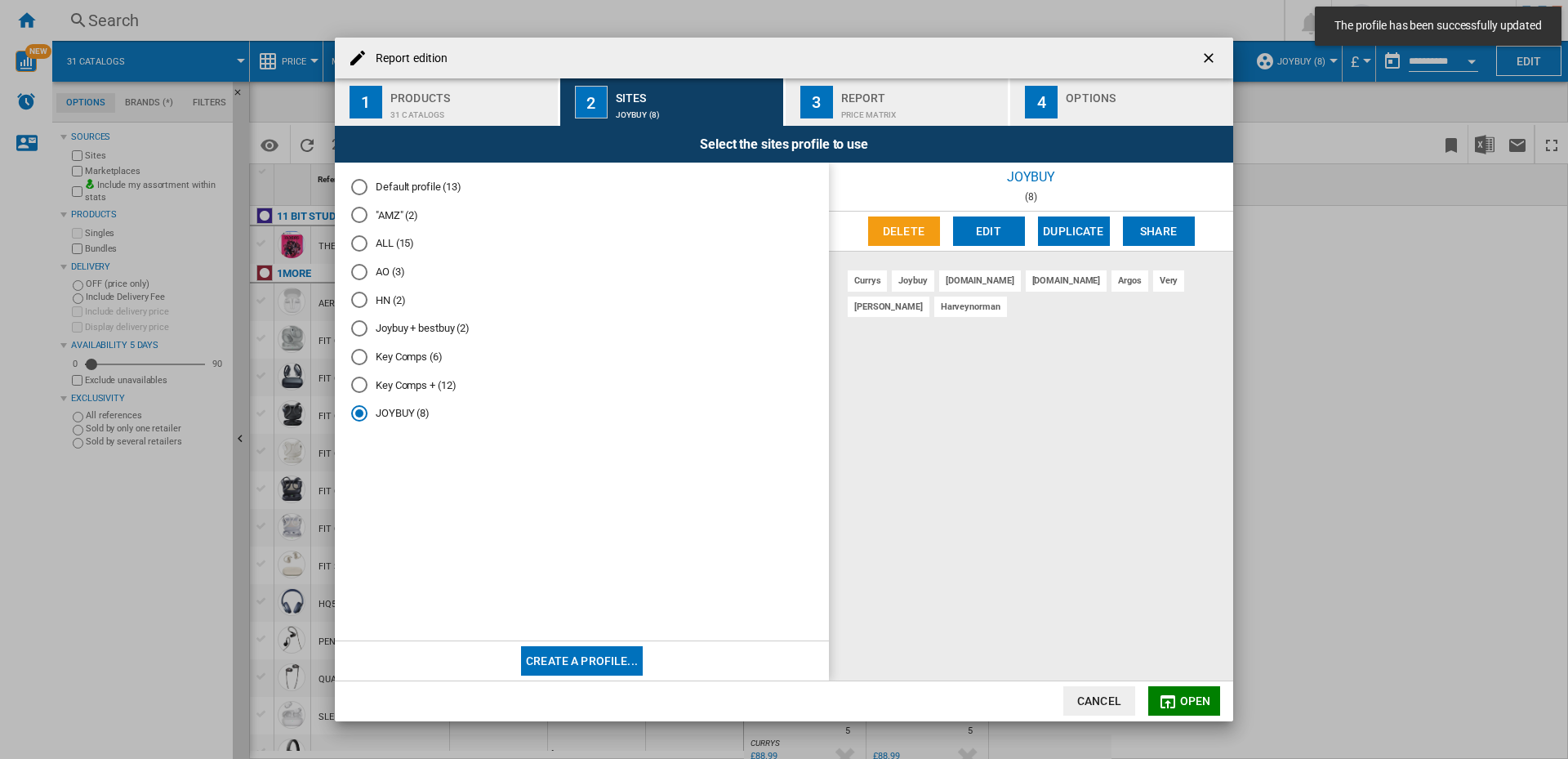
click at [1196, 697] on span "Open" at bounding box center [1195, 700] width 31 height 13
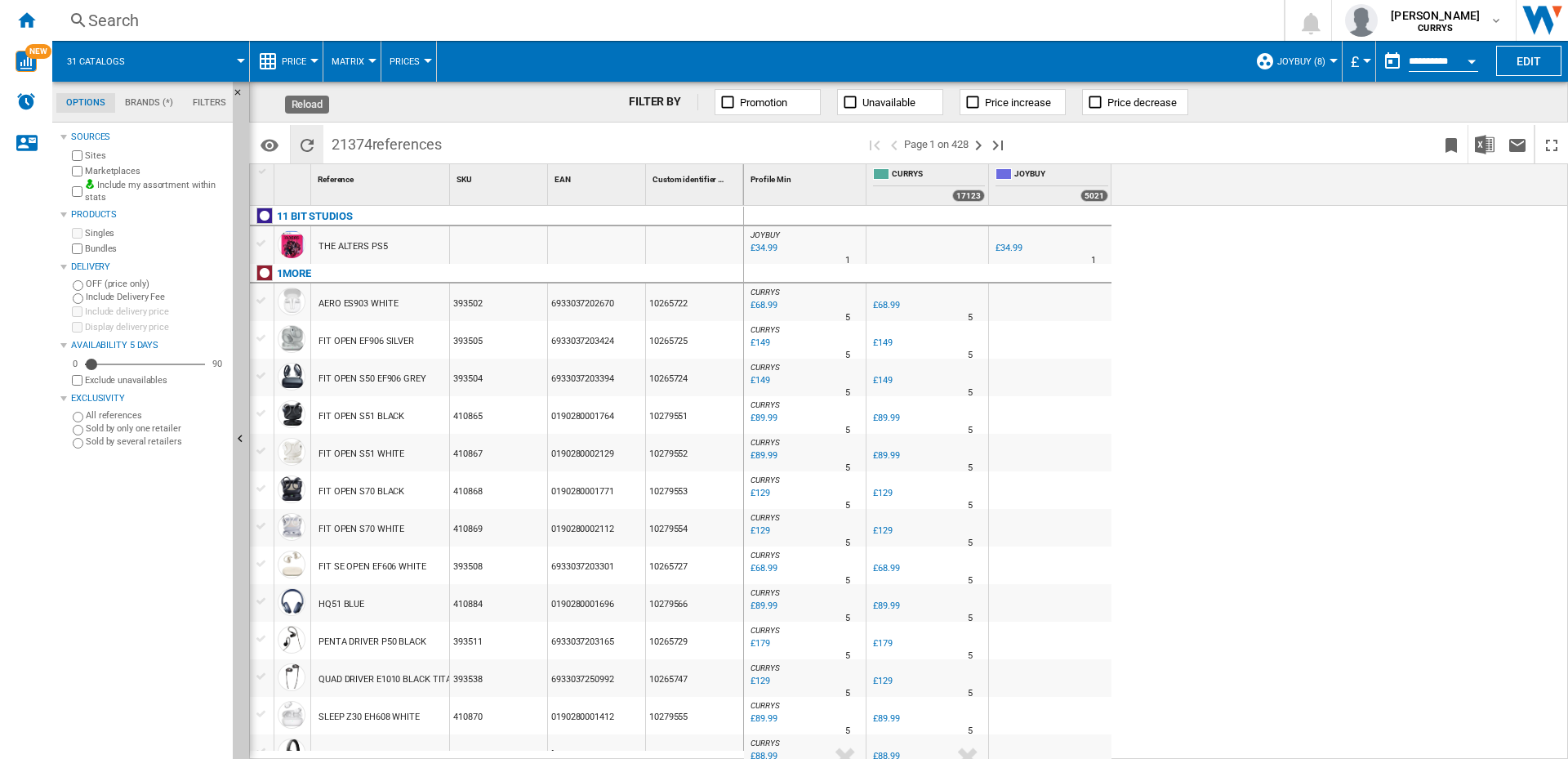
click at [302, 144] on ng-md-icon "Reload" at bounding box center [306, 145] width 19 height 19
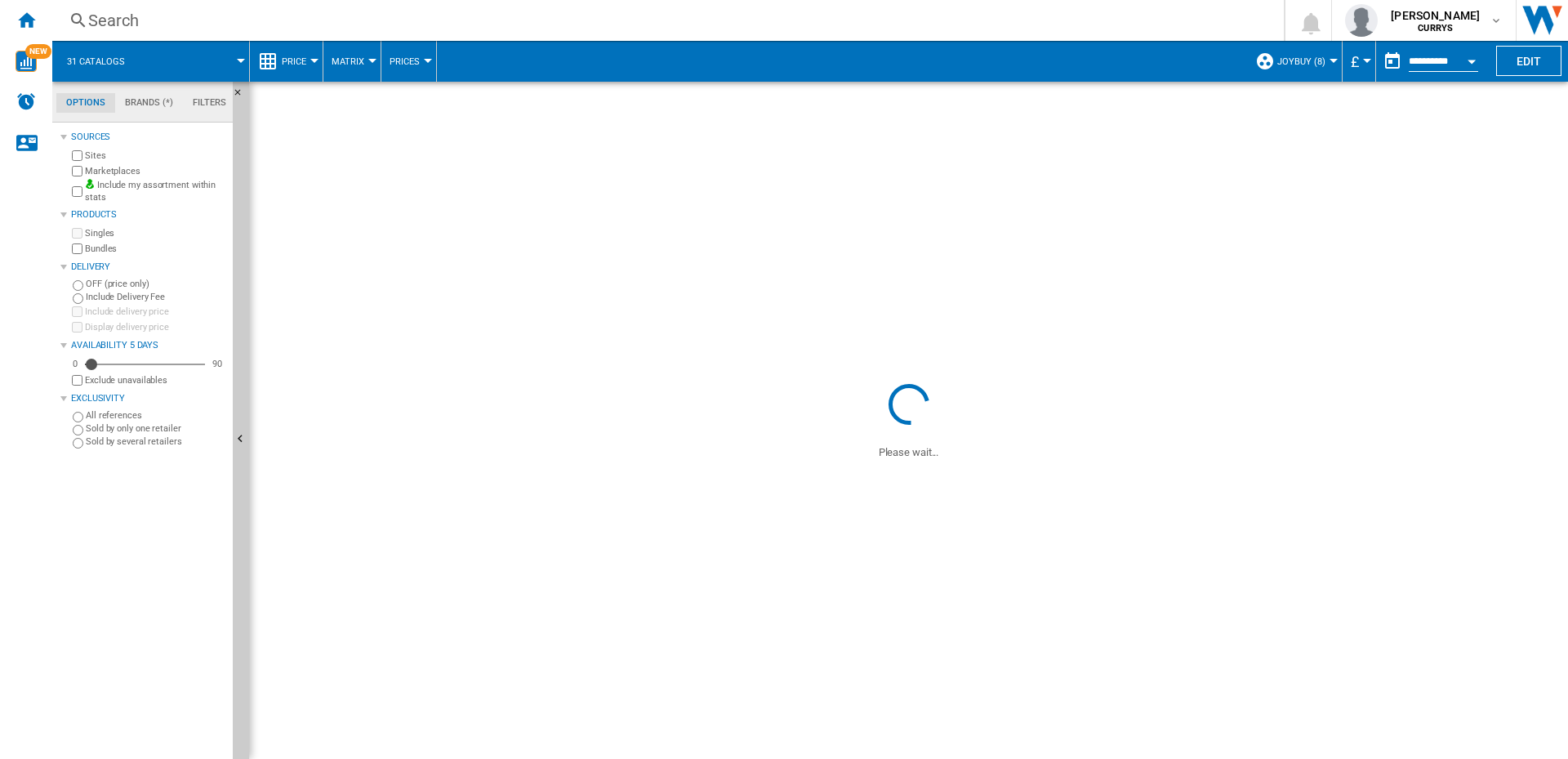
drag, startPoint x: 1472, startPoint y: 239, endPoint x: 1398, endPoint y: 341, distance: 126.0
click at [1473, 239] on span at bounding box center [908, 230] width 1318 height 298
click at [1317, 415] on span at bounding box center [1279, 420] width 578 height 80
click at [1472, 630] on span at bounding box center [908, 610] width 1318 height 298
click at [1387, 202] on span at bounding box center [908, 230] width 1318 height 298
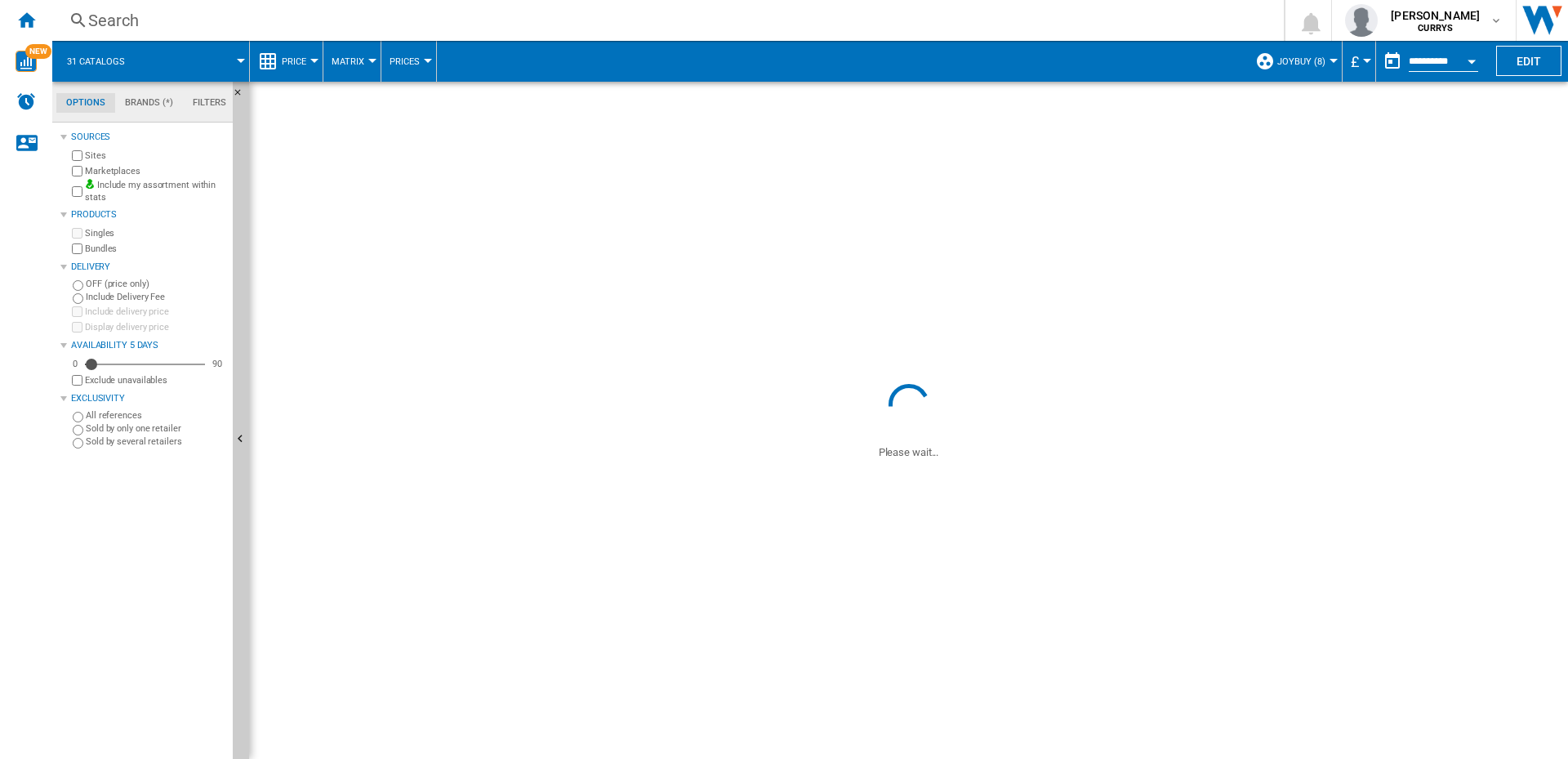
click at [1463, 372] on span at bounding box center [908, 230] width 1318 height 298
click at [1508, 355] on span at bounding box center [908, 230] width 1318 height 298
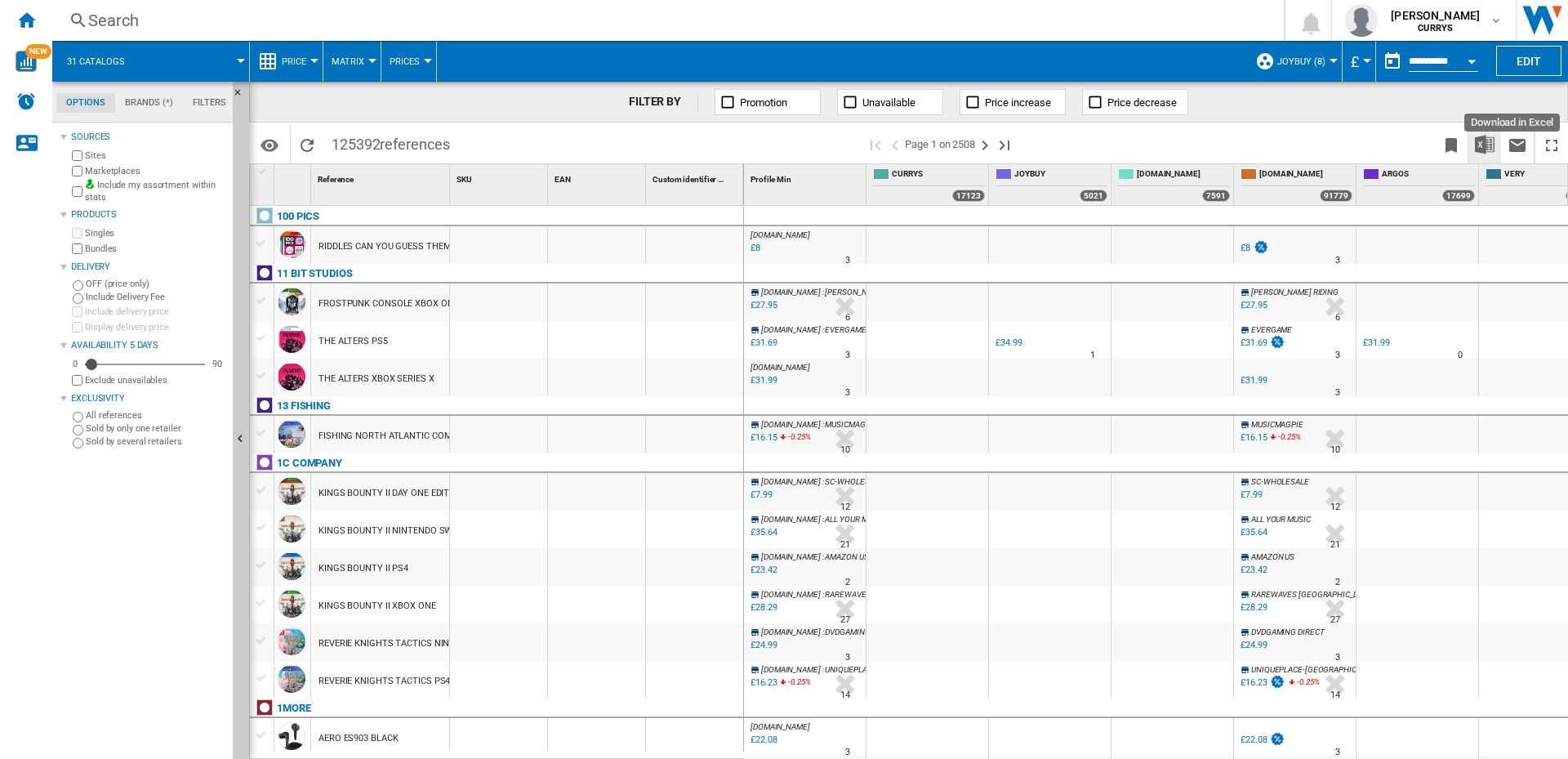
click at [1488, 144] on img "Download in Excel" at bounding box center [1484, 144] width 19 height 19
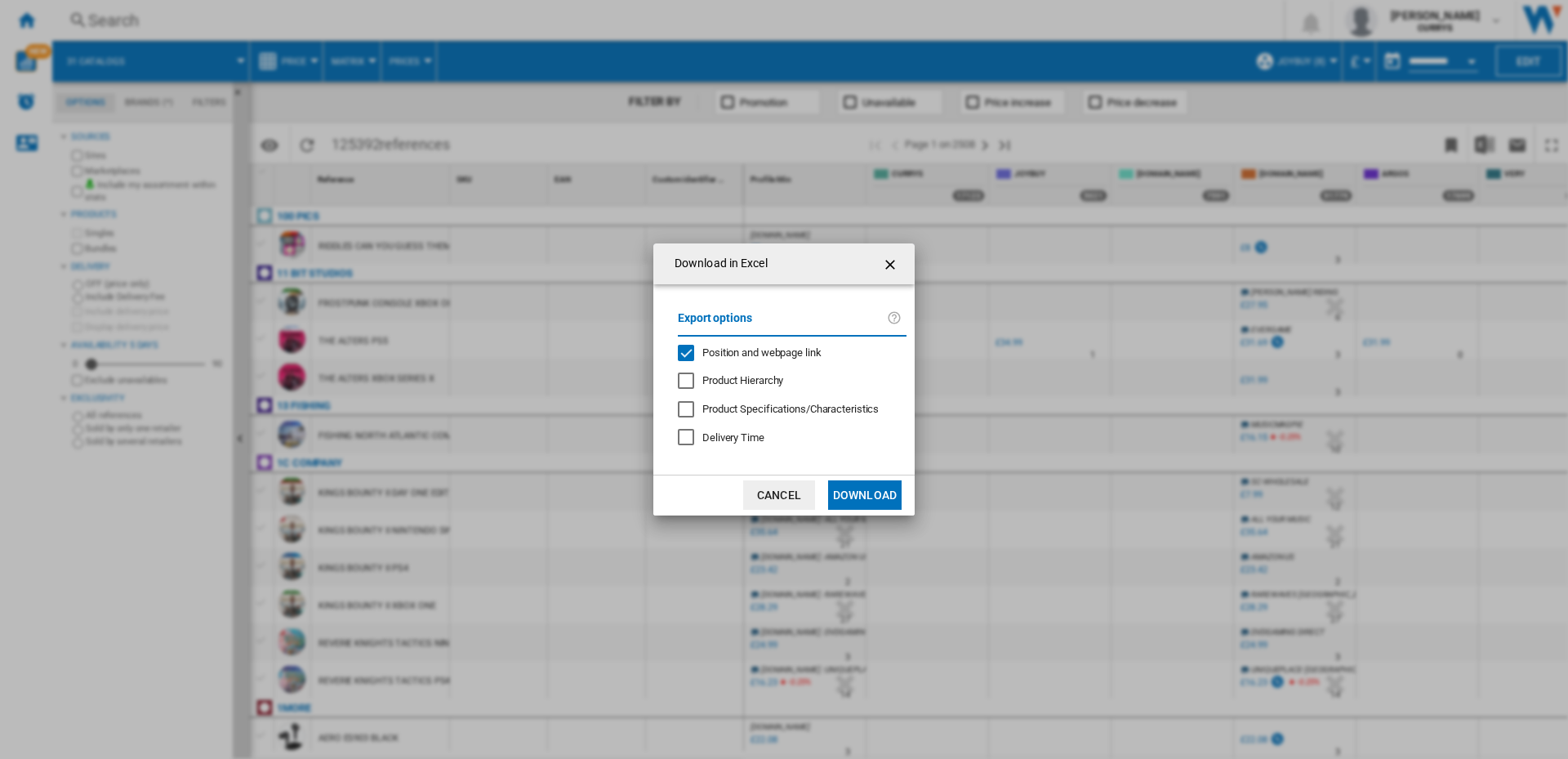
click at [687, 378] on div "Product Hierarchy" at bounding box center [685, 380] width 16 height 16
click at [872, 490] on button "Download" at bounding box center [864, 495] width 73 height 30
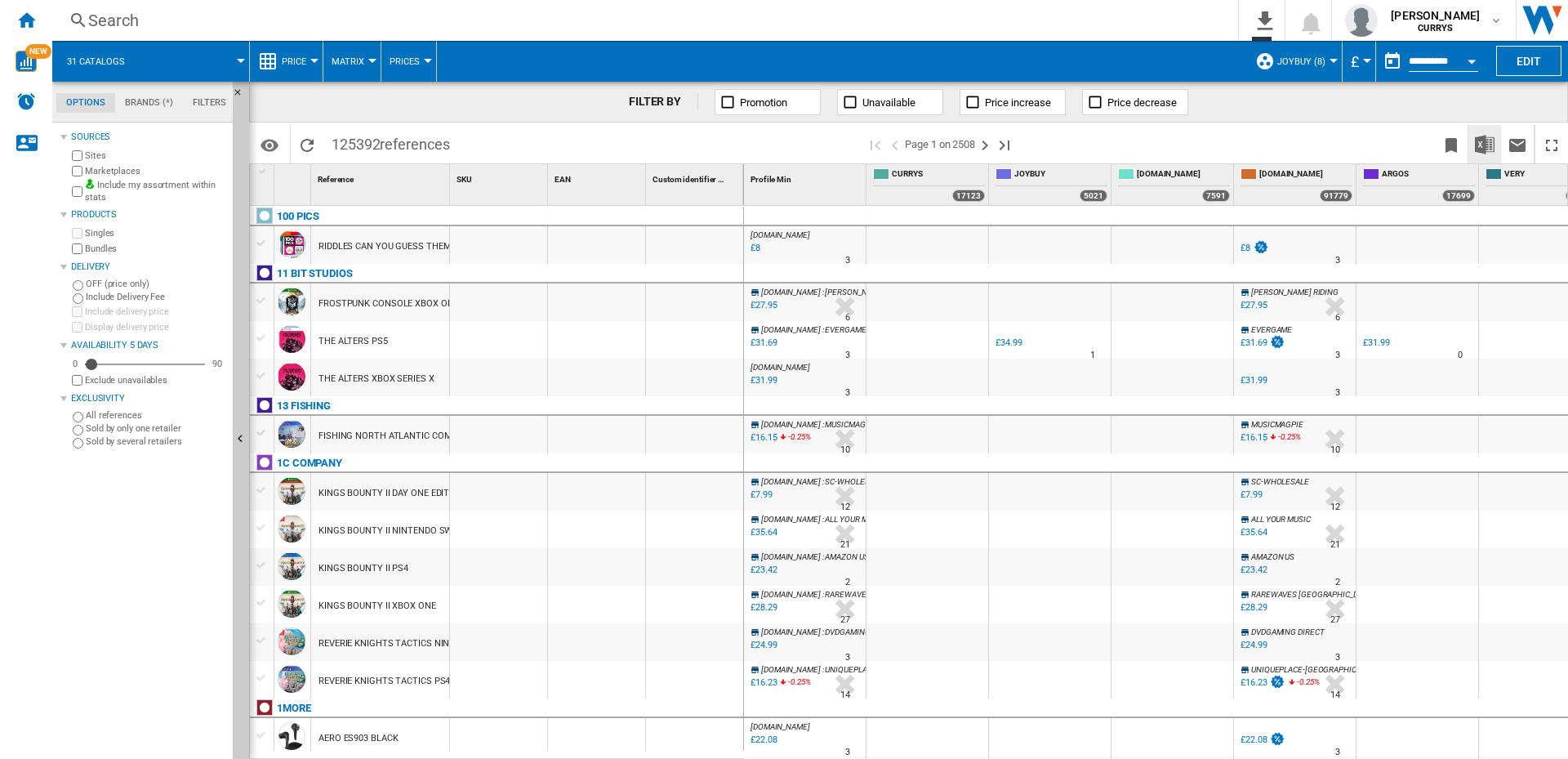
click at [1479, 149] on img "Download in Excel" at bounding box center [1484, 144] width 19 height 19
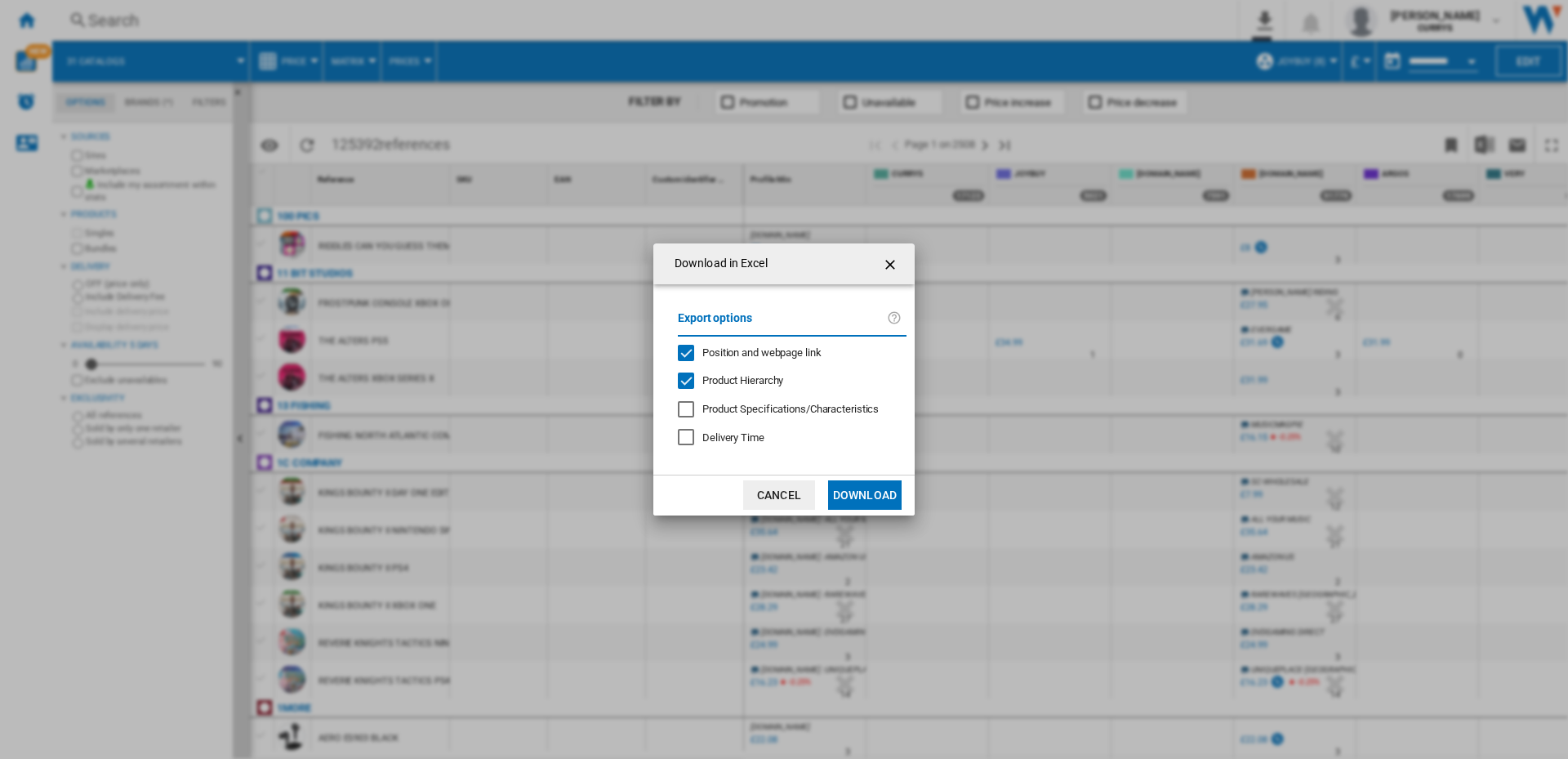
drag, startPoint x: 879, startPoint y: 258, endPoint x: 1030, endPoint y: 222, distance: 155.2
click at [879, 259] on button "Download in ..." at bounding box center [891, 263] width 33 height 33
